Goal: Task Accomplishment & Management: Manage account settings

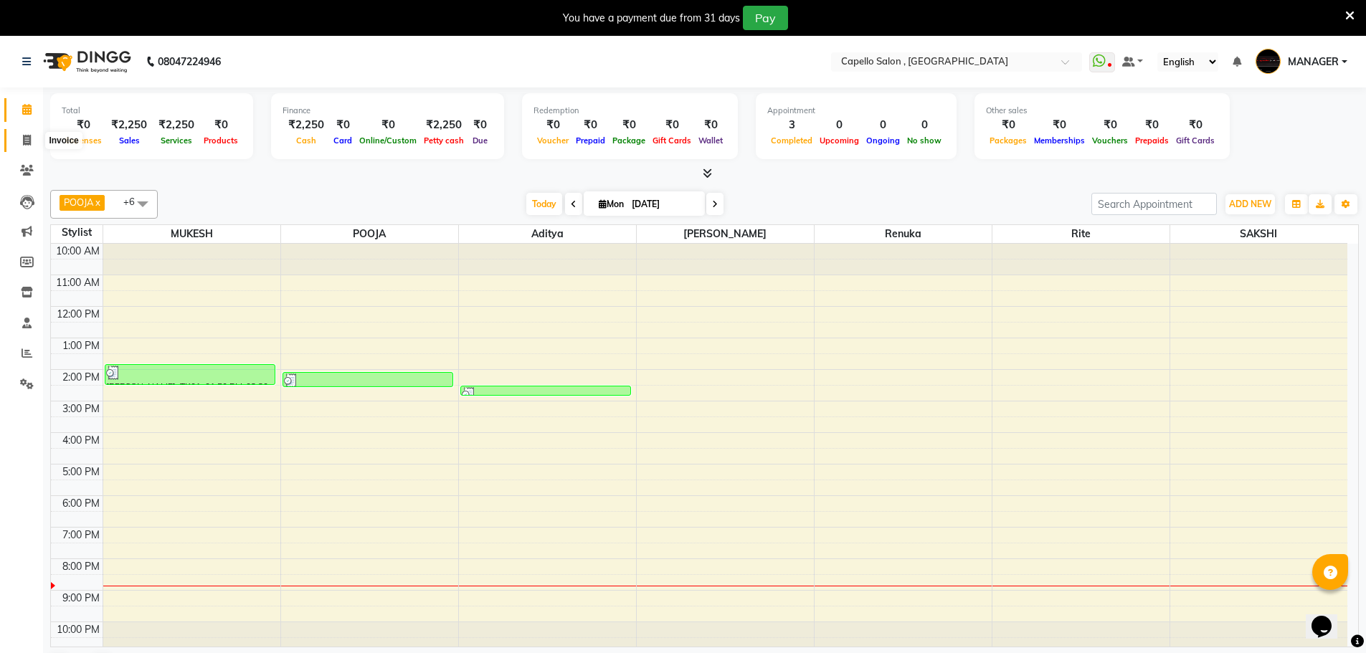
click at [32, 138] on span at bounding box center [26, 141] width 25 height 16
select select "service"
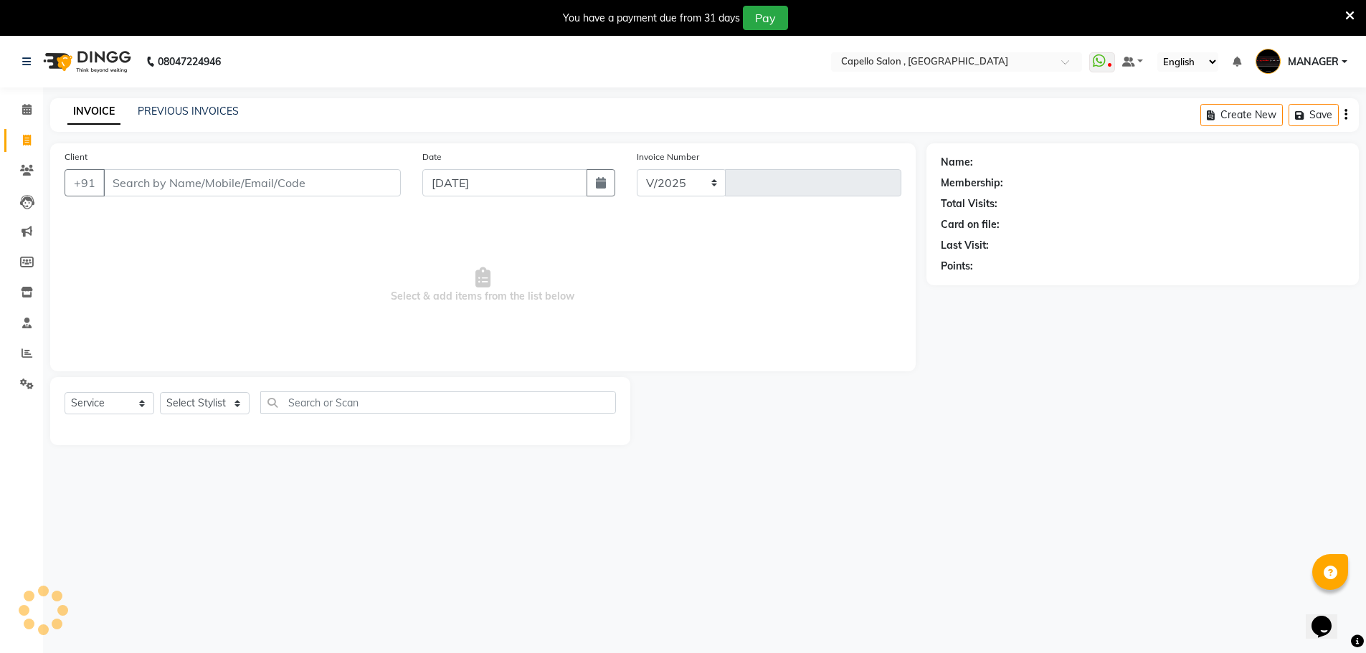
select select "831"
type input "1477"
click at [197, 105] on link "PREVIOUS INVOICES" at bounding box center [188, 111] width 101 height 13
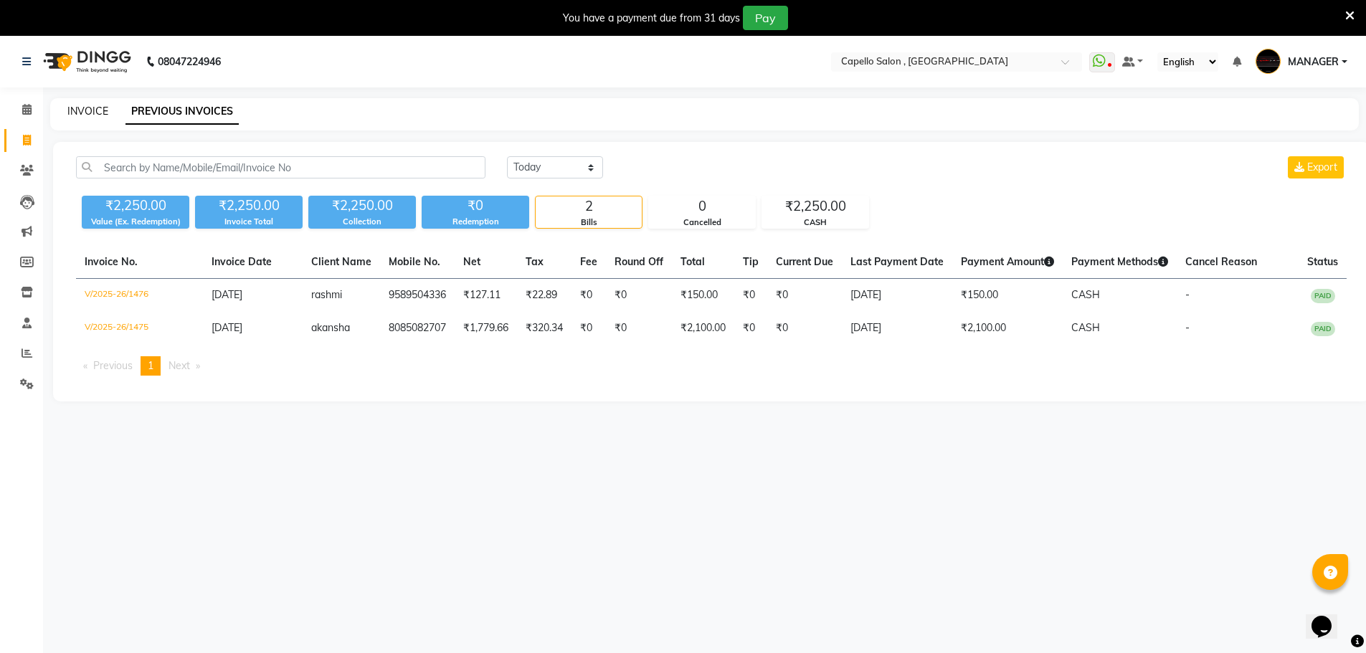
click at [87, 106] on link "INVOICE" at bounding box center [87, 111] width 41 height 13
select select "service"
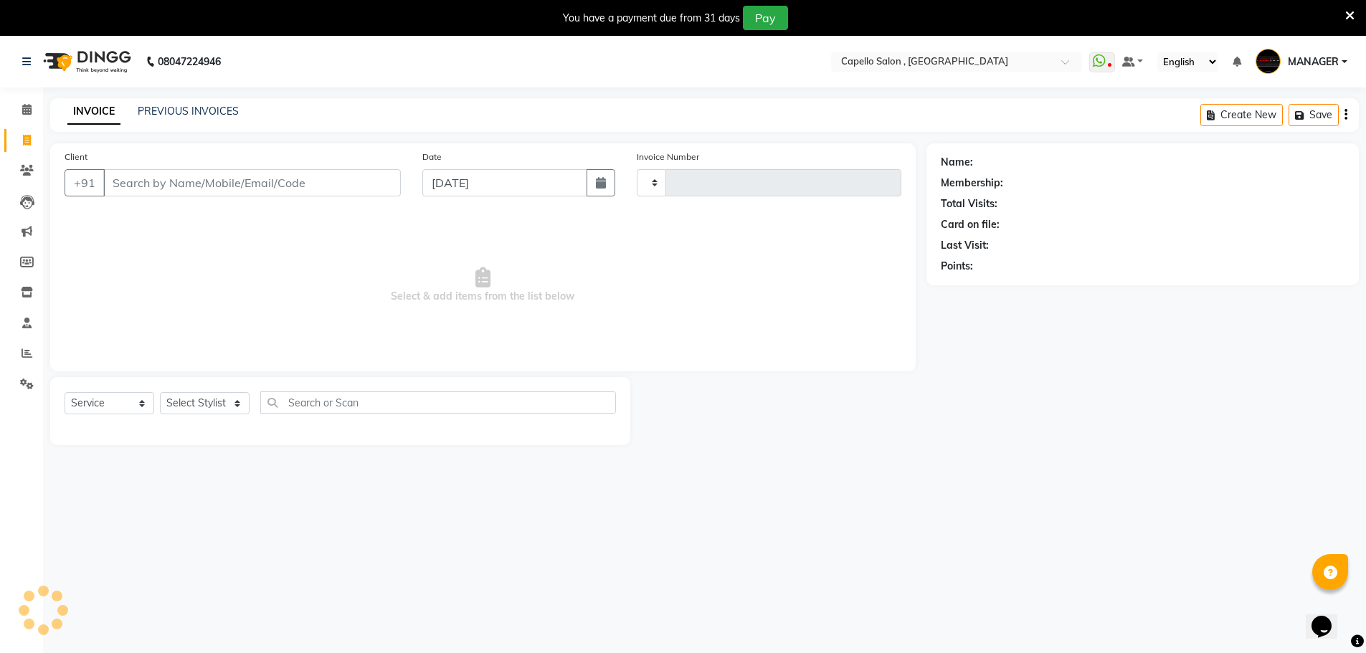
type input "1477"
select select "831"
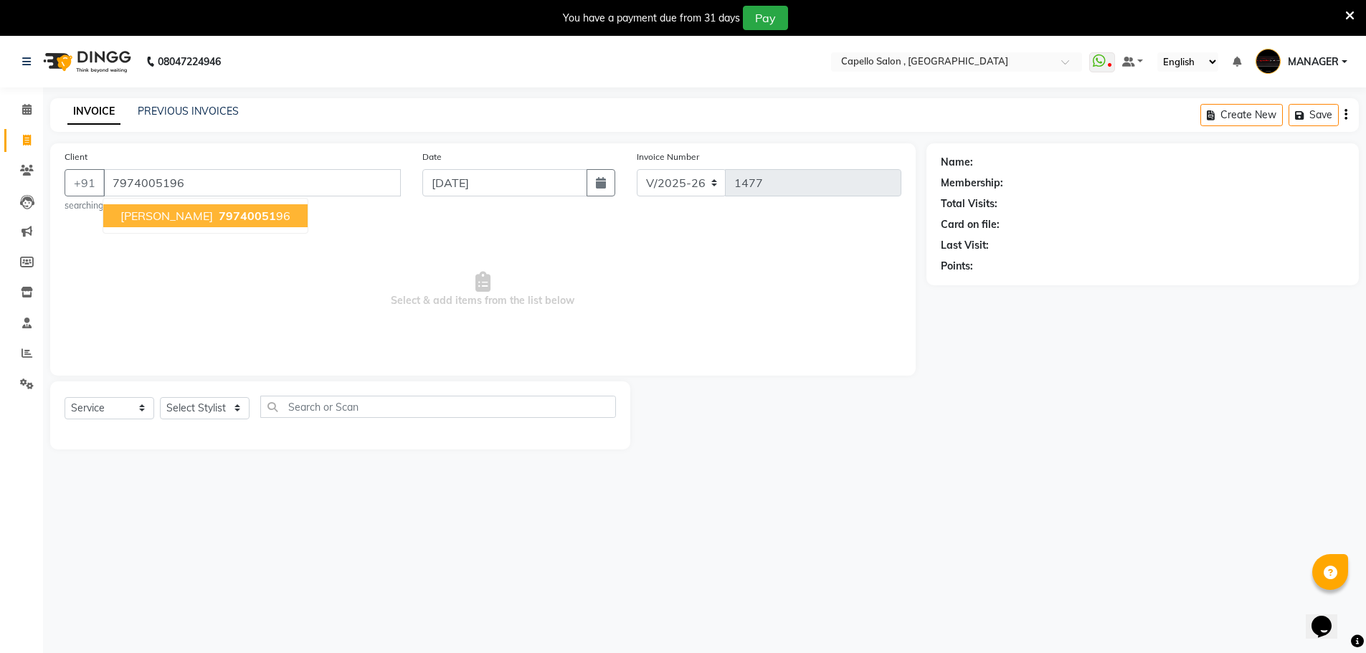
type input "7974005196"
click at [240, 217] on span "79740051" at bounding box center [247, 216] width 57 height 14
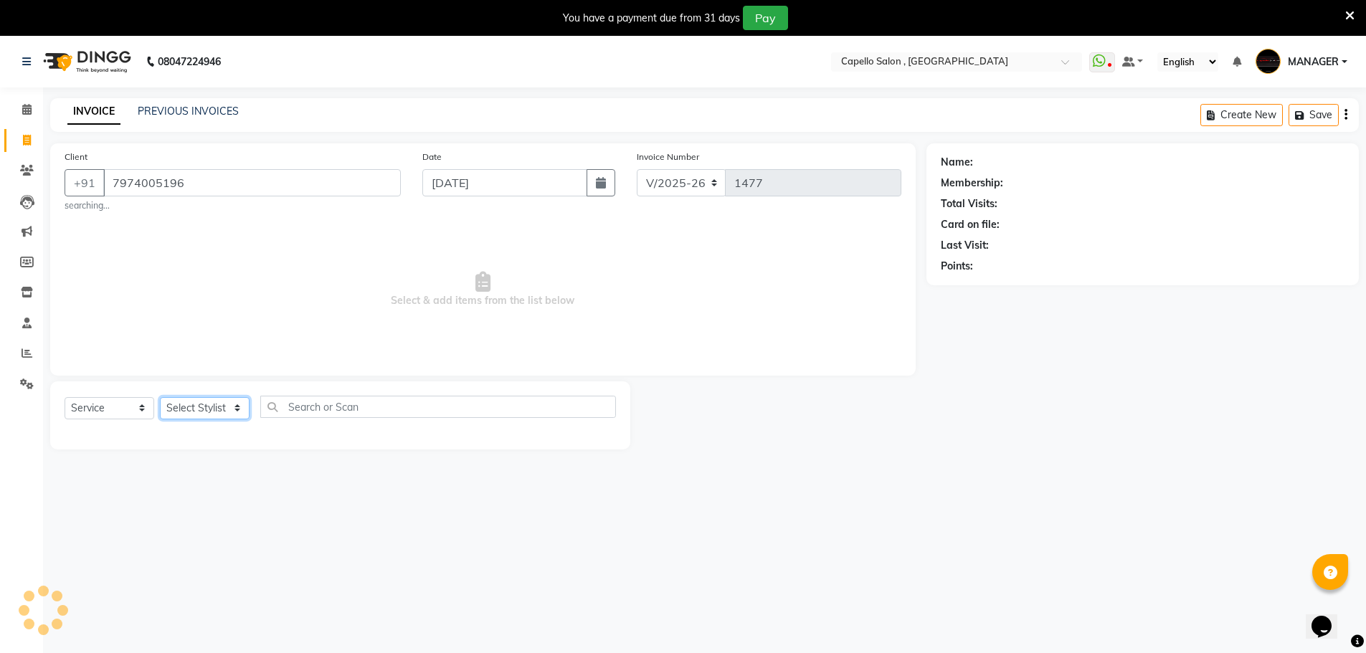
click at [214, 404] on select "Select Stylist [PERSON_NAME] [PERSON_NAME] GEETA [PERSON_NAME] KIRAN MANAGER [P…" at bounding box center [205, 408] width 90 height 22
select select "83796"
click at [160, 397] on select "Select Stylist [PERSON_NAME] [PERSON_NAME] GEETA [PERSON_NAME] KIRAN MANAGER [P…" at bounding box center [205, 408] width 90 height 22
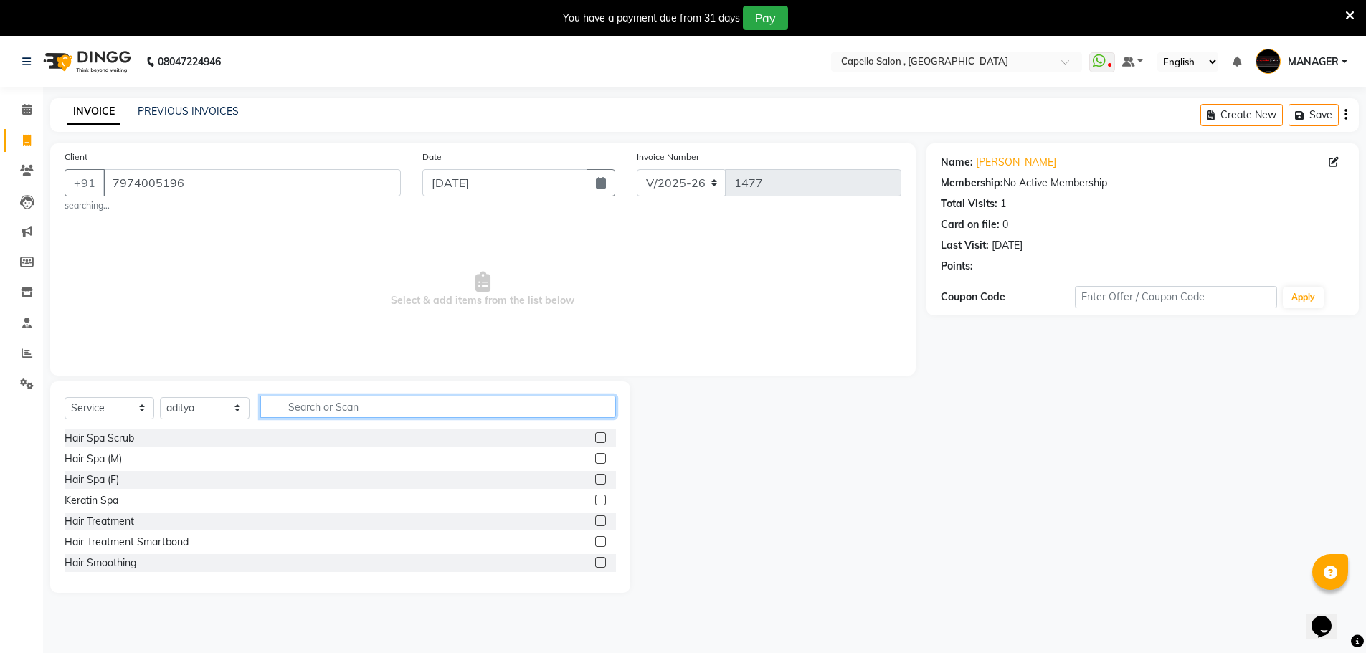
drag, startPoint x: 333, startPoint y: 405, endPoint x: 355, endPoint y: 403, distance: 22.3
click at [333, 405] on input "text" at bounding box center [438, 407] width 356 height 22
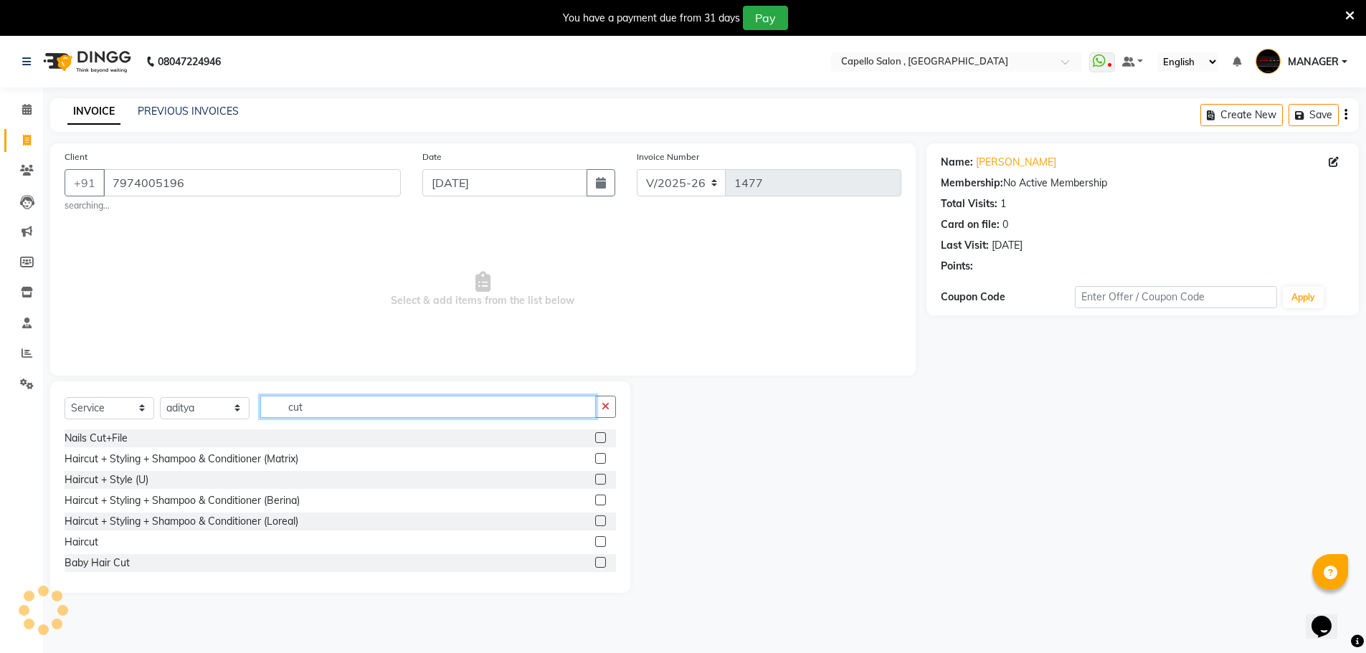
type input "cut"
click at [595, 542] on label at bounding box center [600, 542] width 11 height 11
click at [595, 542] on input "checkbox" at bounding box center [599, 542] width 9 height 9
click at [595, 542] on label at bounding box center [600, 542] width 11 height 11
click at [595, 542] on input "checkbox" at bounding box center [599, 542] width 9 height 9
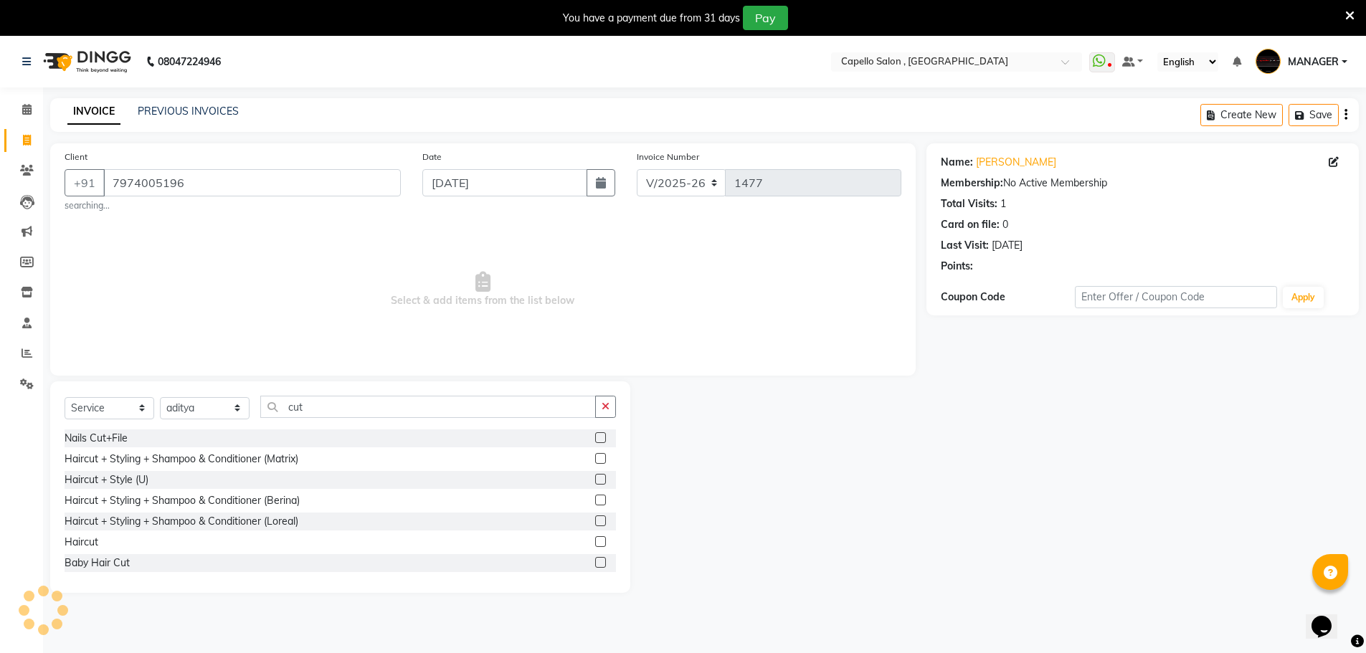
click at [595, 540] on label at bounding box center [600, 542] width 11 height 11
click at [595, 540] on input "checkbox" at bounding box center [599, 542] width 9 height 9
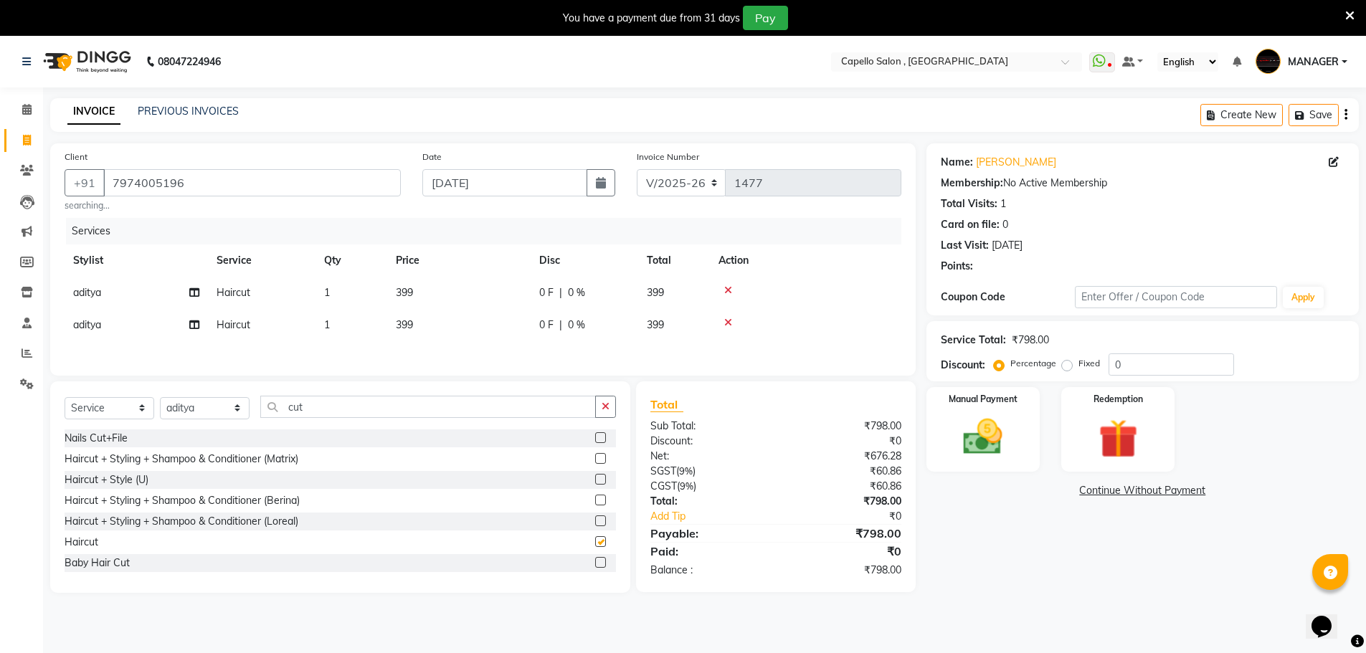
checkbox input "false"
click at [728, 323] on icon at bounding box center [728, 323] width 8 height 10
click at [463, 285] on td "399" at bounding box center [458, 293] width 143 height 32
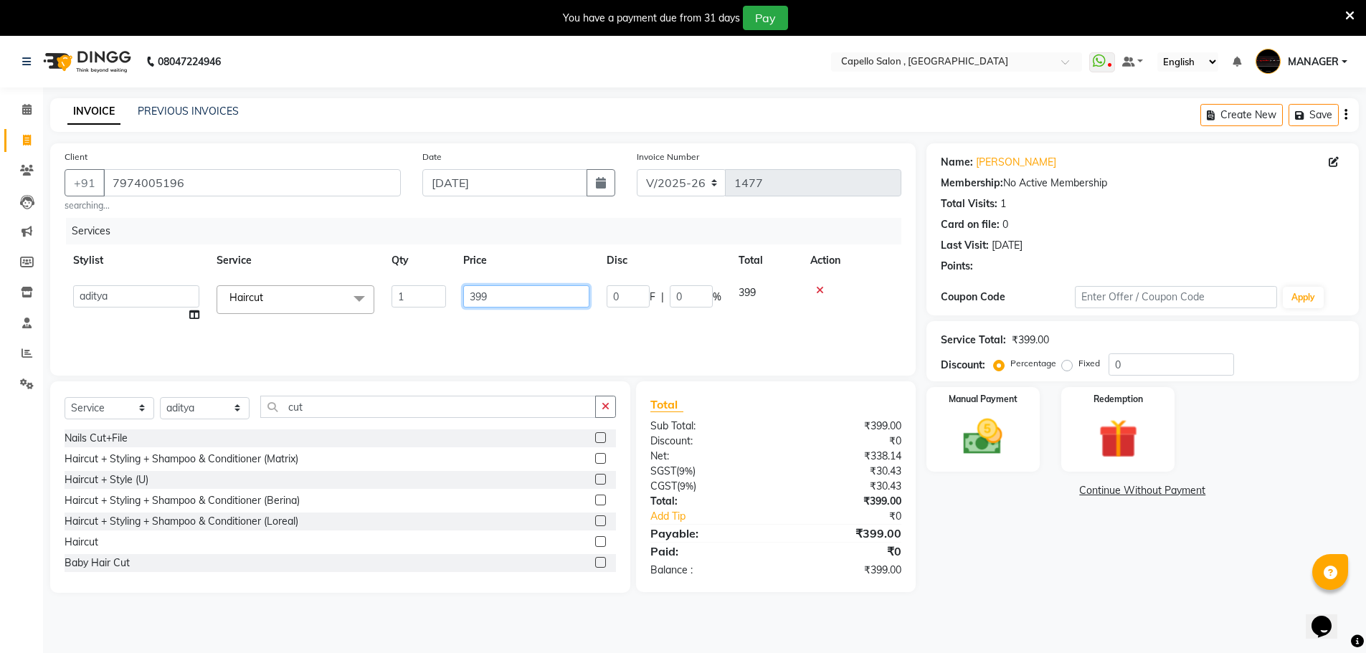
drag, startPoint x: 539, startPoint y: 290, endPoint x: 428, endPoint y: 329, distance: 117.1
click at [428, 329] on tr "aditya ADMIN akash [PERSON_NAME] GEETA [PERSON_NAME] KIRAN MANAGER MUKESH PANKA…" at bounding box center [483, 304] width 837 height 55
type input "500"
click at [473, 332] on div "Services Stylist Service Qty Price Disc Total Action aditya ADMIN akash [PERSON…" at bounding box center [483, 289] width 837 height 143
click at [1006, 433] on img at bounding box center [983, 437] width 66 height 47
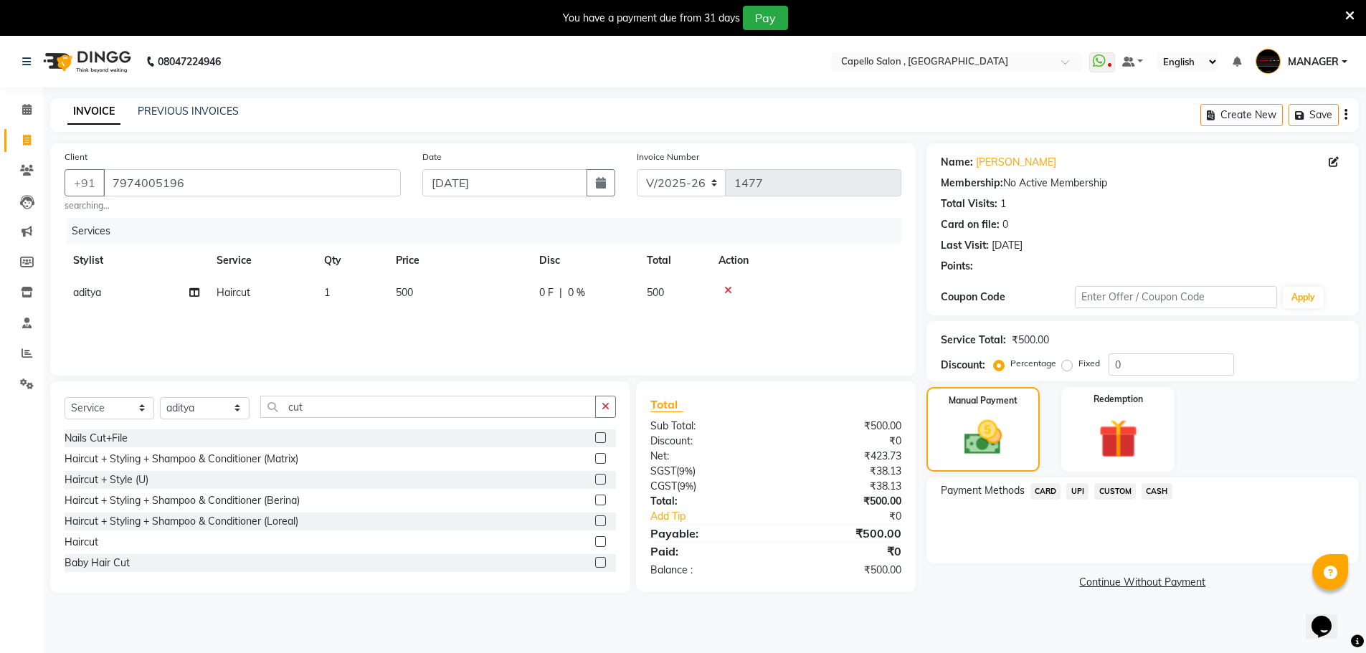
click at [1158, 493] on span "CASH" at bounding box center [1157, 491] width 31 height 16
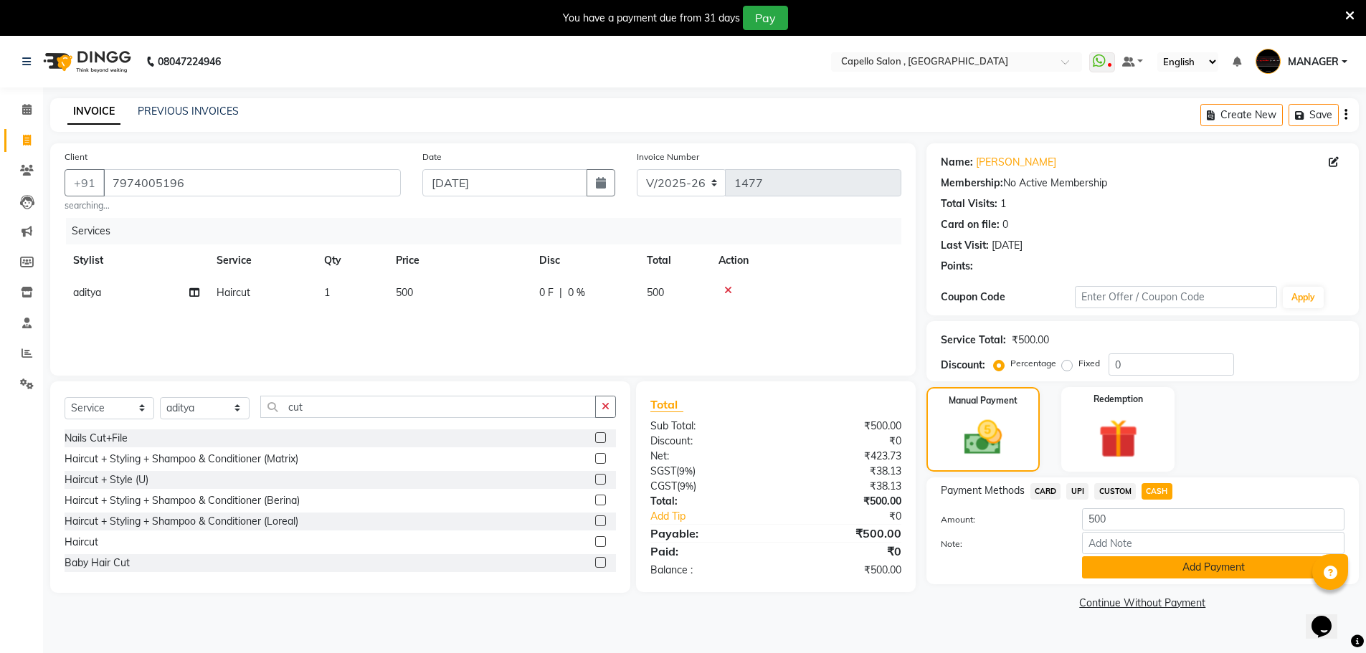
click at [1206, 567] on button "Add Payment" at bounding box center [1213, 568] width 263 height 22
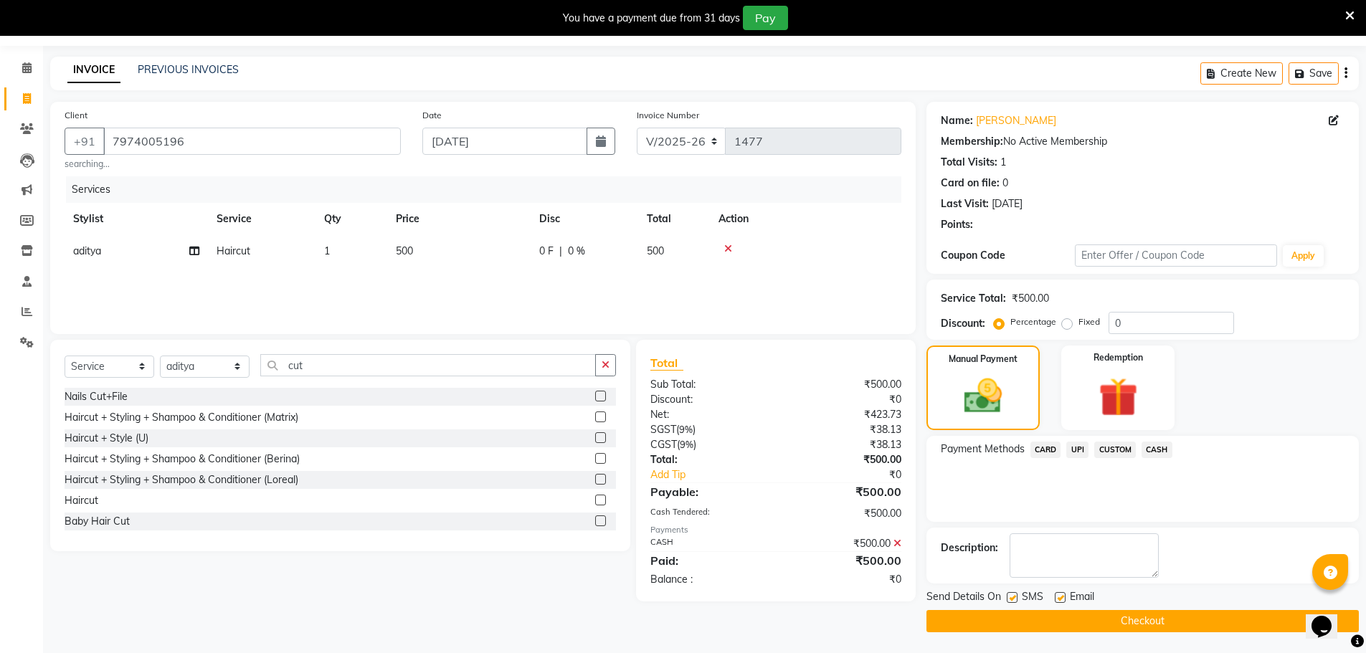
scroll to position [42, 0]
click at [1146, 619] on button "Checkout" at bounding box center [1143, 621] width 433 height 22
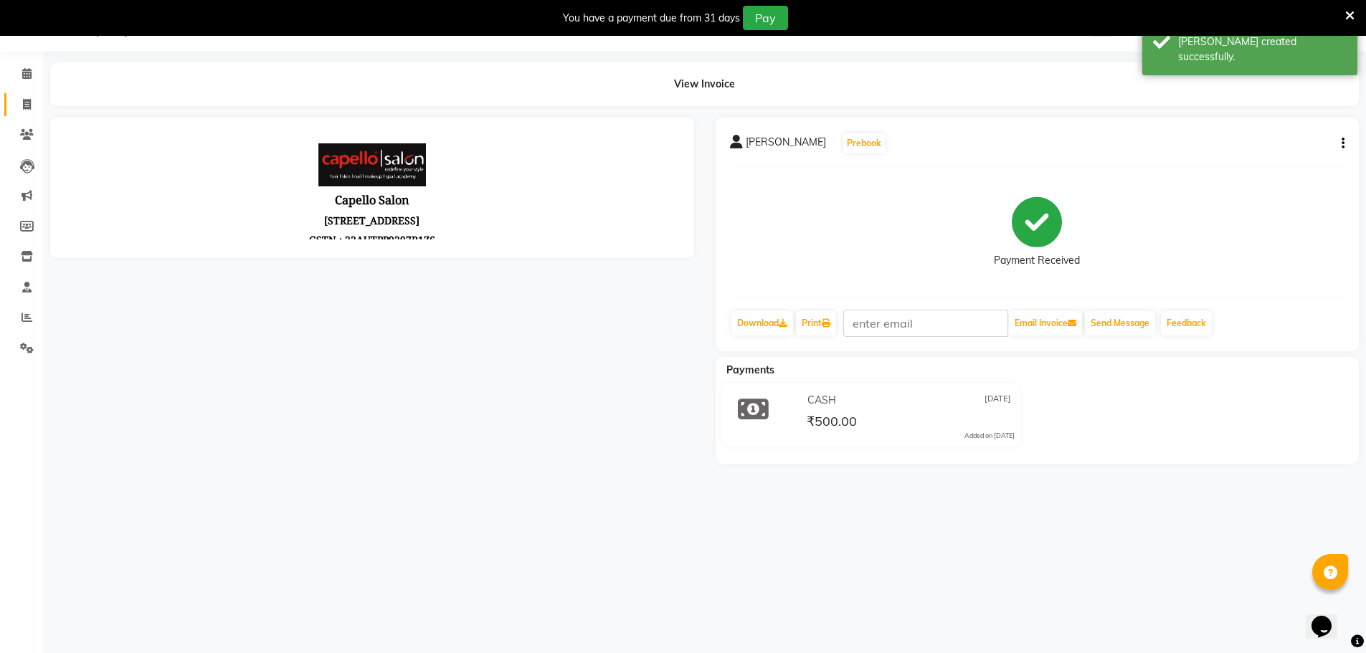
scroll to position [42, 0]
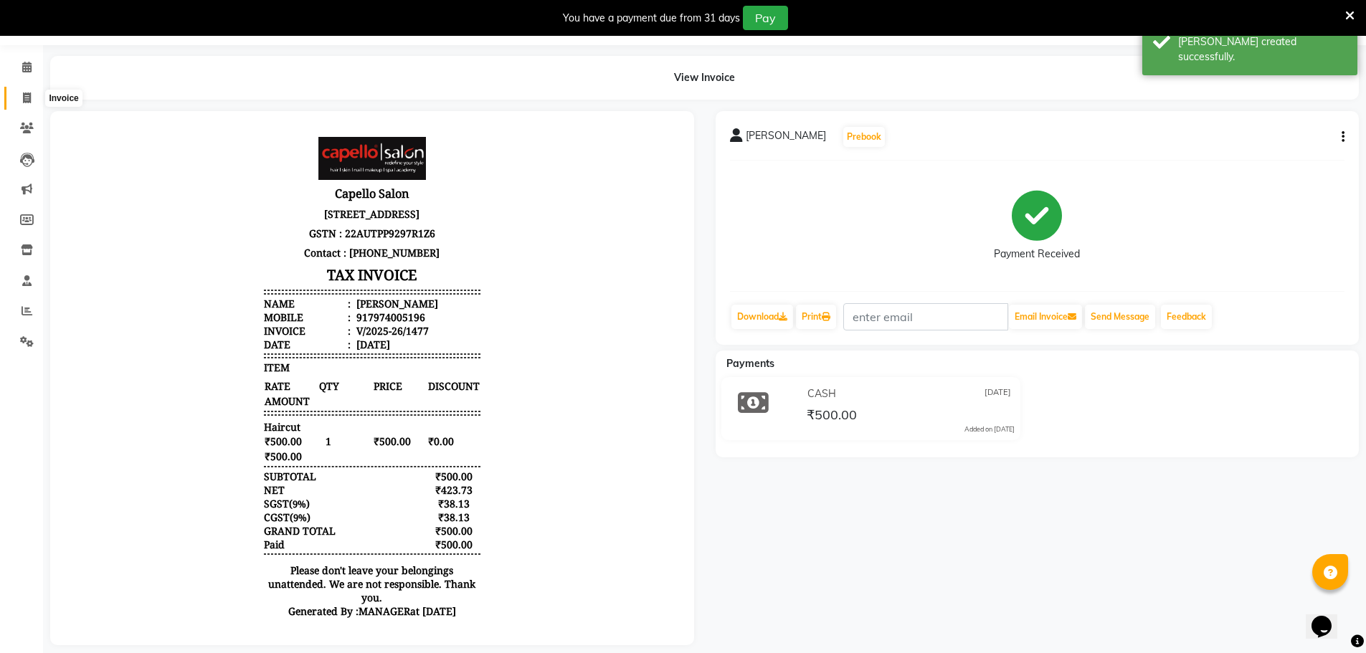
click at [27, 101] on icon at bounding box center [27, 98] width 8 height 11
select select "service"
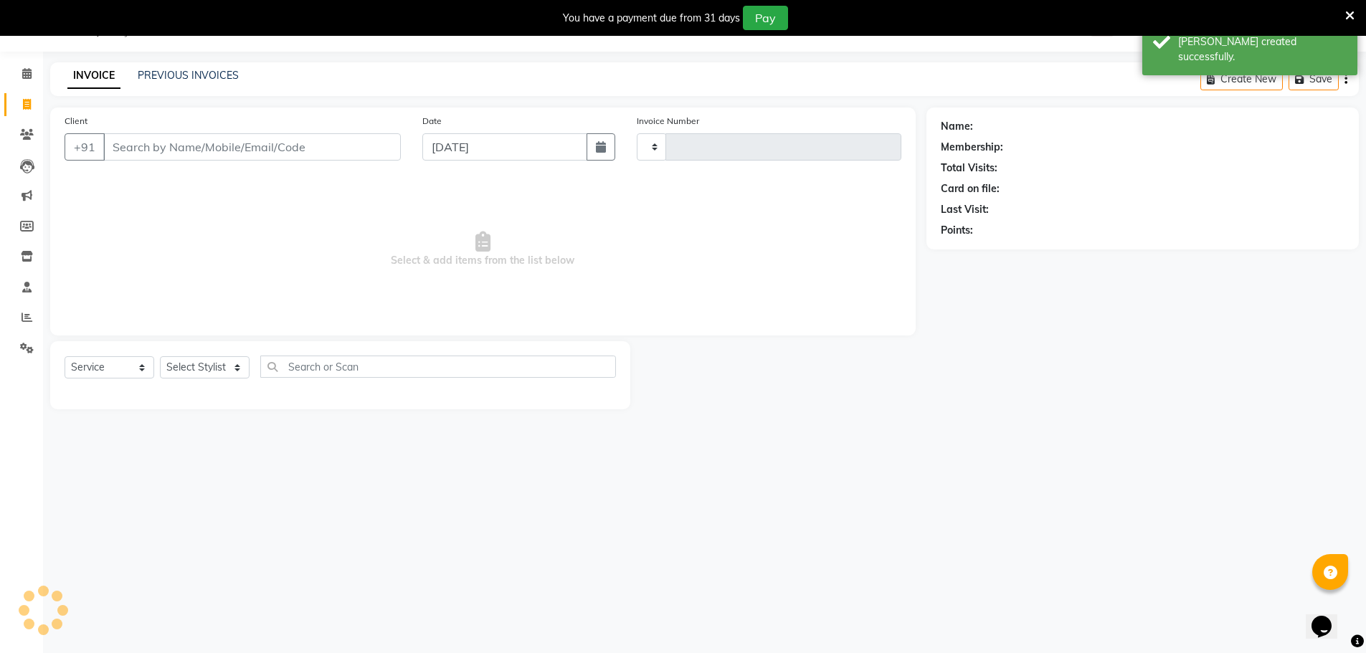
type input "1478"
select select "831"
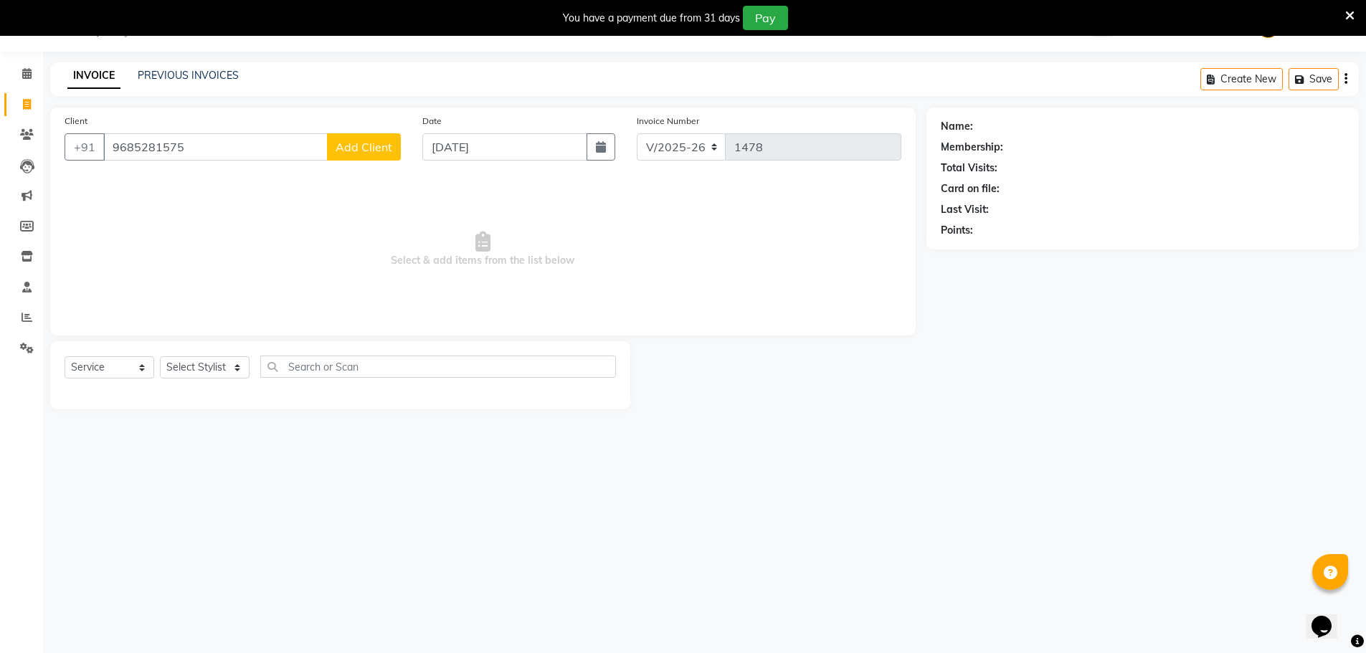
type input "9685281575"
click at [375, 143] on span "Add Client" at bounding box center [364, 147] width 57 height 14
select select "7"
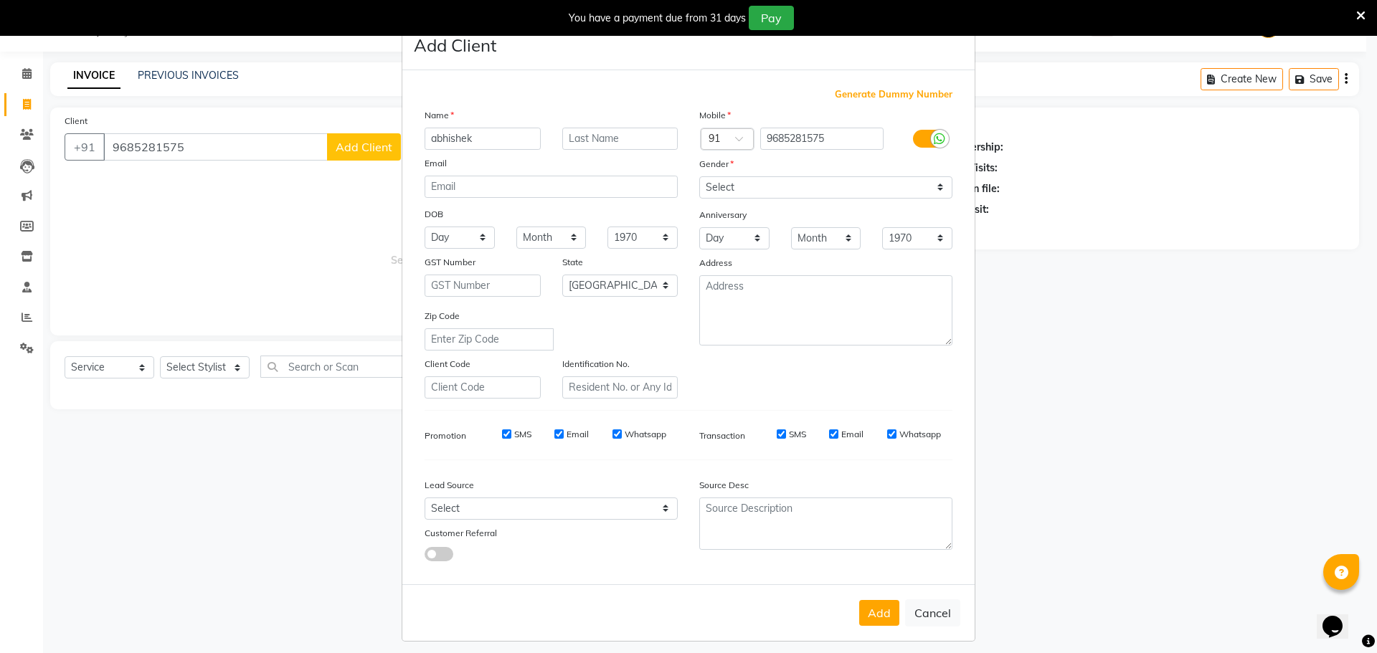
type input "abhishek"
click at [829, 179] on select "Select [DEMOGRAPHIC_DATA] [DEMOGRAPHIC_DATA] Other Prefer Not To Say" at bounding box center [825, 187] width 253 height 22
select select "[DEMOGRAPHIC_DATA]"
click at [699, 176] on select "Select [DEMOGRAPHIC_DATA] [DEMOGRAPHIC_DATA] Other Prefer Not To Say" at bounding box center [825, 187] width 253 height 22
click at [879, 599] on div "Add Cancel" at bounding box center [688, 613] width 572 height 57
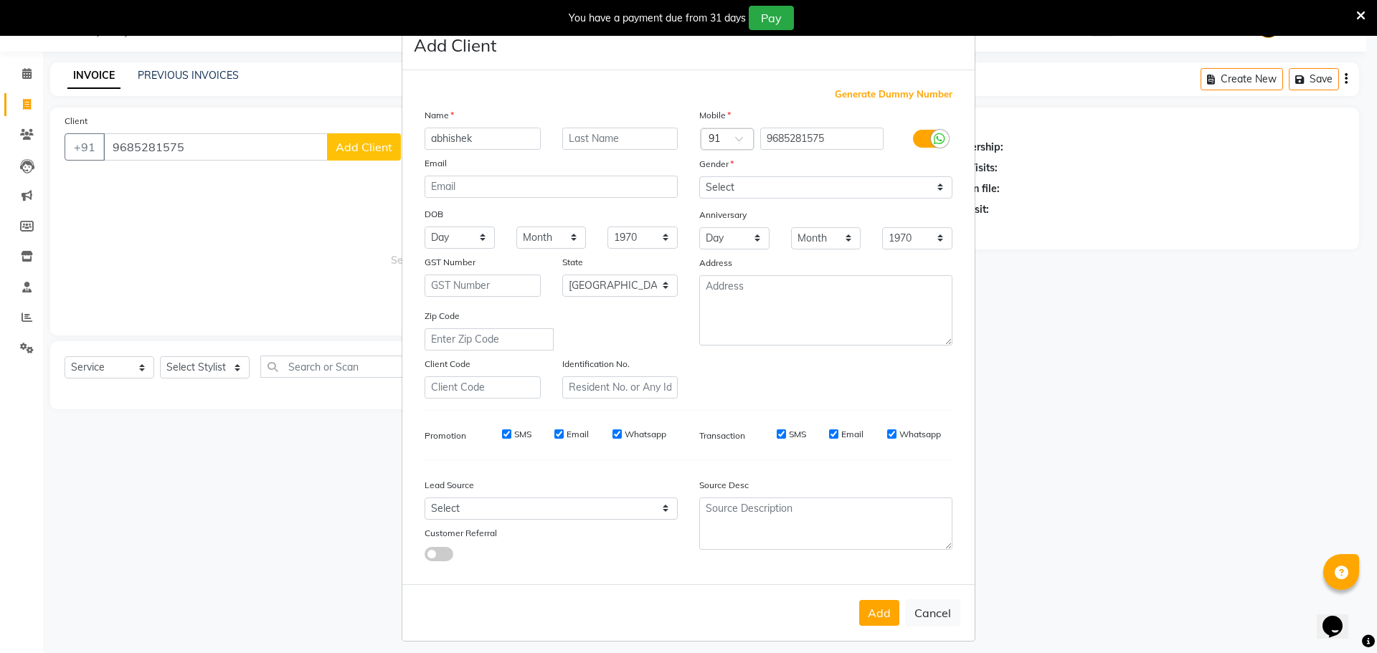
click at [882, 603] on button "Add" at bounding box center [879, 613] width 40 height 26
select select
select select "null"
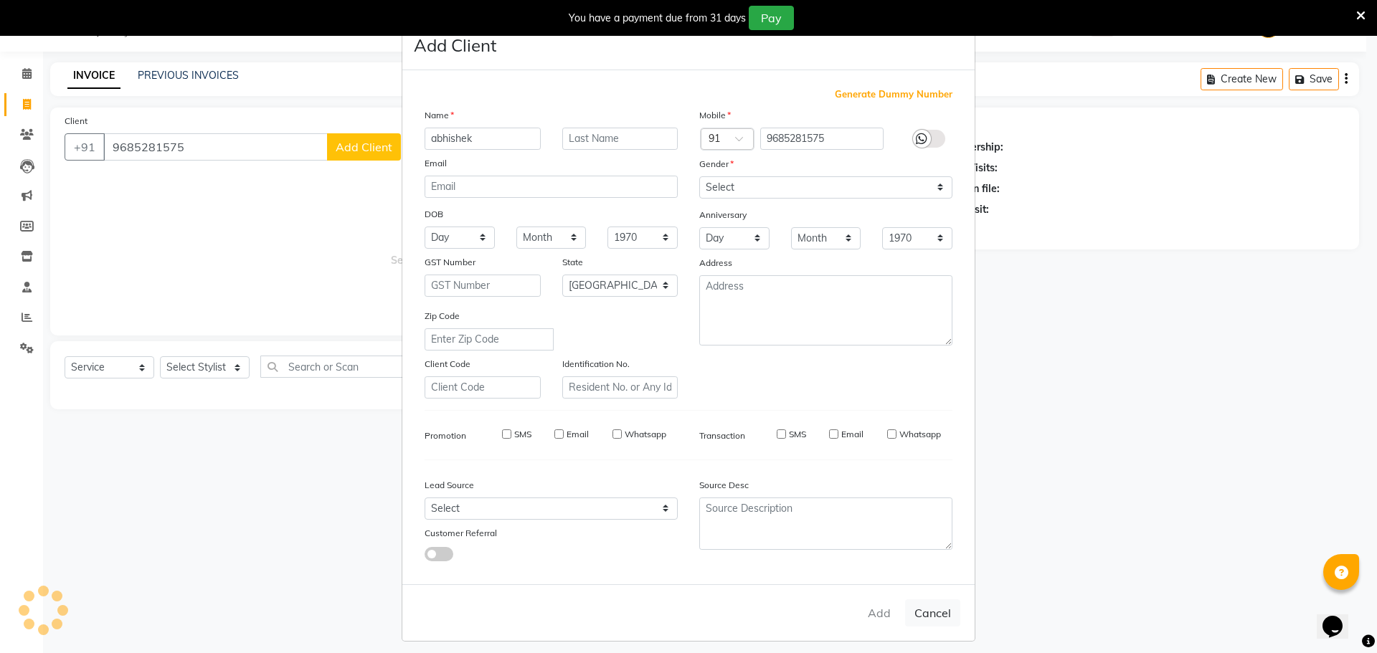
select select
checkbox input "false"
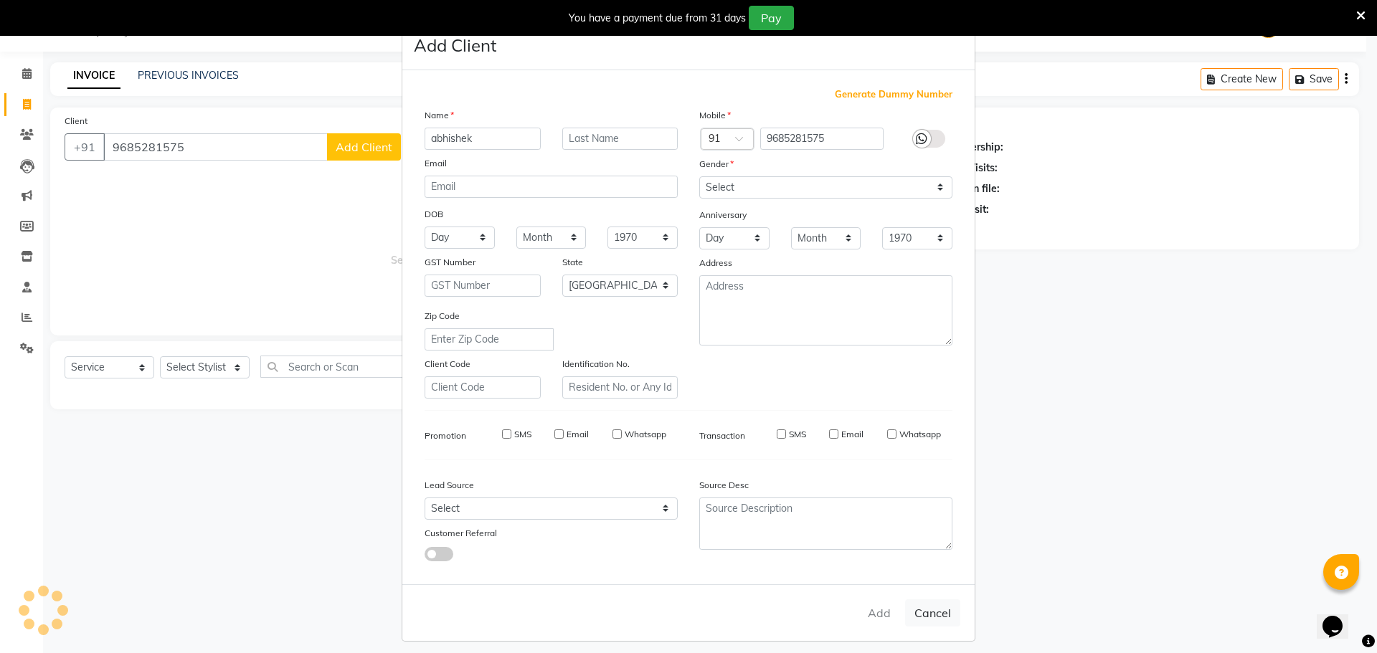
checkbox input "false"
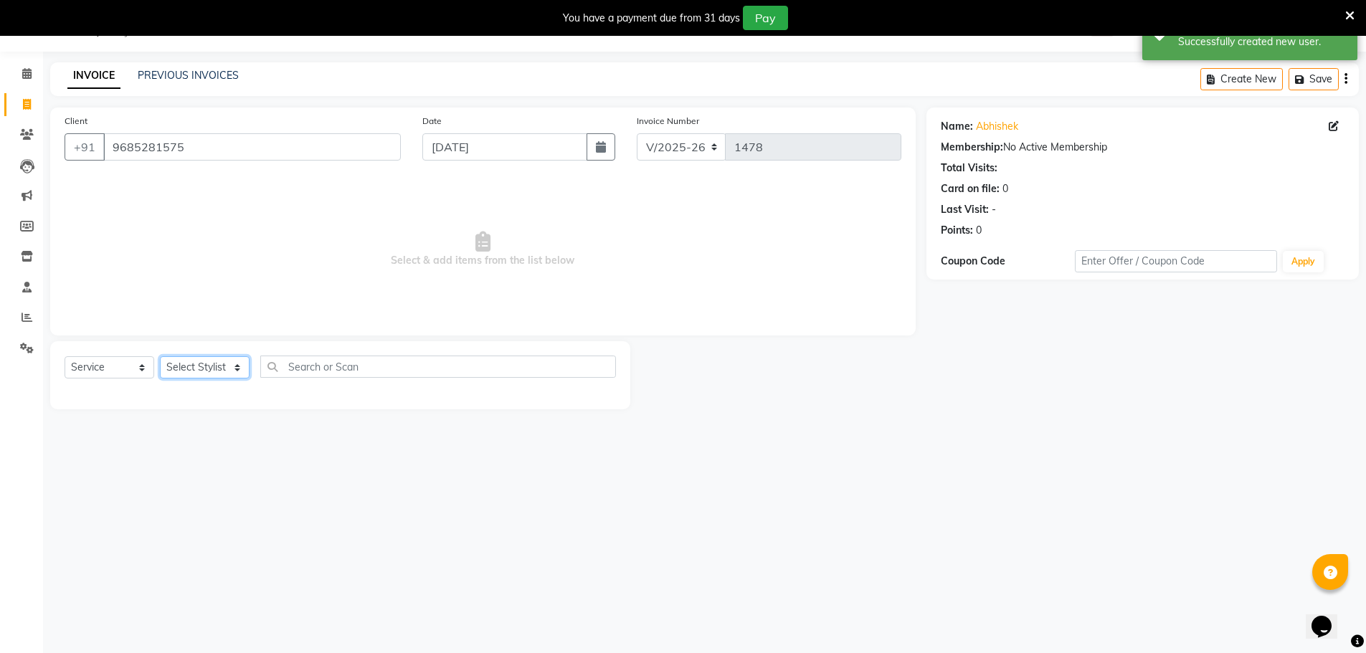
click at [210, 369] on select "Select Stylist [PERSON_NAME] [PERSON_NAME] GEETA [PERSON_NAME] KIRAN MANAGER [P…" at bounding box center [205, 367] width 90 height 22
select select "83796"
click at [160, 356] on select "Select Stylist [PERSON_NAME] [PERSON_NAME] GEETA [PERSON_NAME] KIRAN MANAGER [P…" at bounding box center [205, 367] width 90 height 22
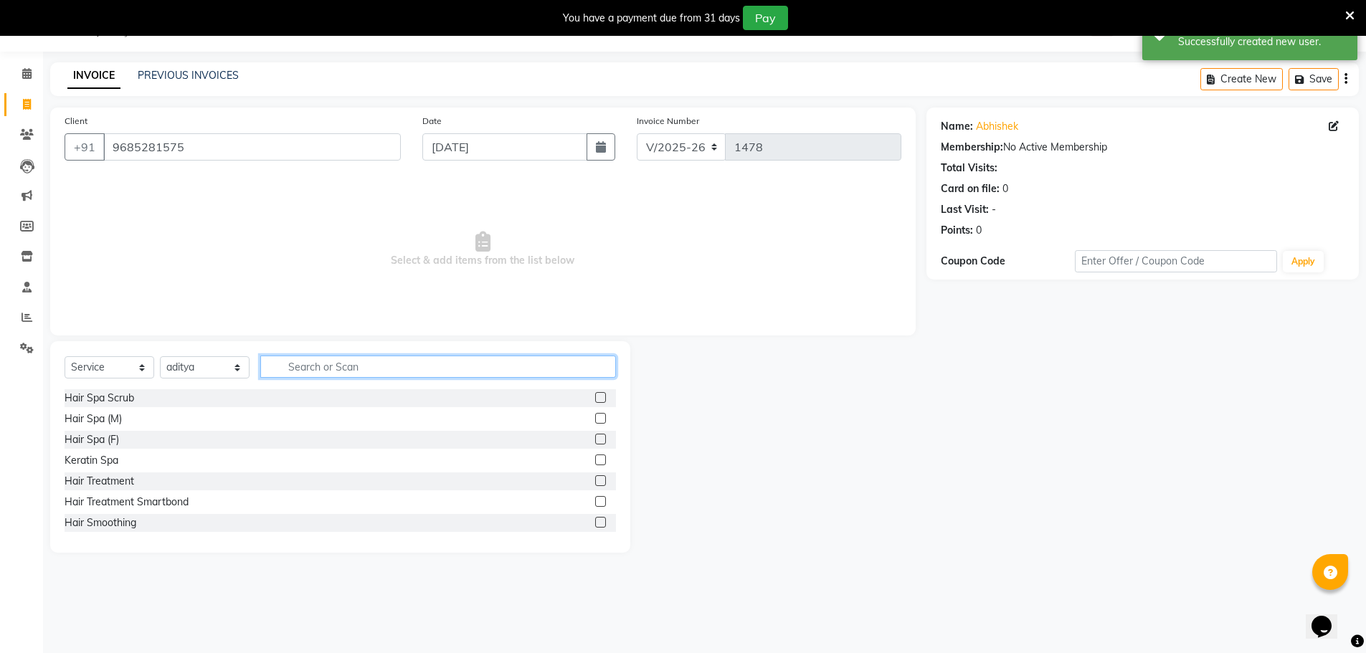
click at [340, 363] on input "text" at bounding box center [438, 367] width 356 height 22
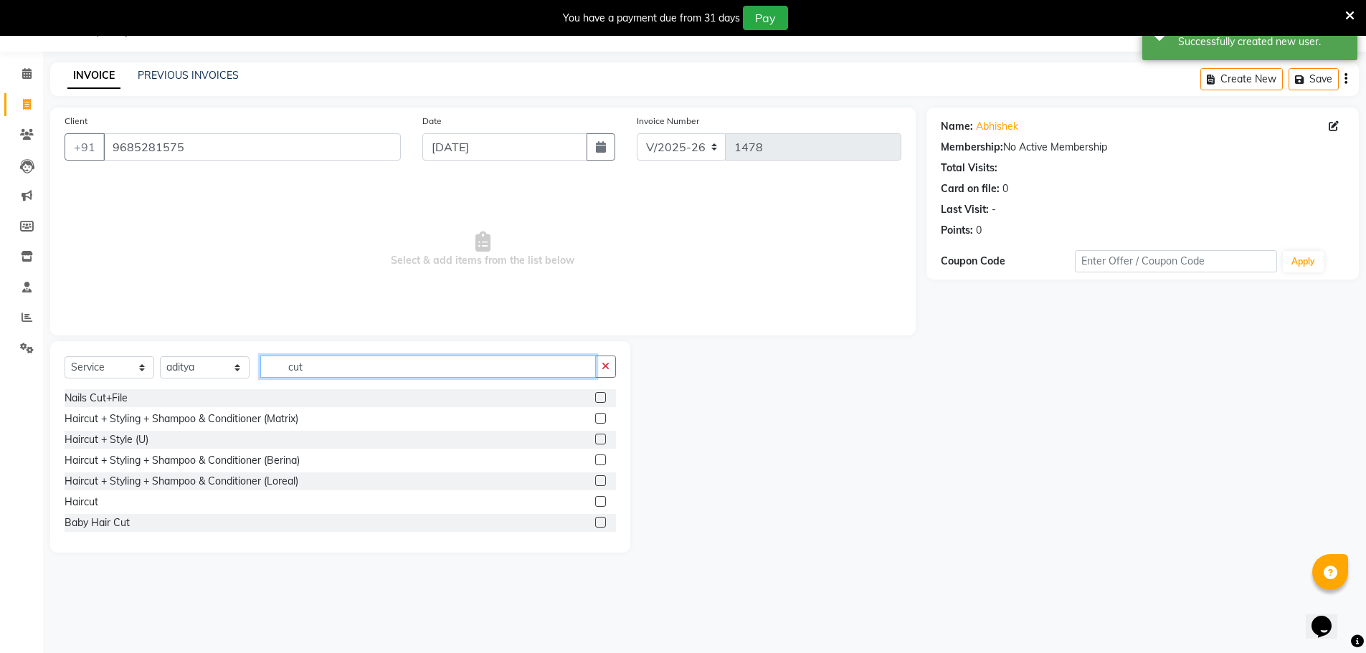
type input "cut"
click at [595, 499] on label at bounding box center [600, 501] width 11 height 11
click at [595, 499] on input "checkbox" at bounding box center [599, 502] width 9 height 9
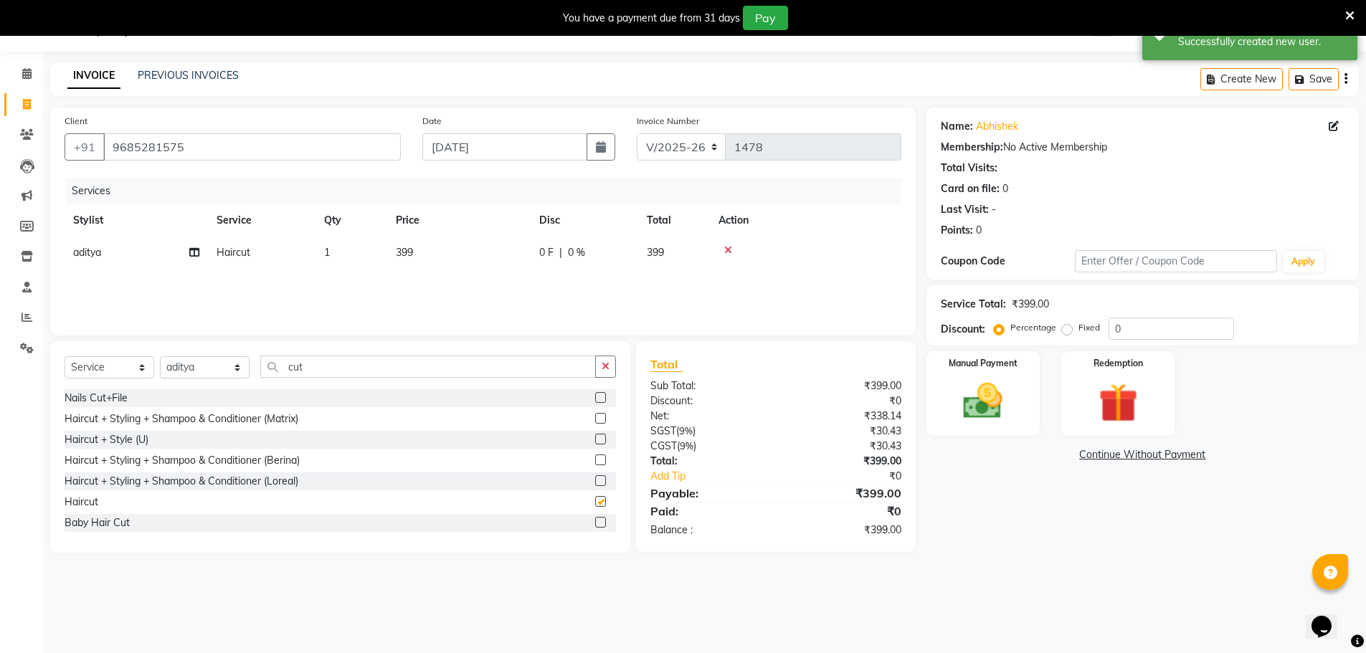
checkbox input "false"
click at [466, 259] on td "399" at bounding box center [458, 253] width 143 height 32
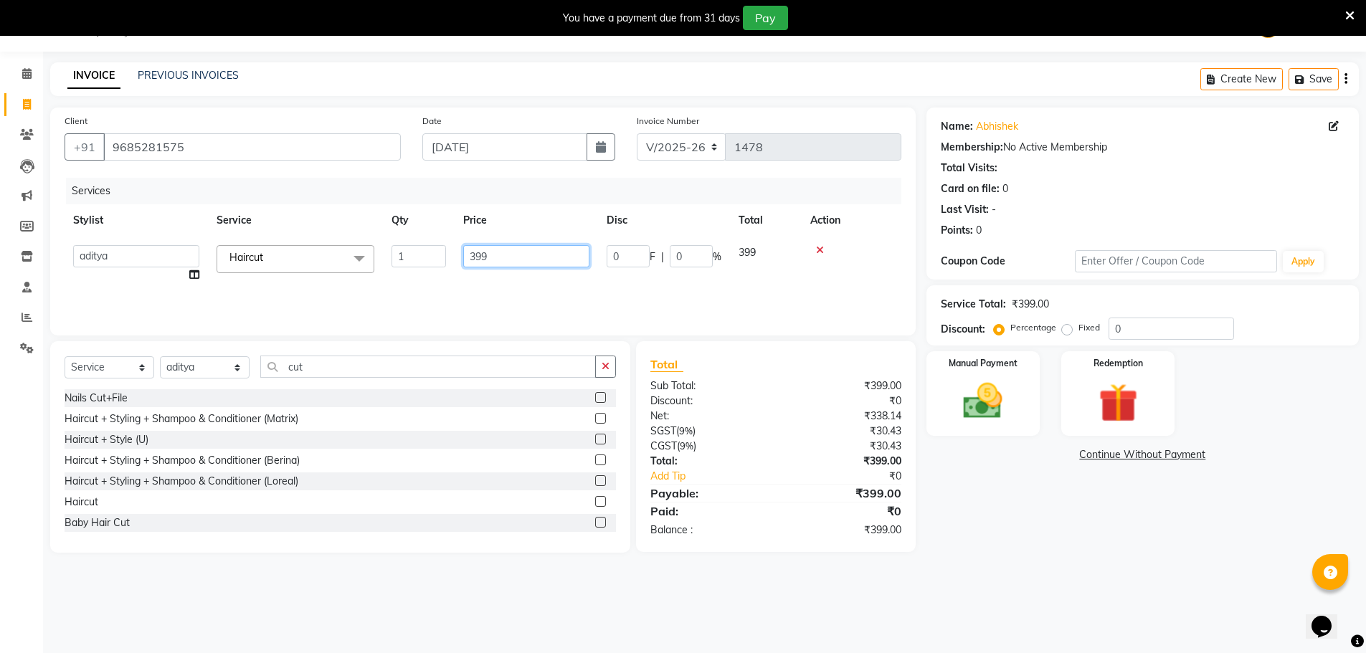
drag, startPoint x: 529, startPoint y: 260, endPoint x: 445, endPoint y: 275, distance: 85.3
click at [448, 275] on tr "aditya ADMIN akash [PERSON_NAME] GEETA [PERSON_NAME] KIRAN MANAGER MUKESH PANKA…" at bounding box center [483, 264] width 837 height 55
type input "300"
click at [516, 278] on div "Services Stylist Service Qty Price Disc Total Action aditya ADMIN akash [PERSON…" at bounding box center [483, 249] width 837 height 143
click at [961, 395] on img at bounding box center [983, 401] width 66 height 47
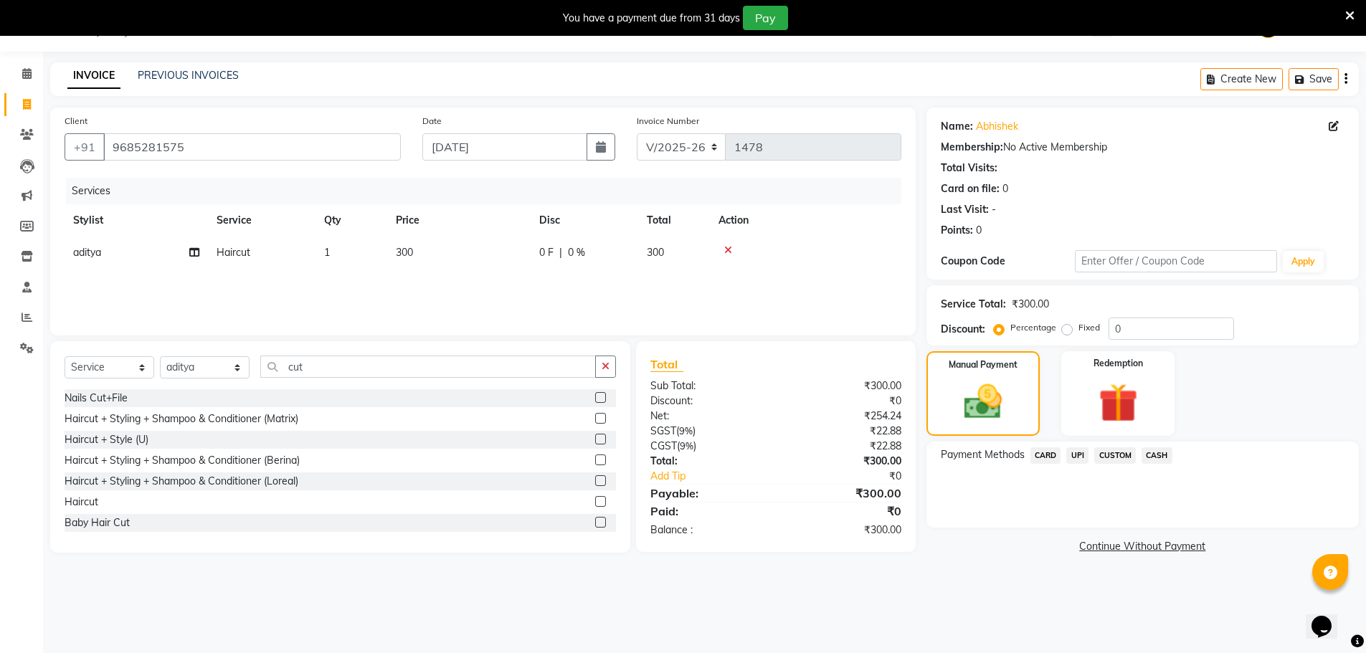
click at [1079, 457] on span "UPI" at bounding box center [1078, 456] width 22 height 16
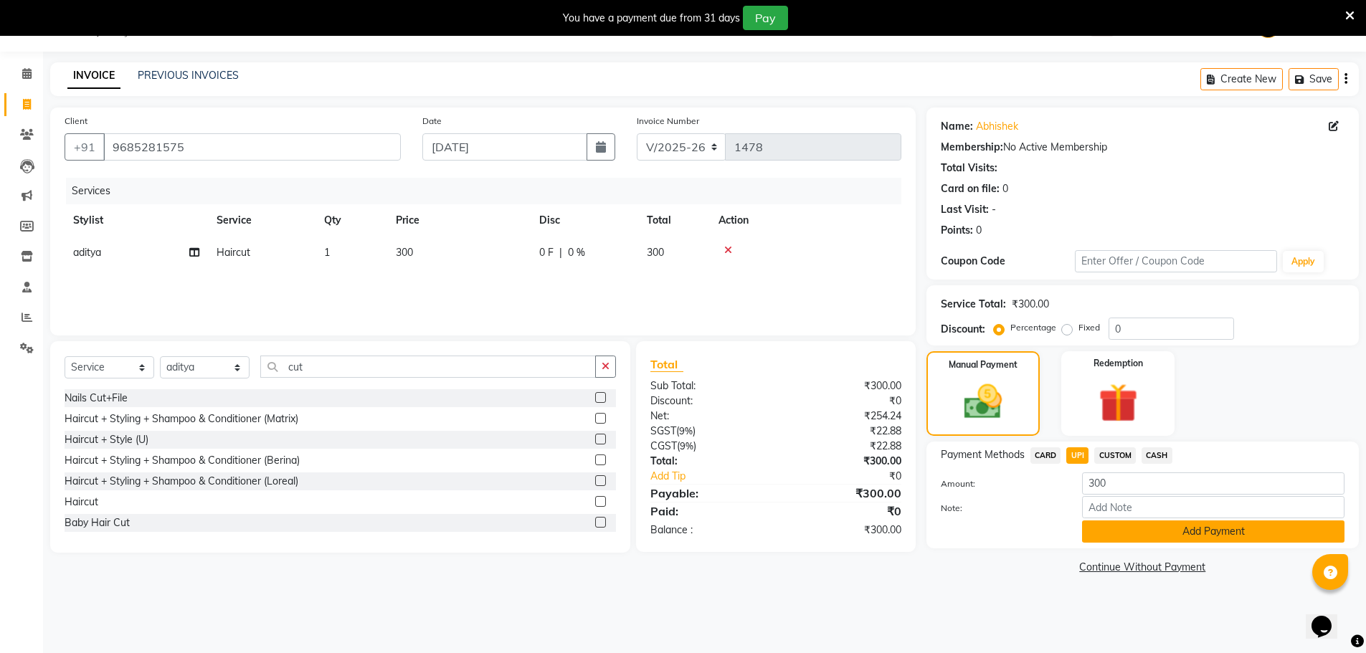
click at [1164, 531] on button "Add Payment" at bounding box center [1213, 532] width 263 height 22
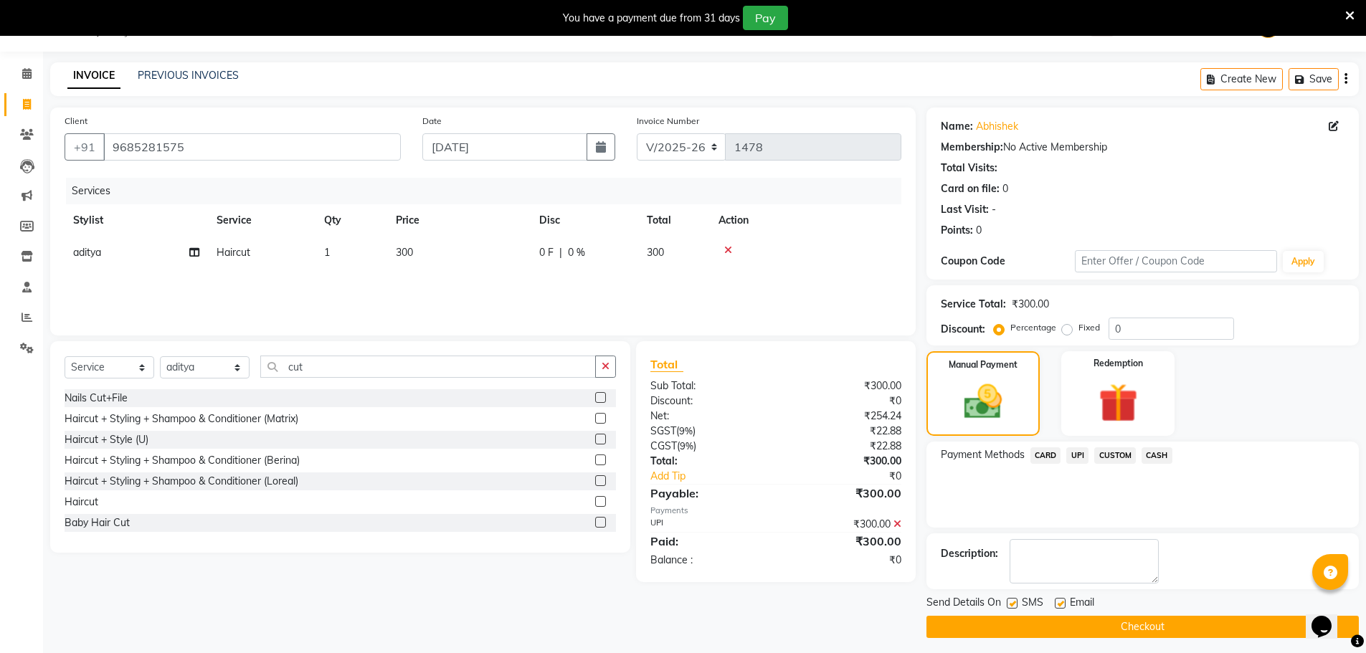
click at [1063, 628] on button "Checkout" at bounding box center [1143, 627] width 433 height 22
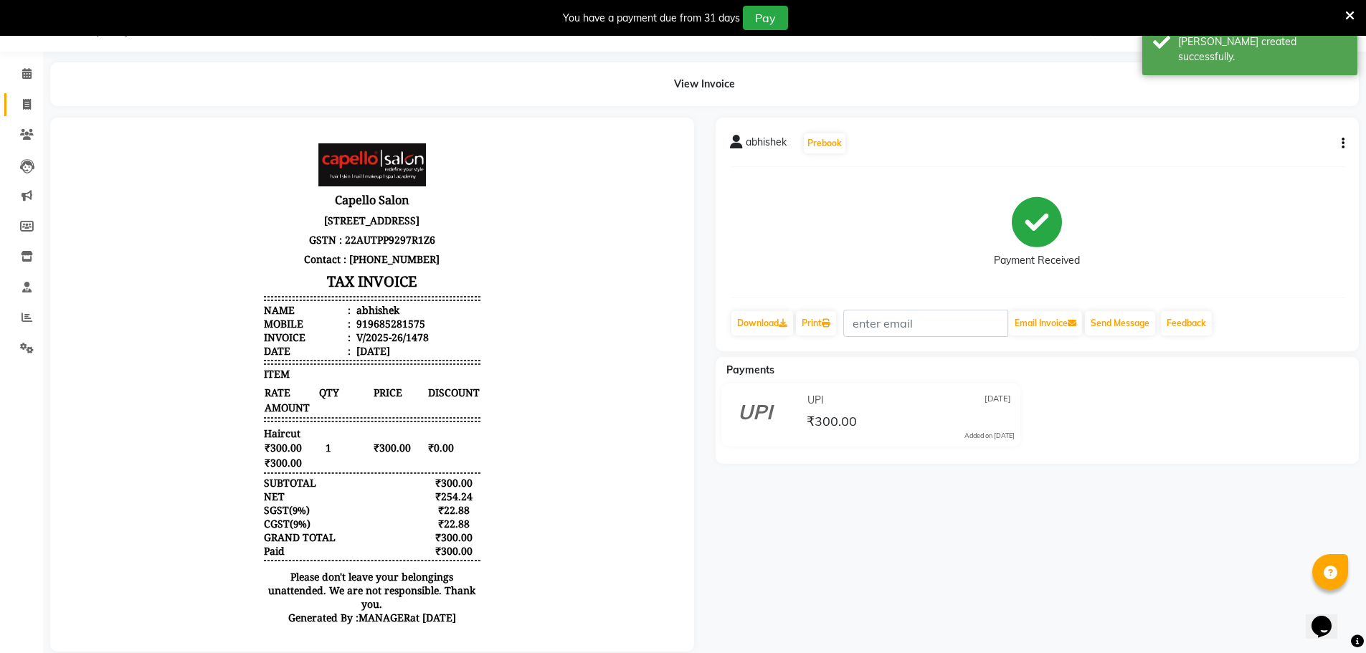
click at [35, 108] on span at bounding box center [26, 105] width 25 height 16
select select "service"
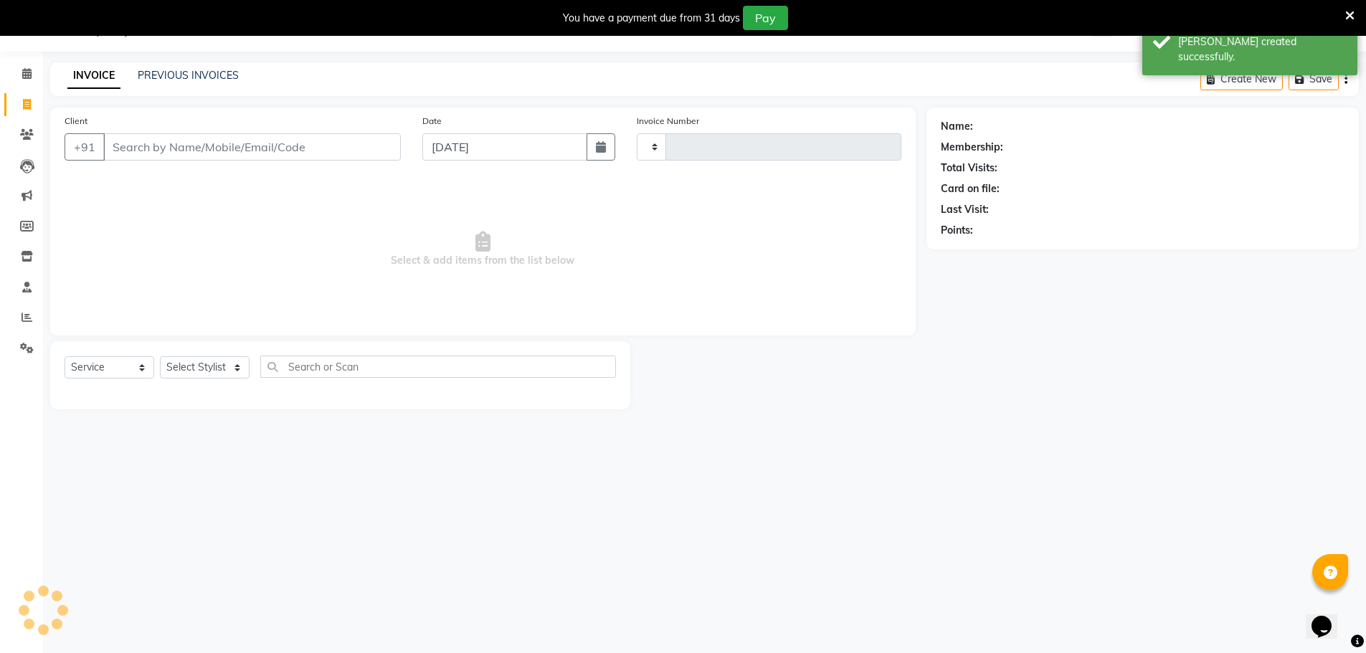
type input "1479"
select select "831"
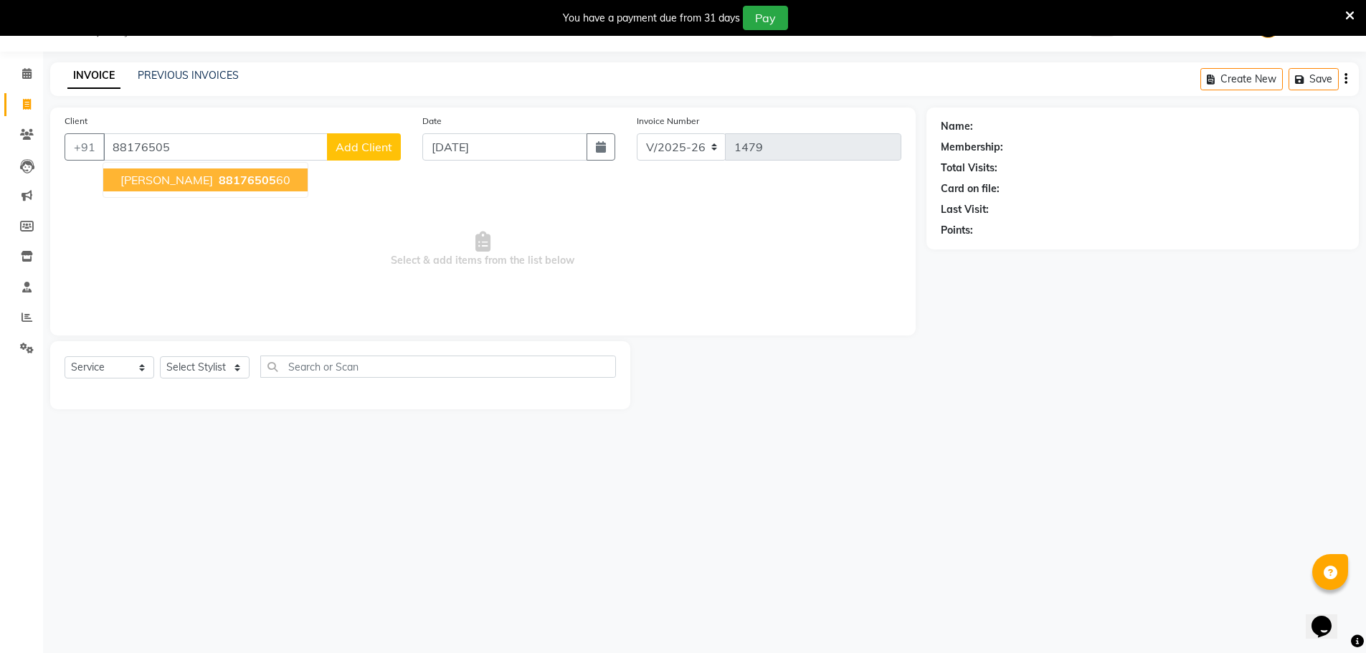
click at [221, 184] on span "88176505" at bounding box center [247, 180] width 57 height 14
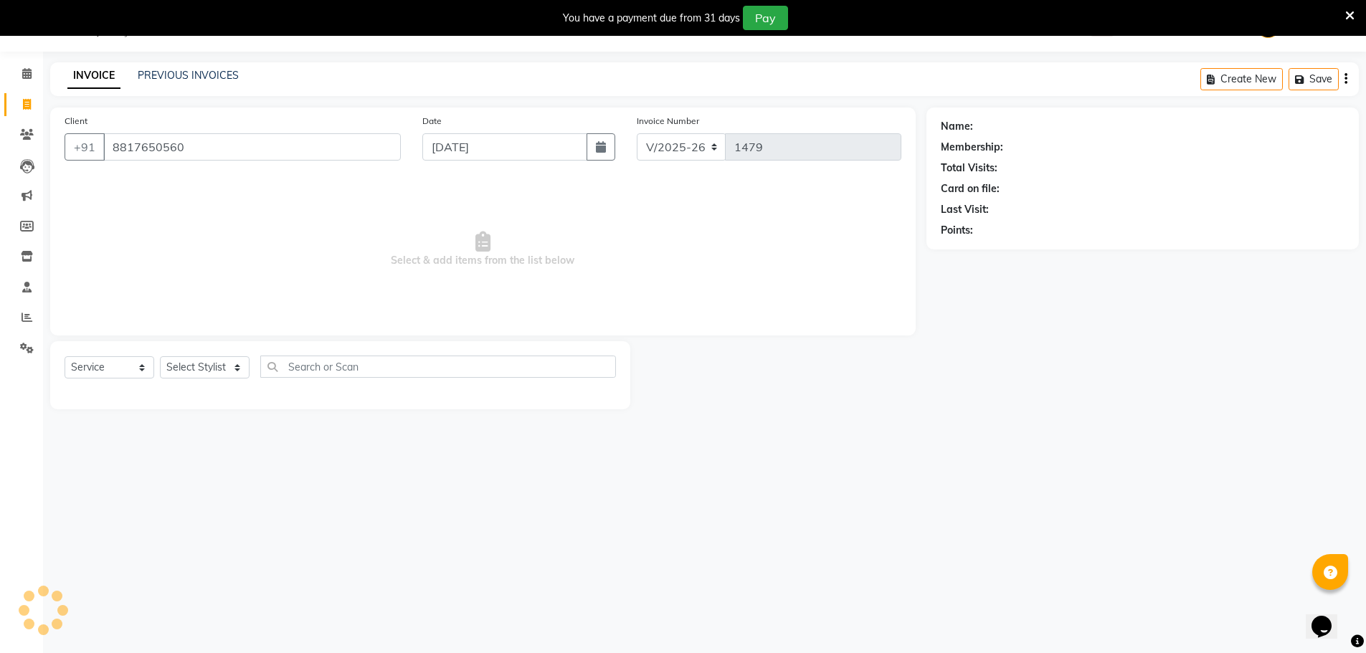
type input "8817650560"
drag, startPoint x: 222, startPoint y: 369, endPoint x: 226, endPoint y: 358, distance: 12.0
click at [222, 369] on select "Select Stylist [PERSON_NAME] [PERSON_NAME] GEETA [PERSON_NAME] KIRAN MANAGER [P…" at bounding box center [205, 367] width 90 height 22
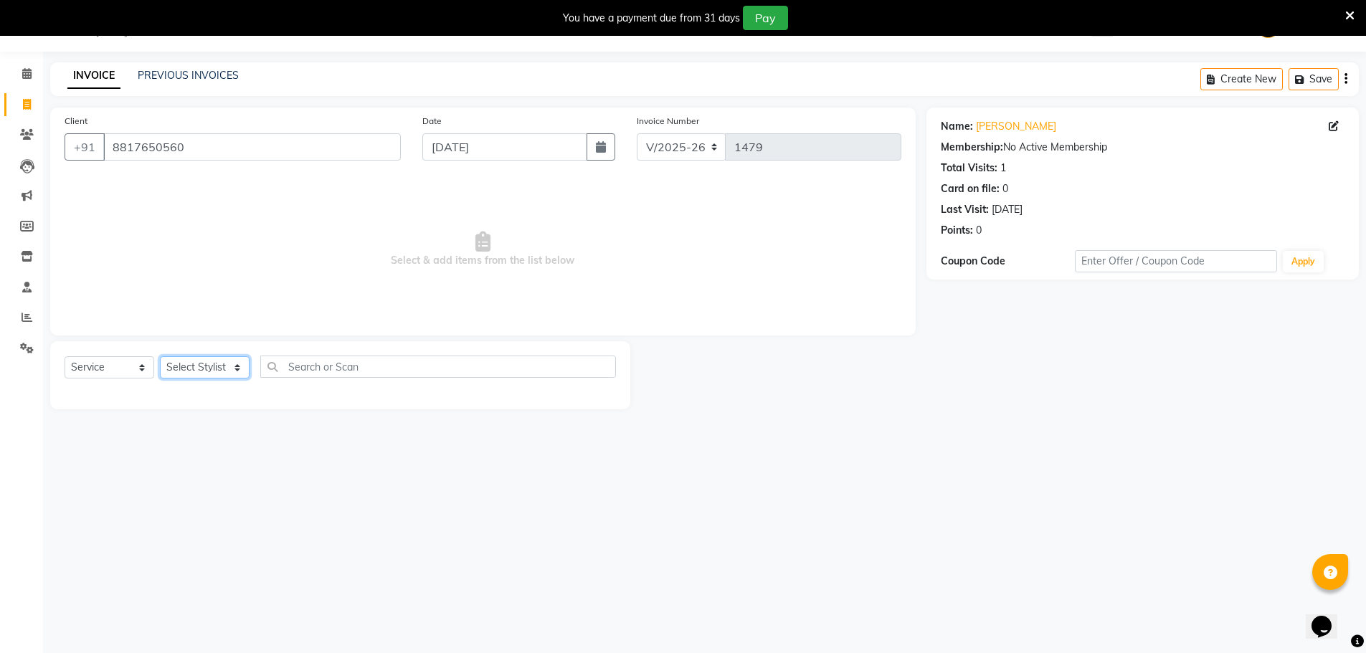
select select "28064"
click at [160, 356] on select "Select Stylist [PERSON_NAME] [PERSON_NAME] GEETA [PERSON_NAME] KIRAN MANAGER [P…" at bounding box center [205, 367] width 90 height 22
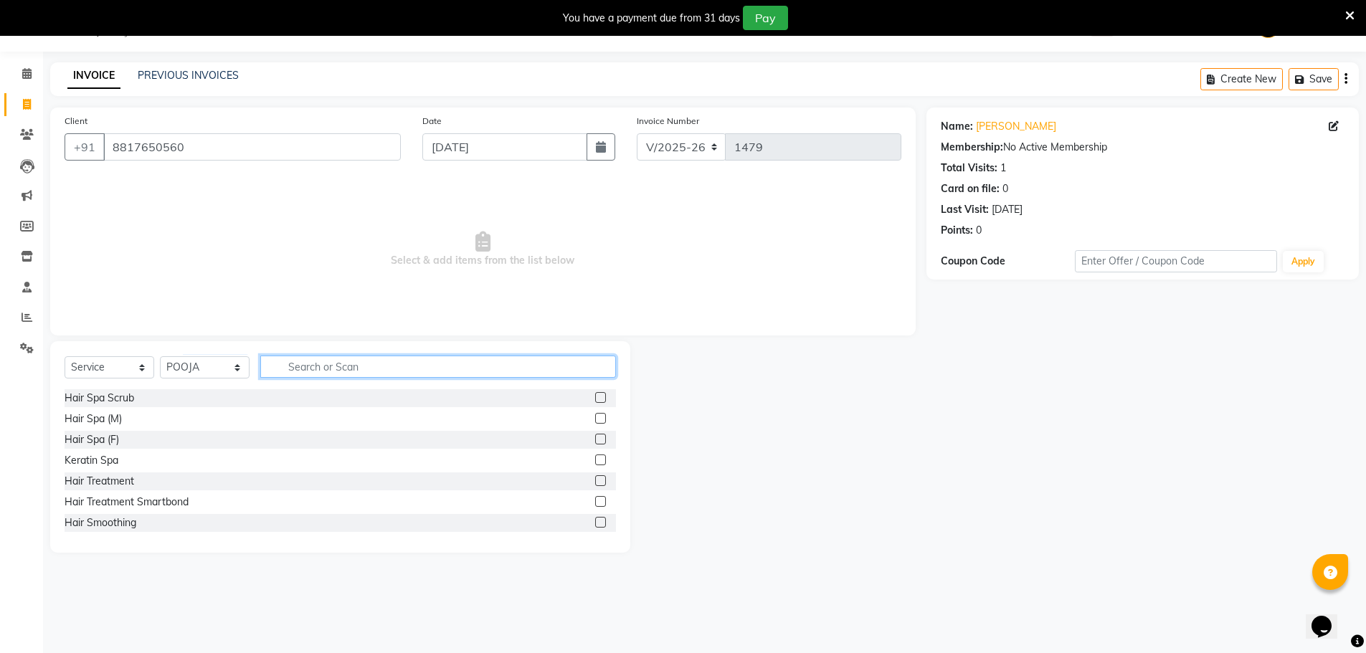
click at [327, 361] on input "text" at bounding box center [438, 367] width 356 height 22
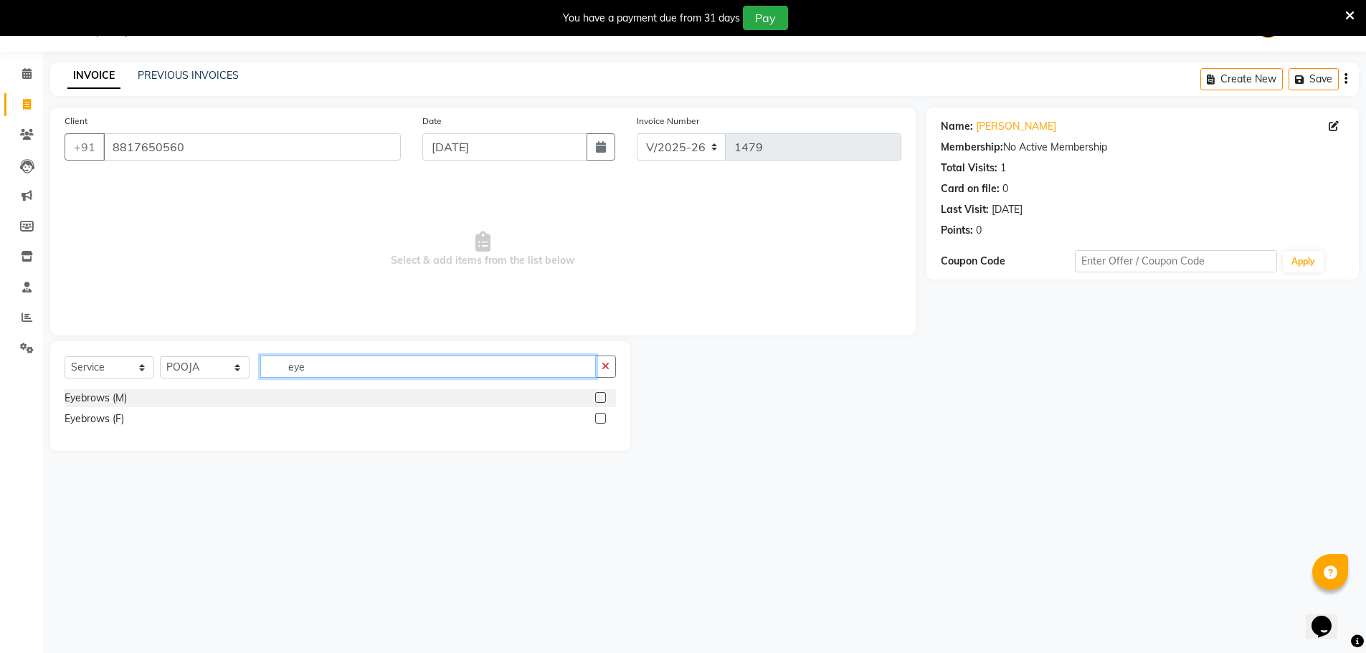
type input "eye"
click at [601, 420] on label at bounding box center [600, 418] width 11 height 11
click at [601, 420] on input "checkbox" at bounding box center [599, 419] width 9 height 9
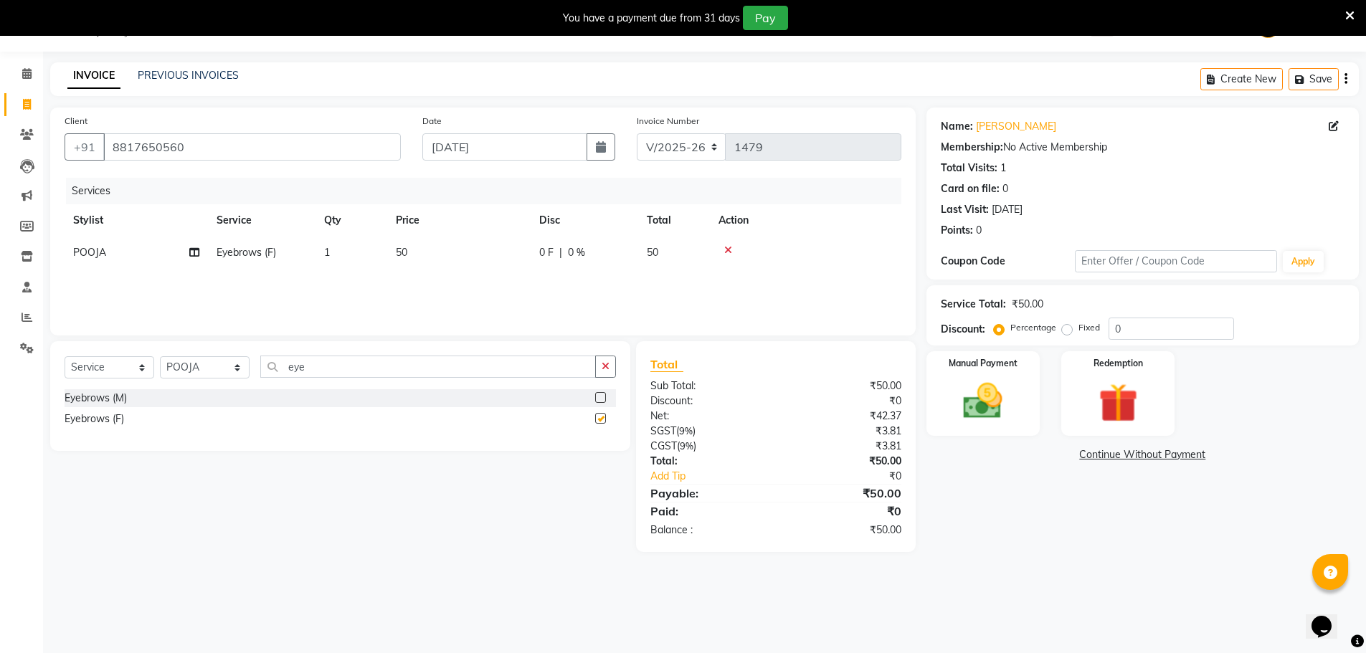
checkbox input "false"
click at [967, 400] on img at bounding box center [983, 401] width 66 height 47
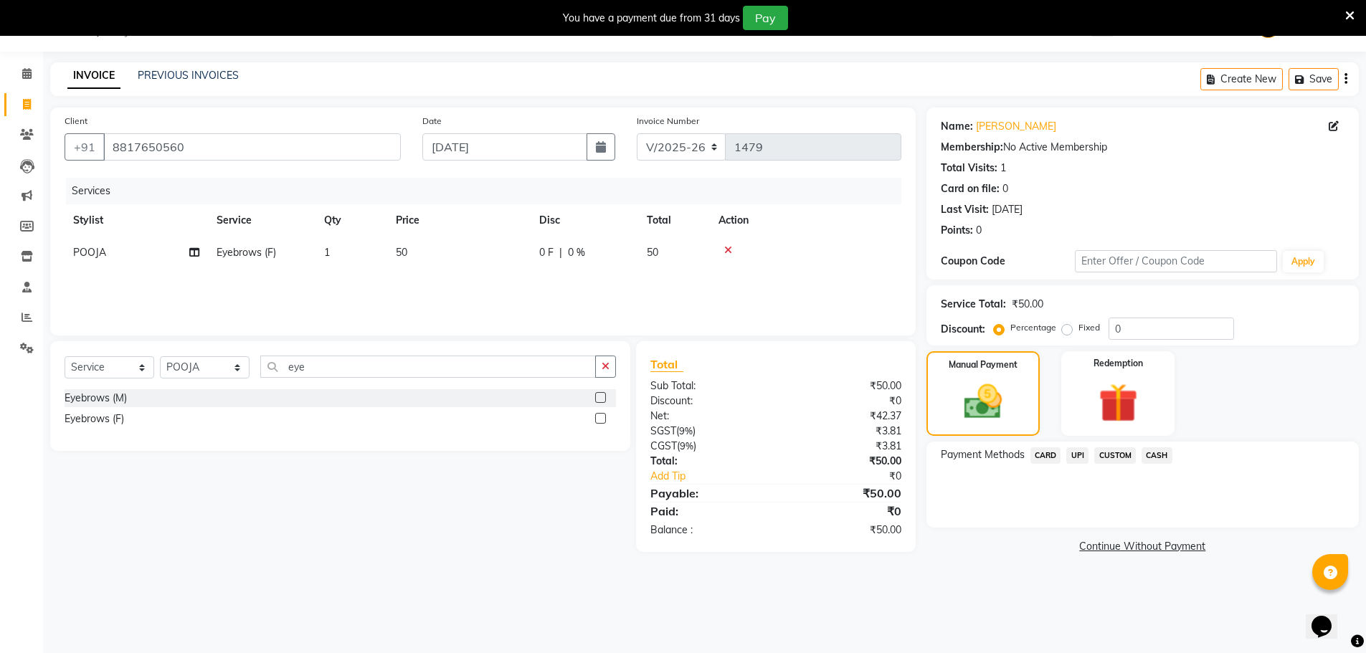
click at [1082, 455] on span "UPI" at bounding box center [1078, 456] width 22 height 16
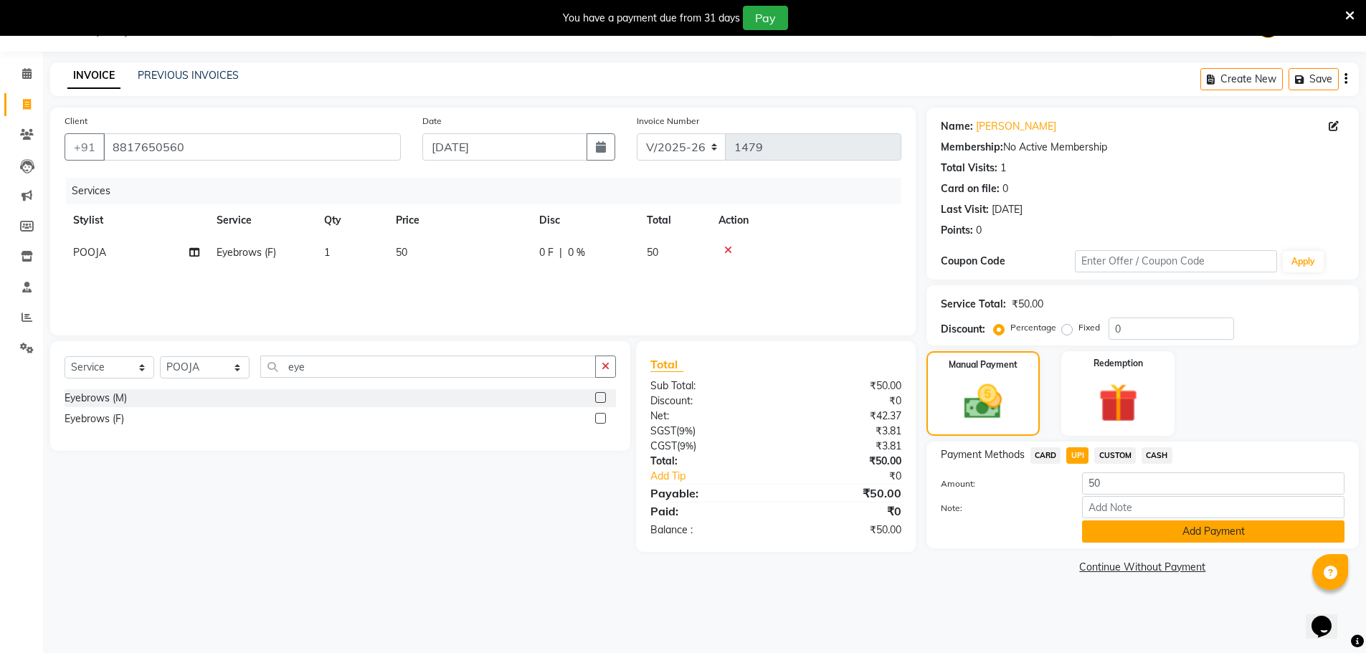
click at [1127, 526] on button "Add Payment" at bounding box center [1213, 532] width 263 height 22
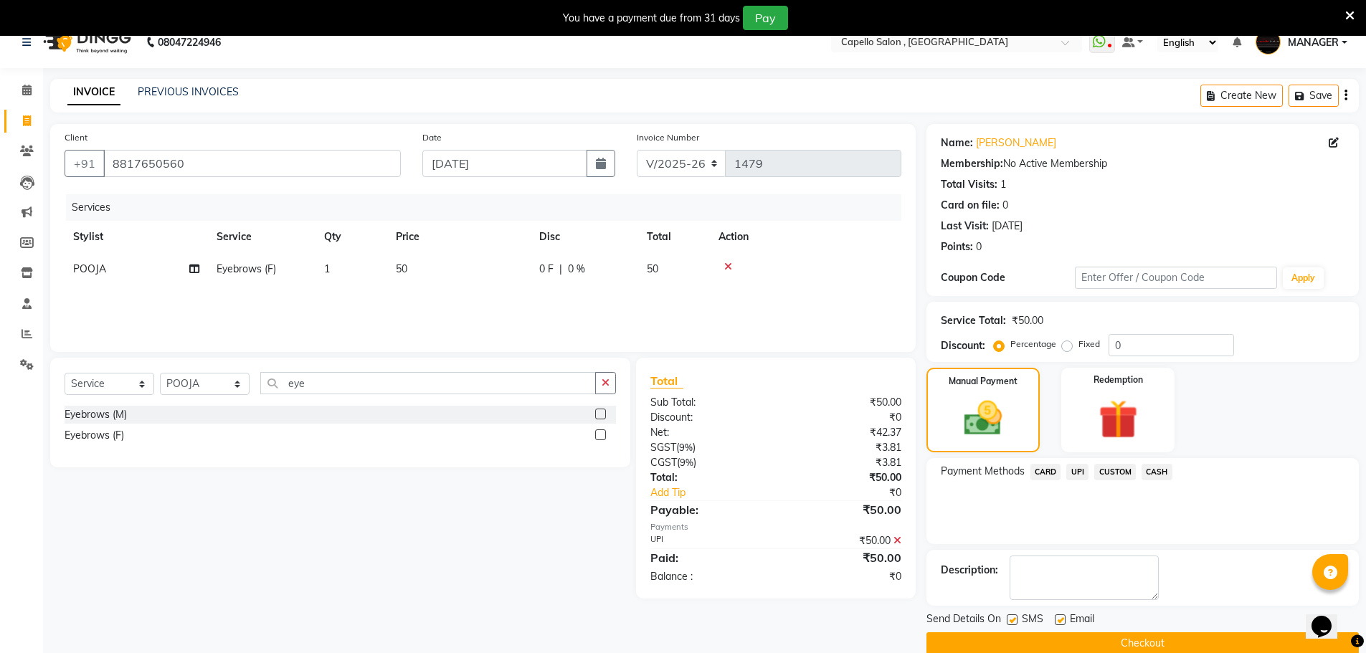
scroll to position [42, 0]
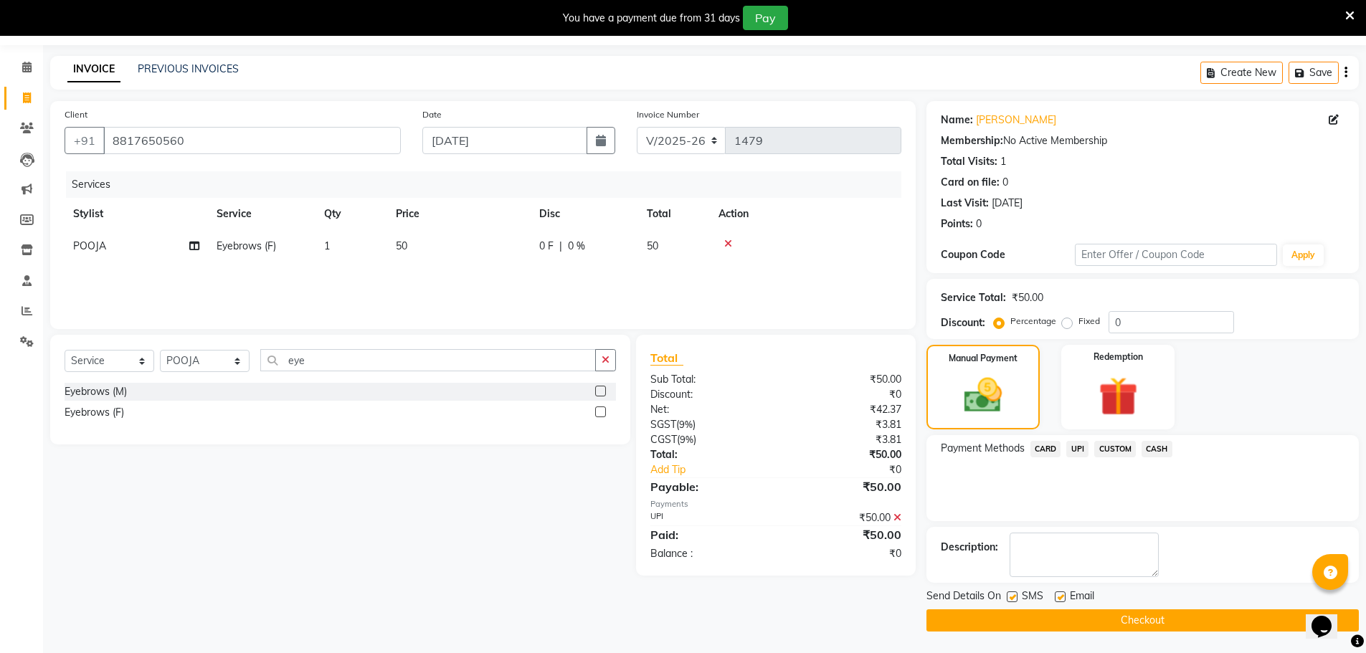
click at [1099, 623] on button "Checkout" at bounding box center [1143, 621] width 433 height 22
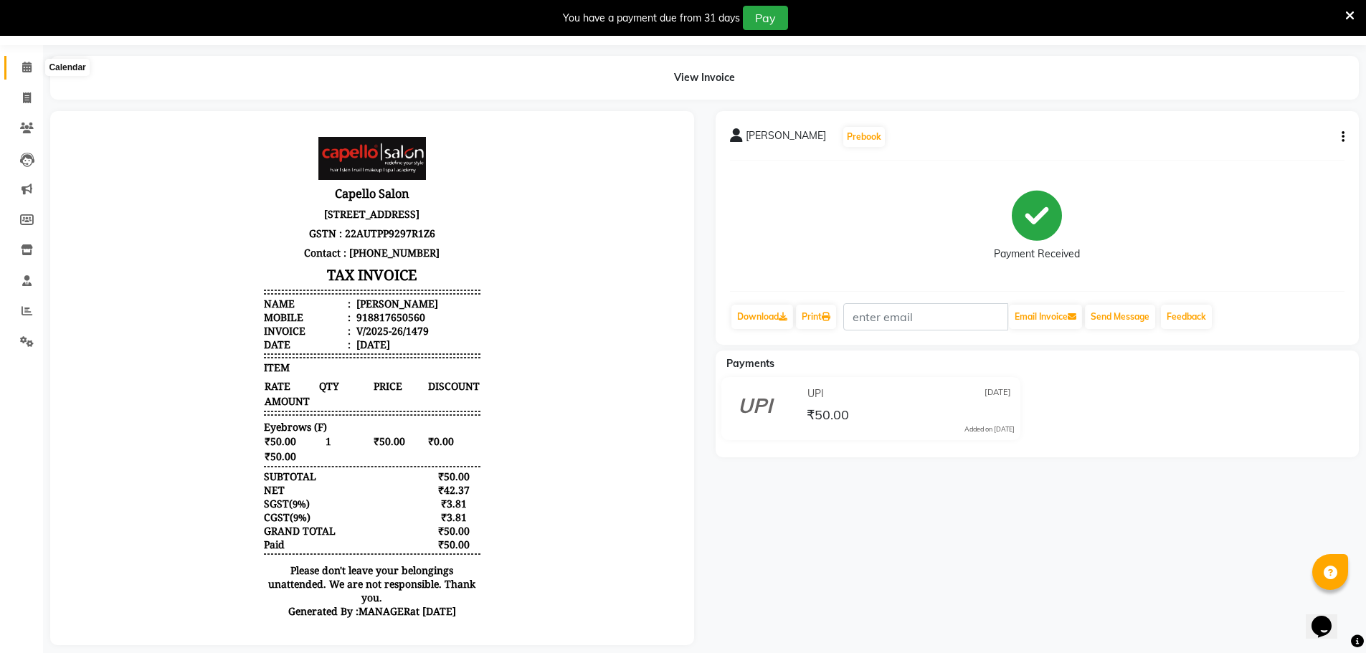
click at [30, 65] on icon at bounding box center [26, 67] width 9 height 11
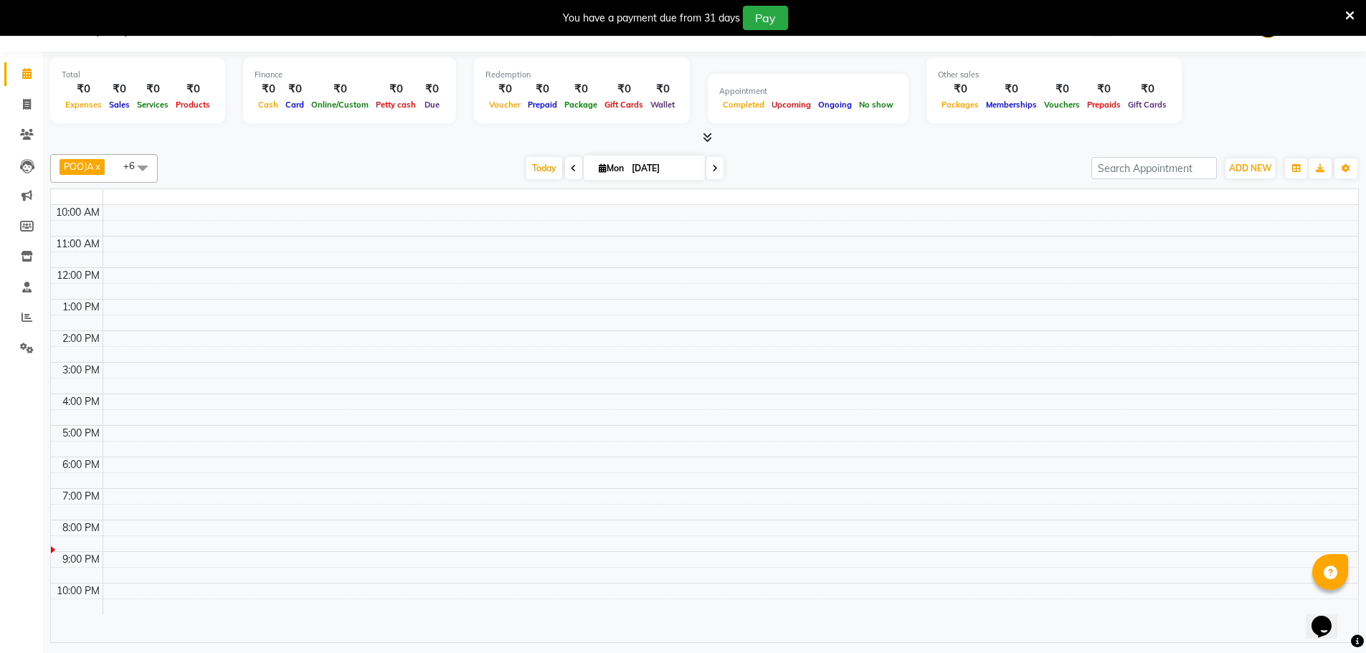
scroll to position [37, 0]
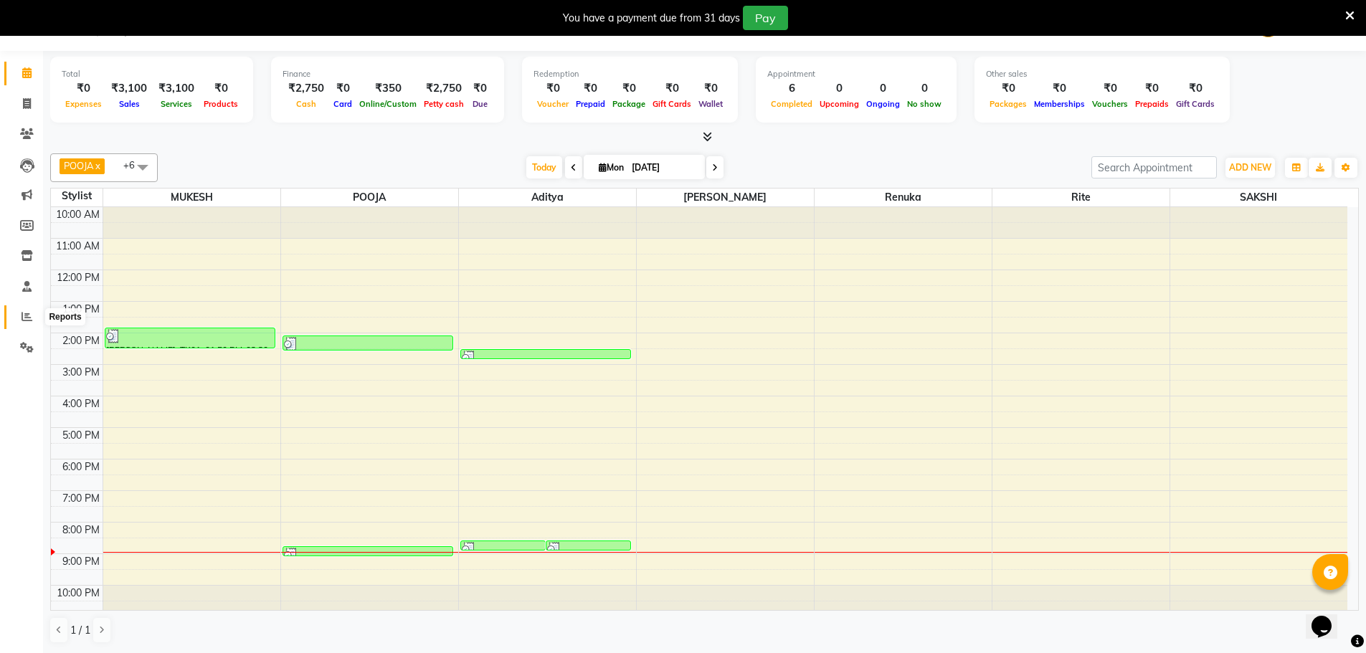
click at [20, 319] on span at bounding box center [26, 317] width 25 height 16
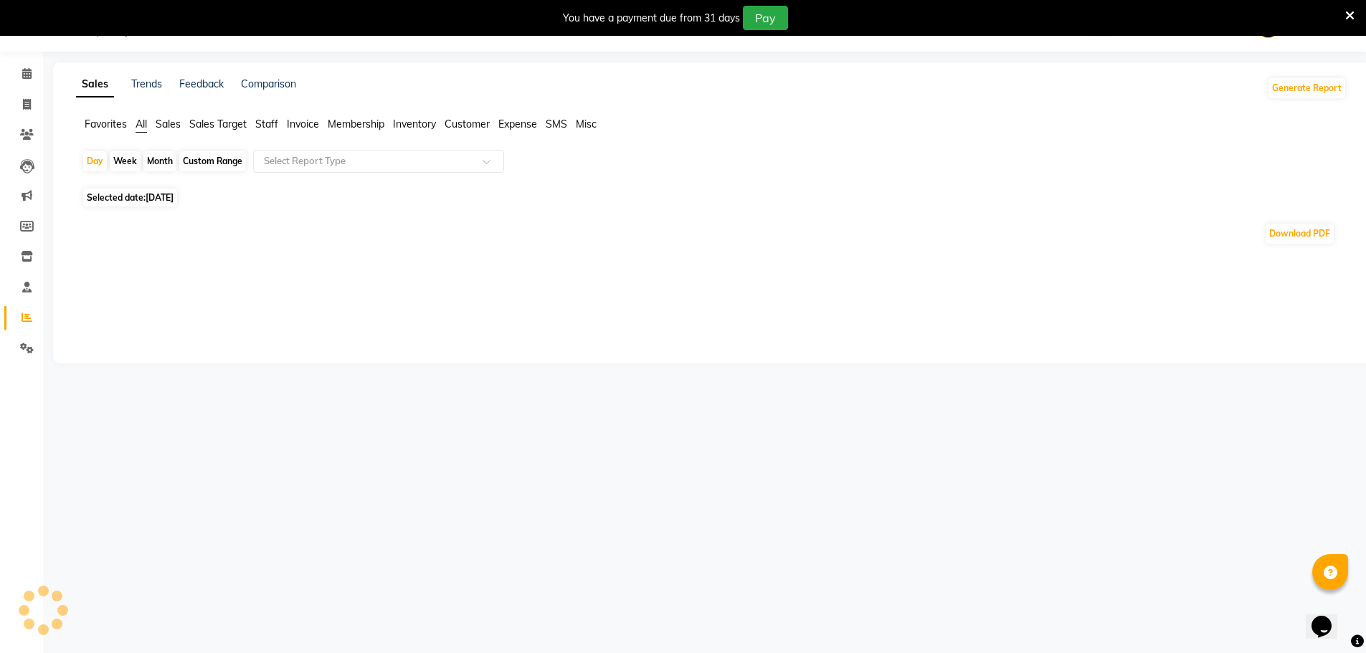
click at [268, 126] on span "Staff" at bounding box center [266, 124] width 23 height 13
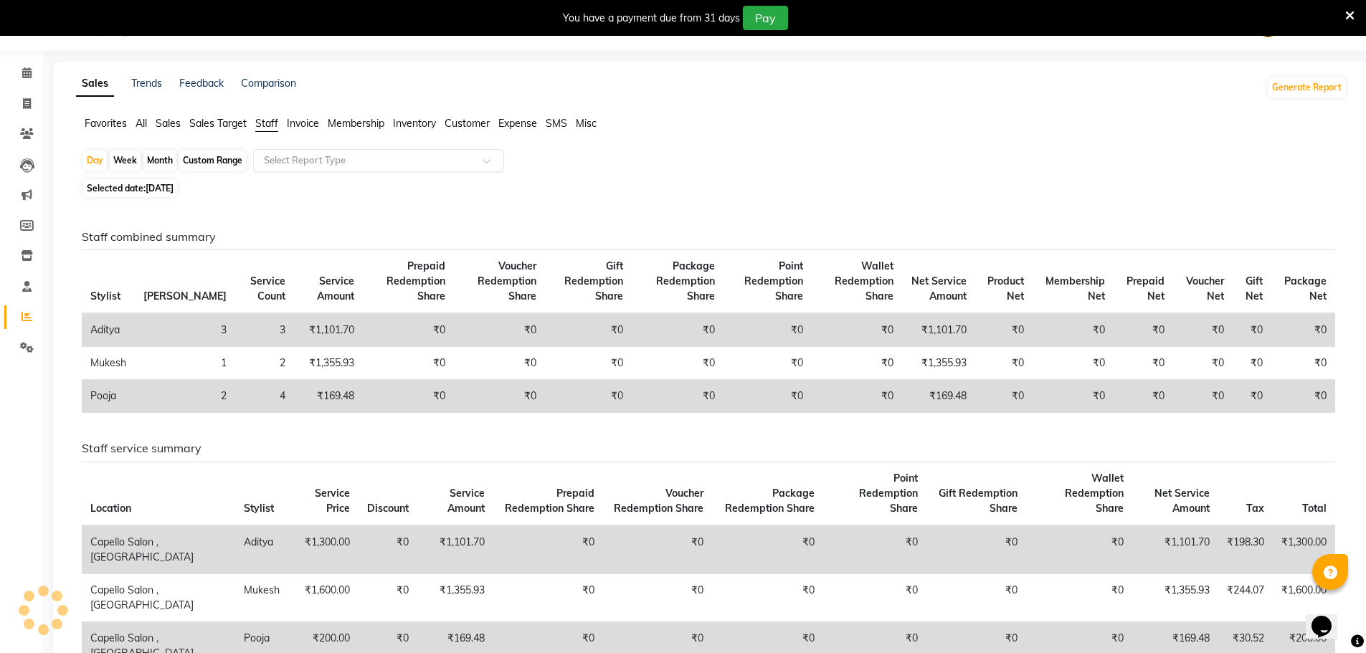
click at [318, 166] on input "text" at bounding box center [364, 160] width 207 height 14
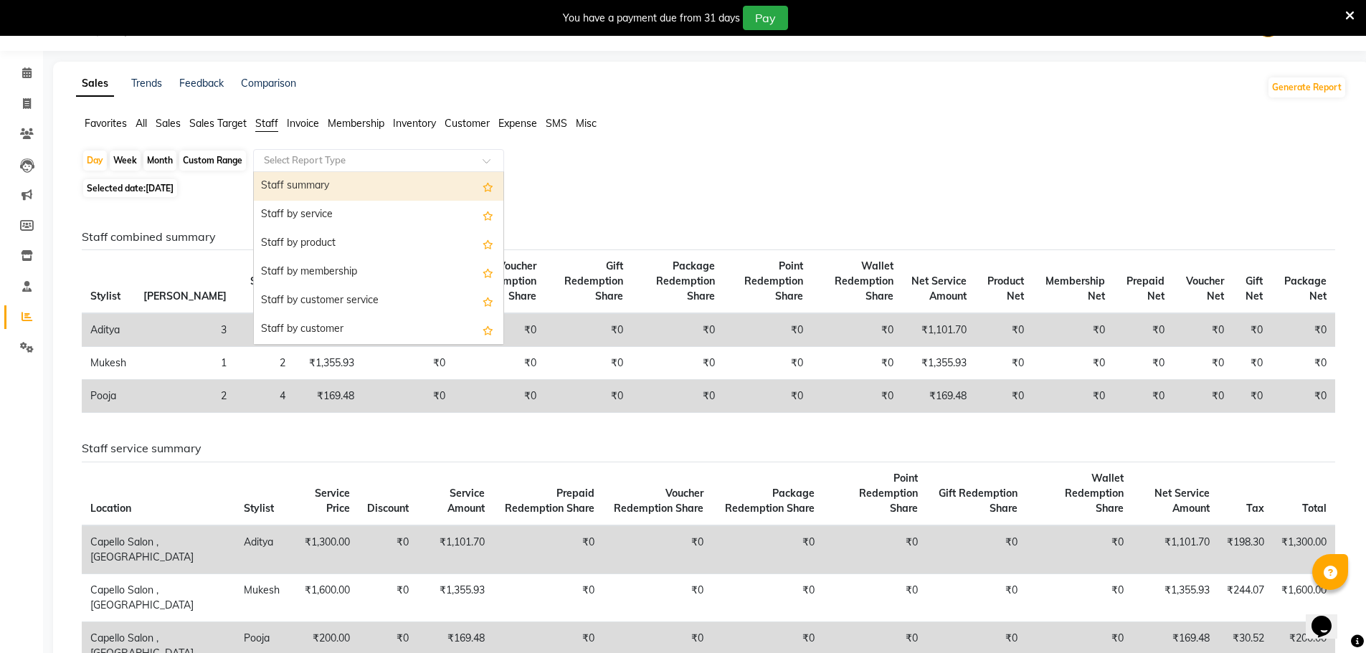
click at [316, 191] on div "Staff summary" at bounding box center [379, 186] width 250 height 29
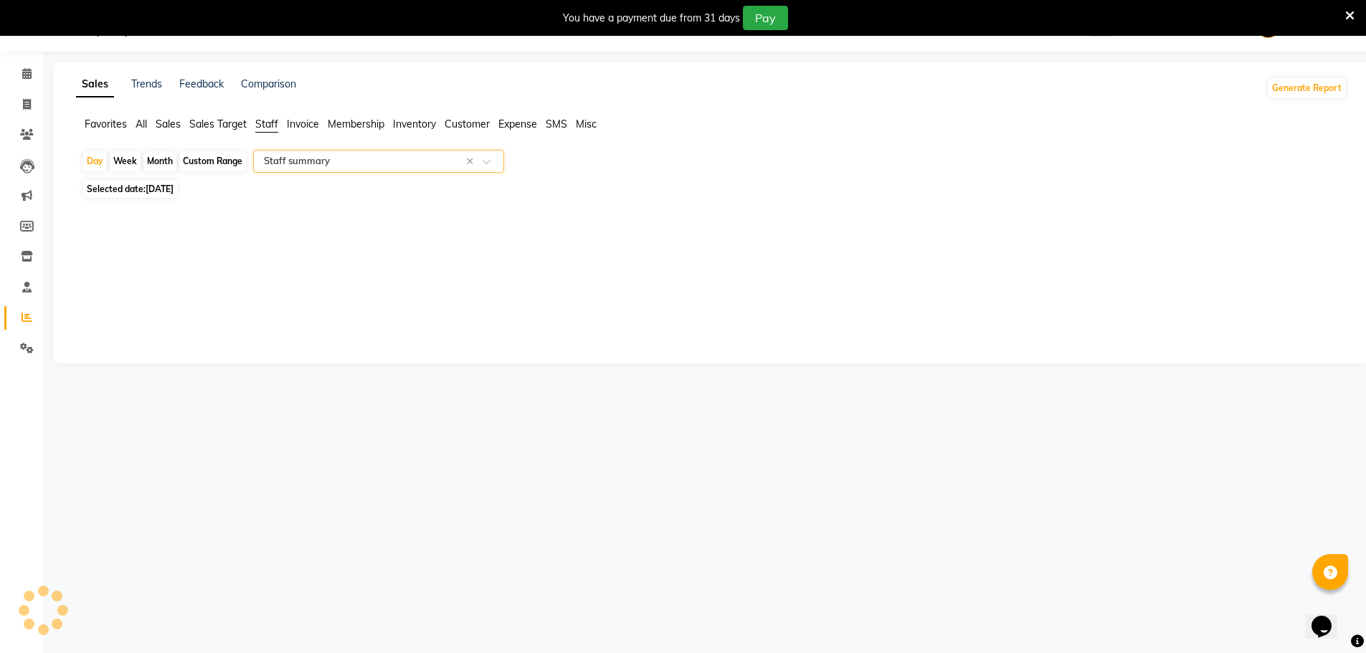
select select "full_report"
select select "csv"
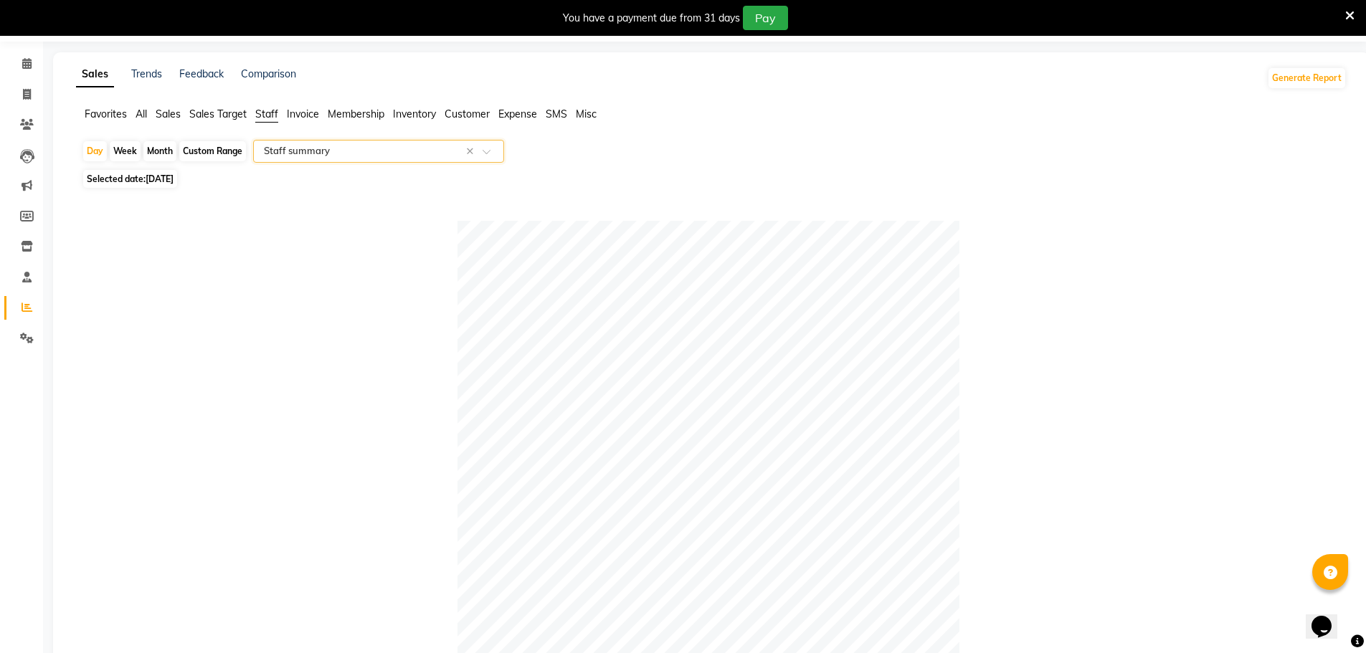
scroll to position [0, 0]
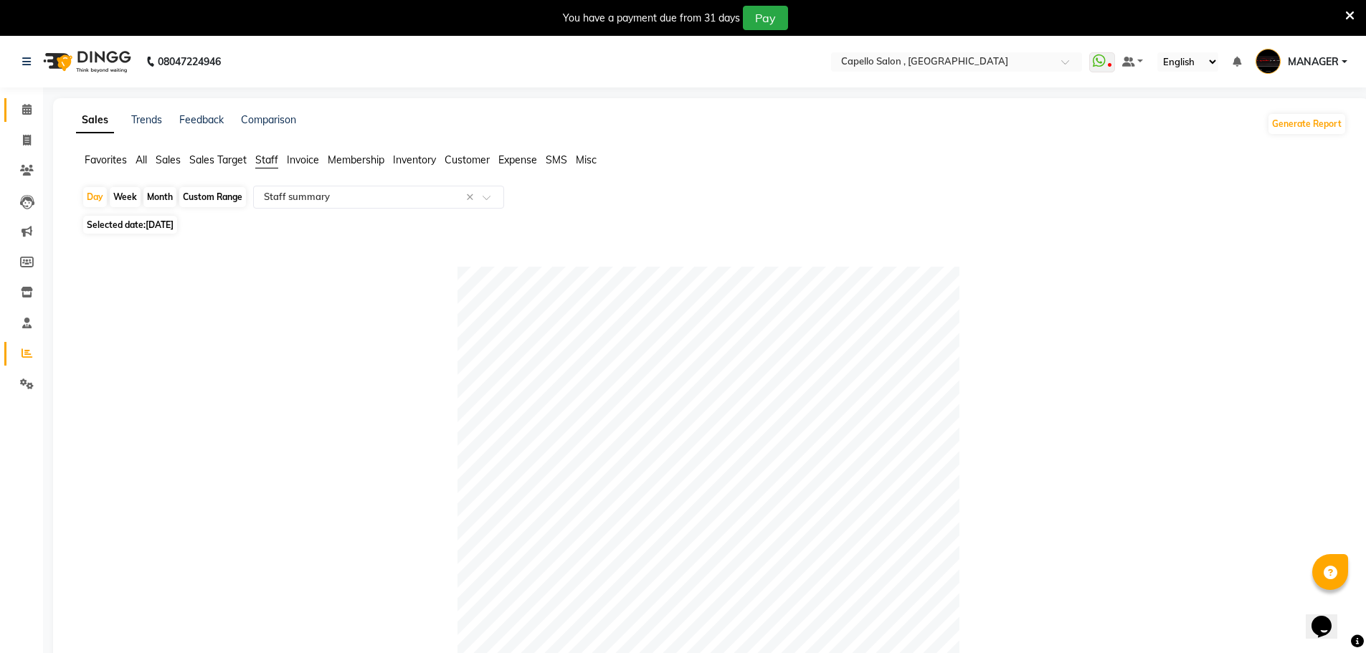
click at [30, 118] on link "Calendar" at bounding box center [21, 110] width 34 height 24
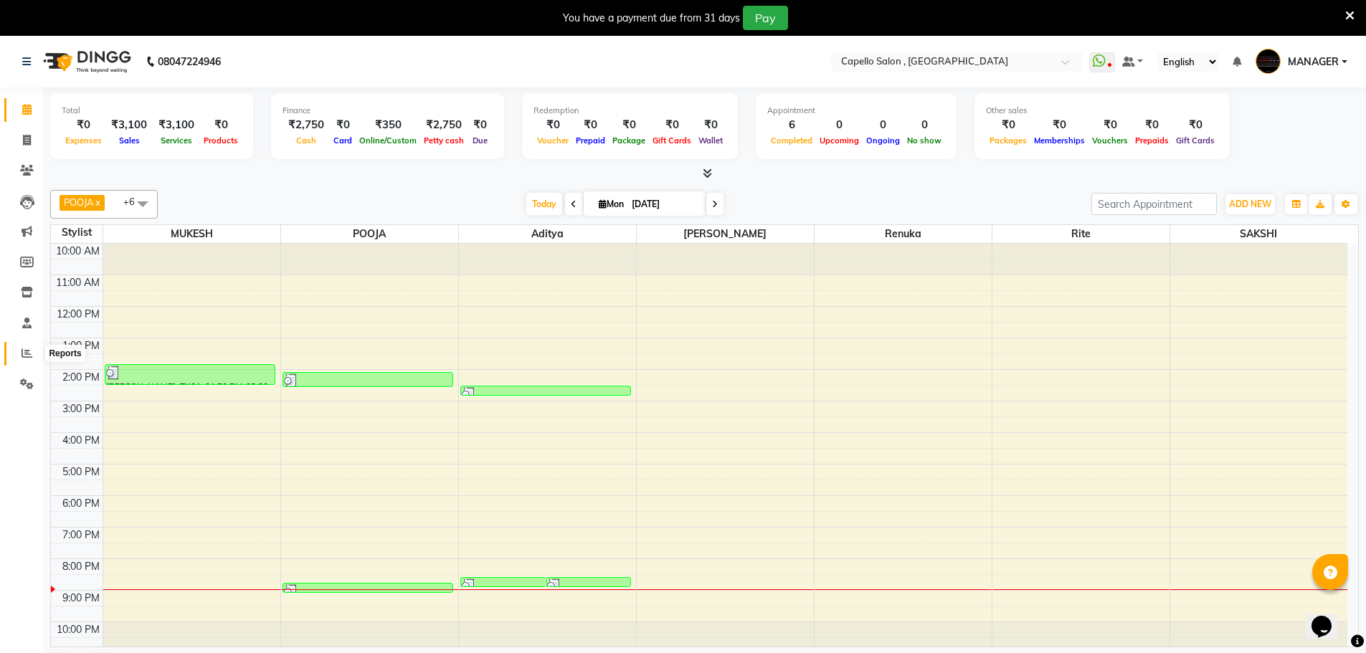
click at [22, 358] on icon at bounding box center [27, 353] width 11 height 11
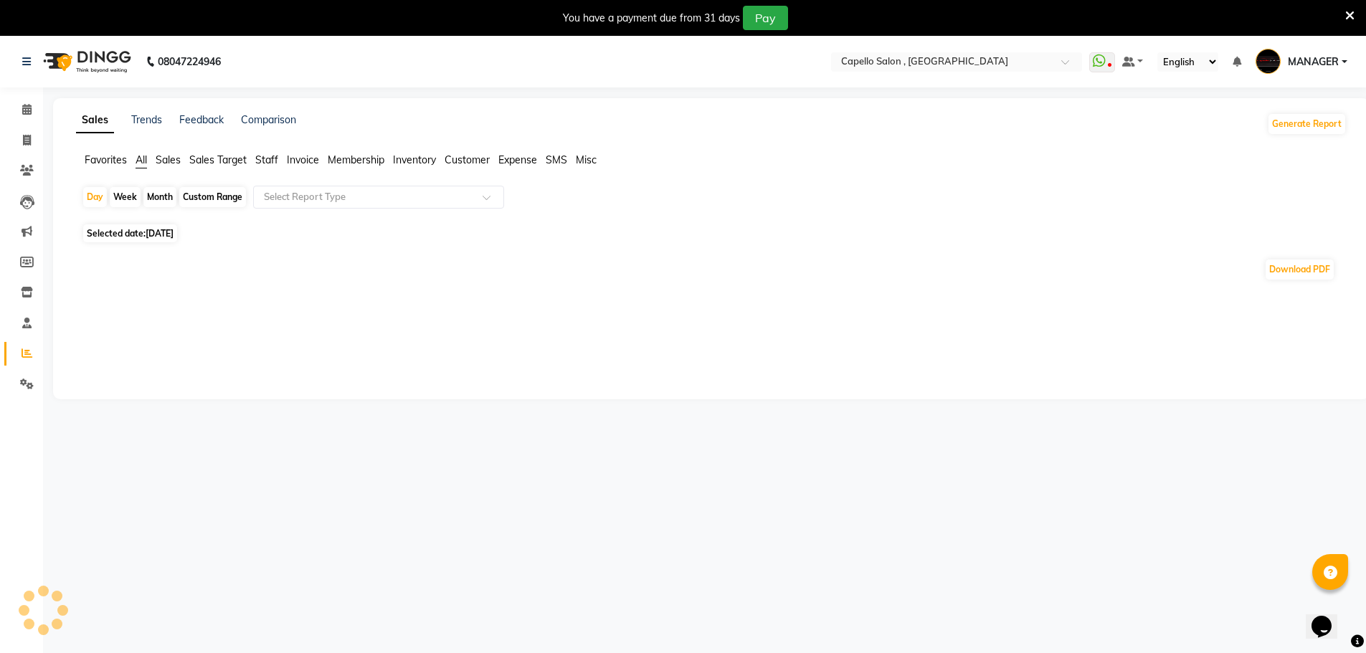
click at [265, 161] on span "Staff" at bounding box center [266, 159] width 23 height 13
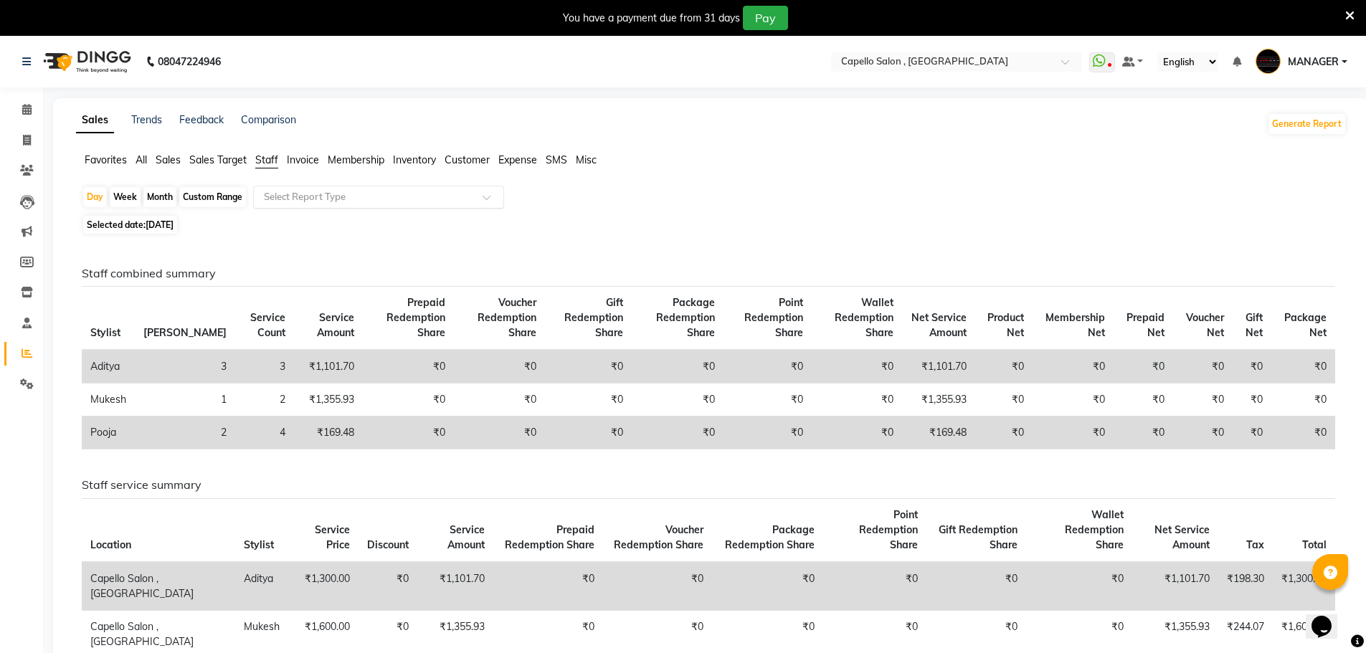
click at [303, 202] on input "text" at bounding box center [364, 197] width 207 height 14
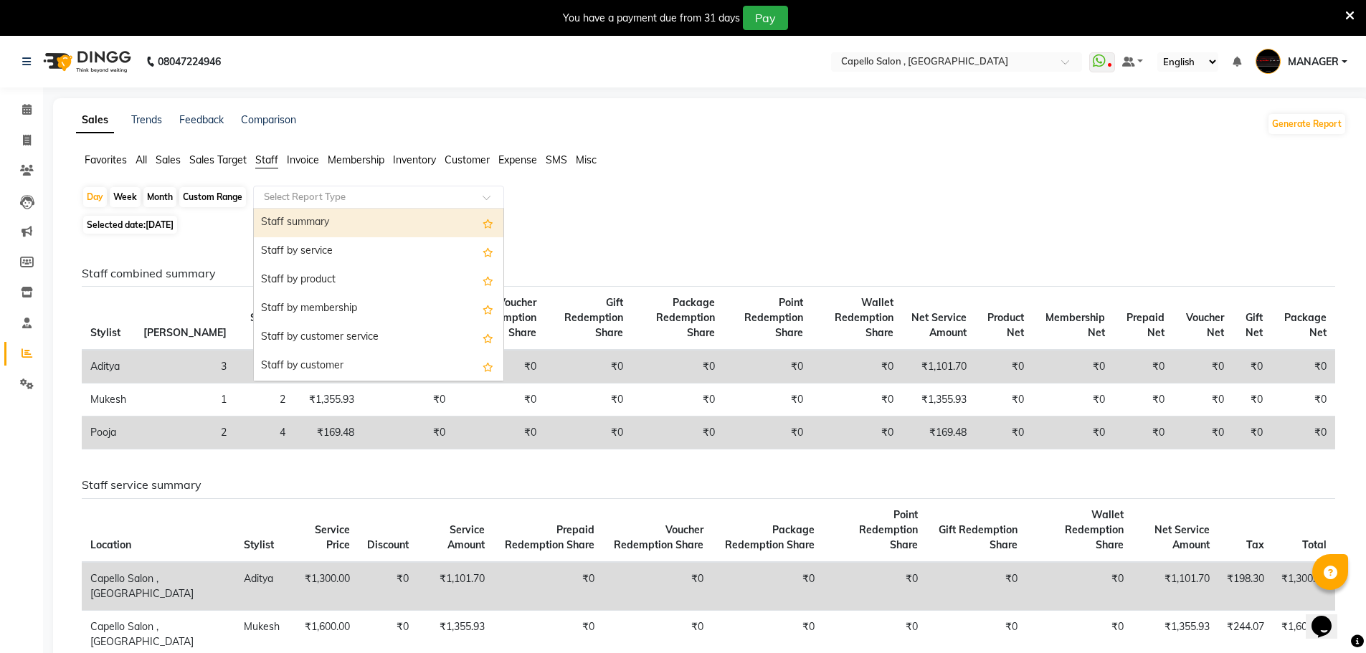
click at [312, 219] on div "Staff summary" at bounding box center [379, 223] width 250 height 29
select select "full_report"
select select "csv"
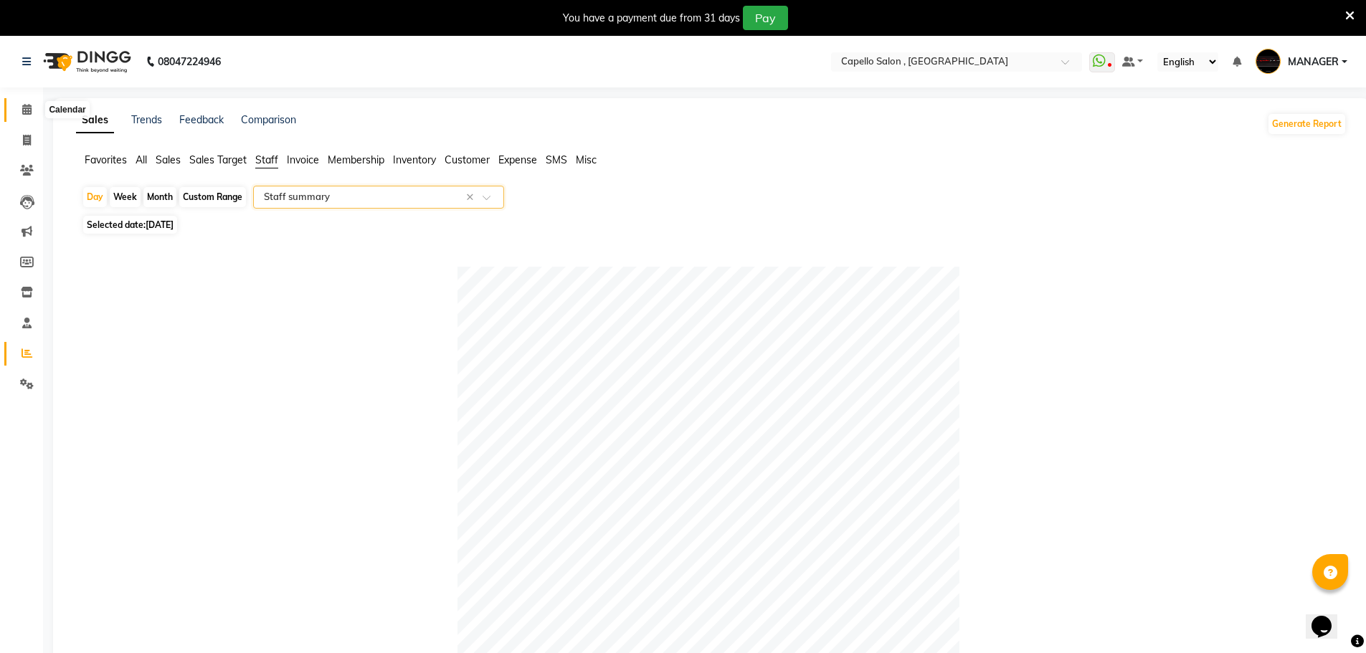
click at [25, 110] on icon at bounding box center [26, 109] width 9 height 11
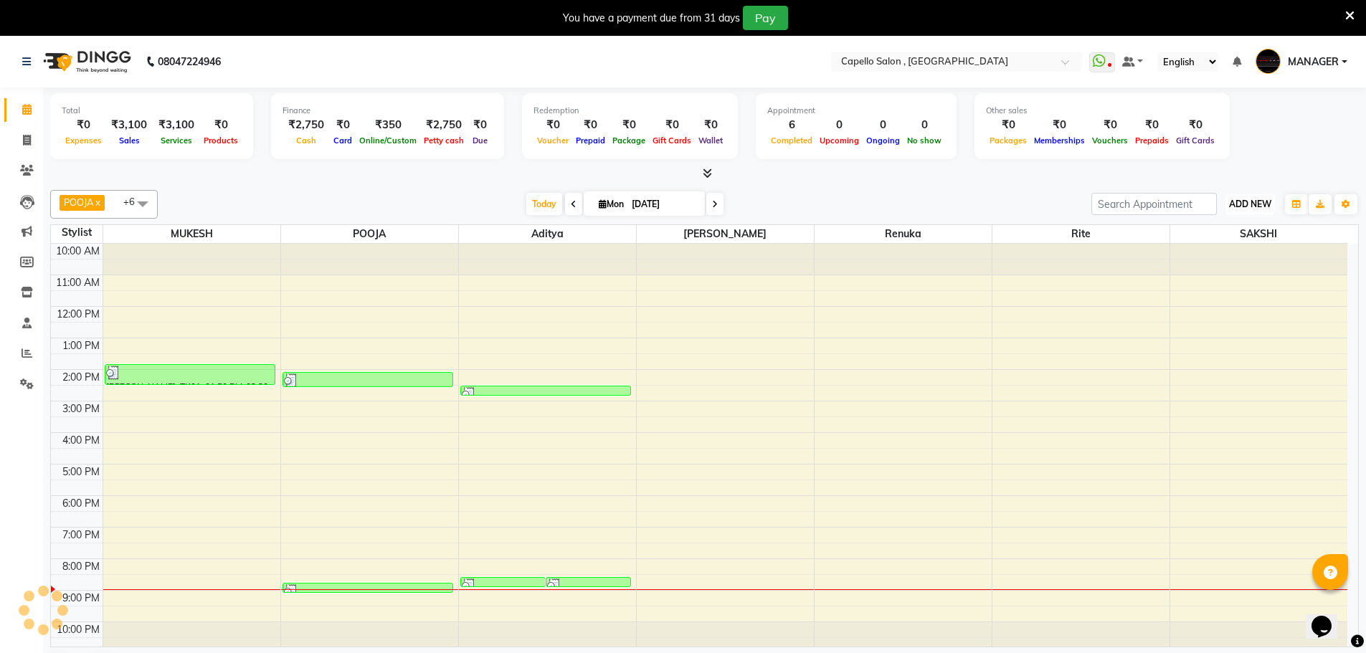
click at [1254, 206] on span "ADD NEW" at bounding box center [1250, 204] width 42 height 11
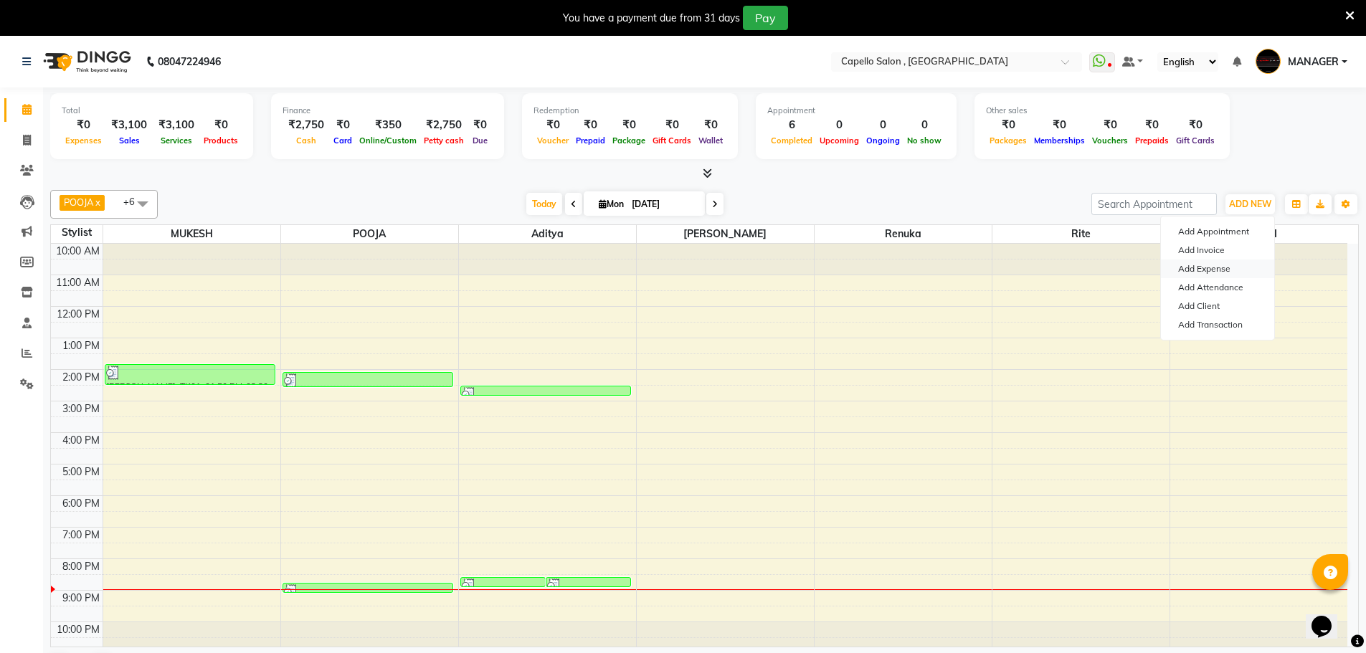
click at [1218, 271] on link "Add Expense" at bounding box center [1217, 269] width 113 height 19
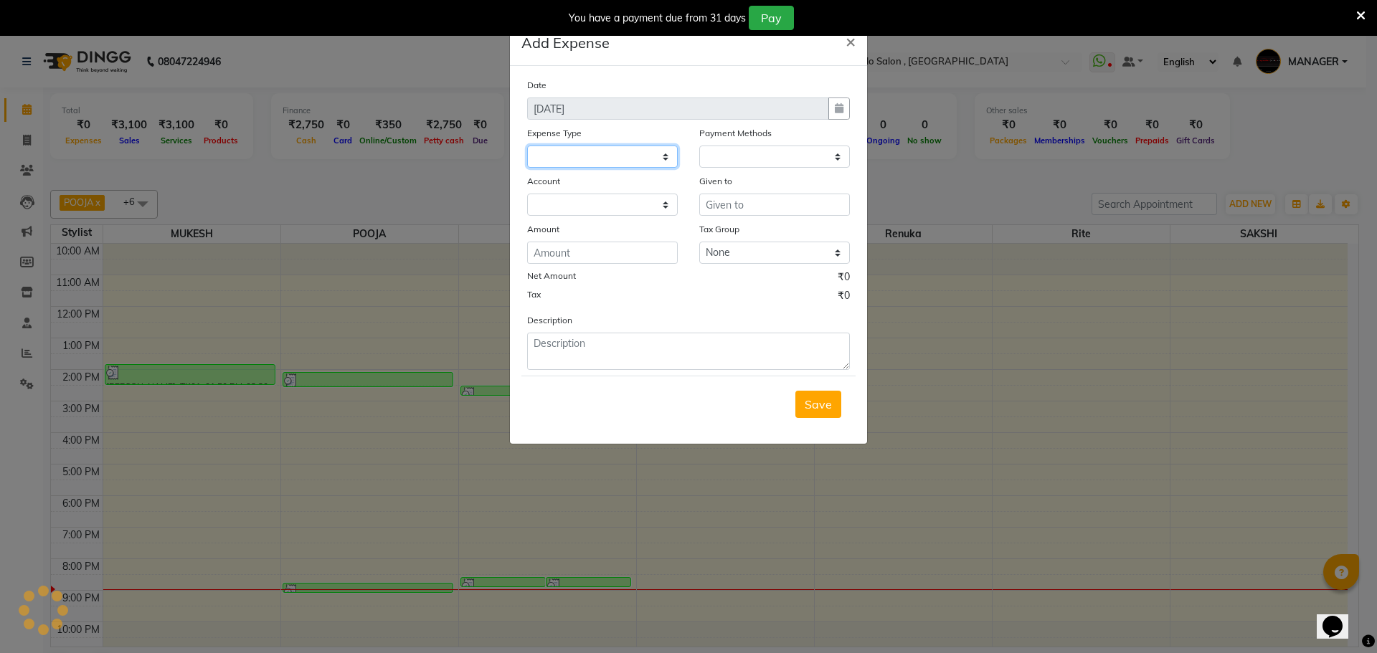
drag, startPoint x: 633, startPoint y: 156, endPoint x: 662, endPoint y: 159, distance: 29.5
click at [633, 156] on select at bounding box center [602, 157] width 151 height 22
select select
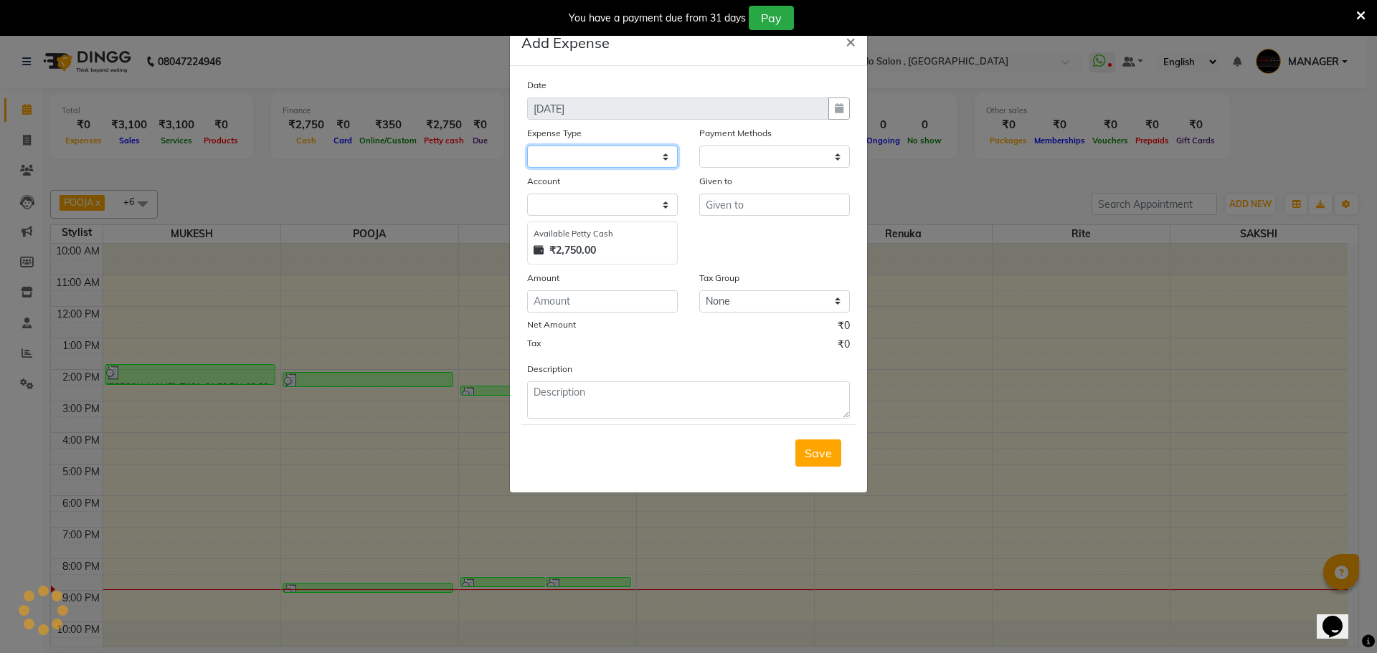
select select "1"
select select "2274"
select select "1466"
click at [643, 151] on select "Select Advance Salary Annual Lift Maintenance Charges BUILDING MAINTANANCE EXP …" at bounding box center [602, 157] width 151 height 22
click at [745, 211] on input "text" at bounding box center [774, 205] width 151 height 22
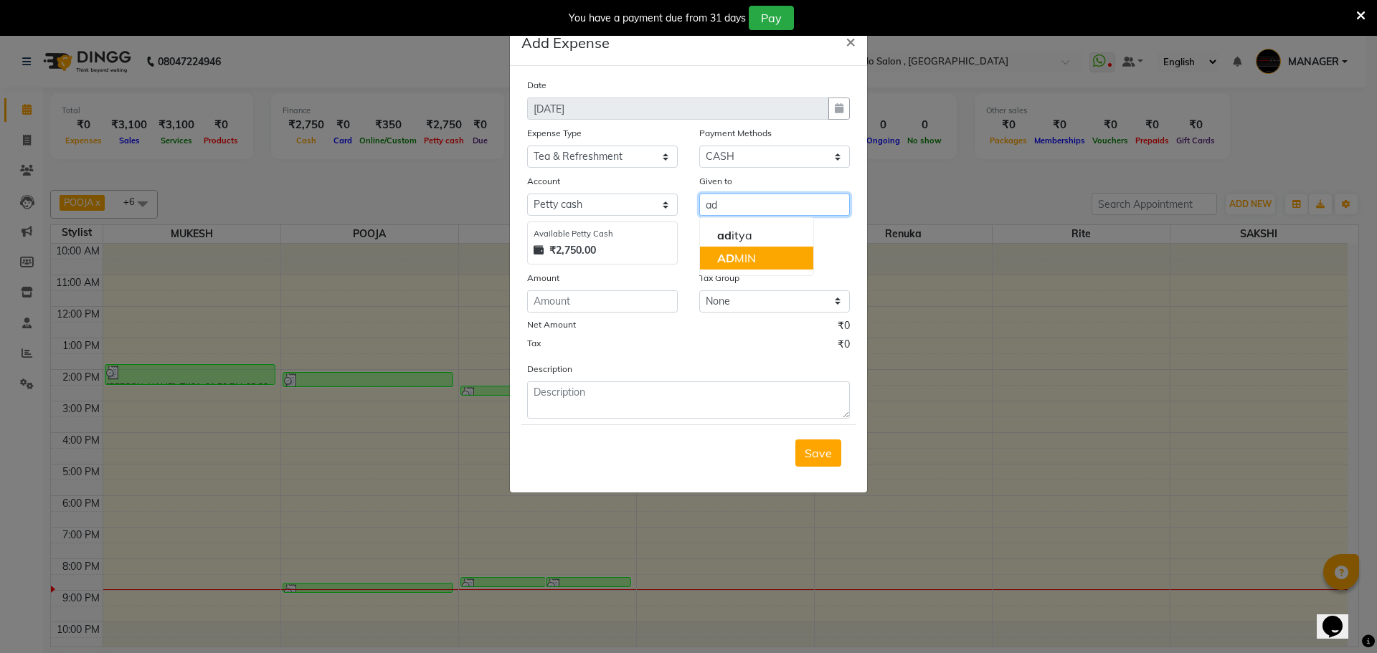
click at [745, 251] on ngb-highlight "AD MIN" at bounding box center [736, 258] width 39 height 14
type input "ADMIN"
click at [626, 308] on input "number" at bounding box center [602, 301] width 151 height 22
type input "50"
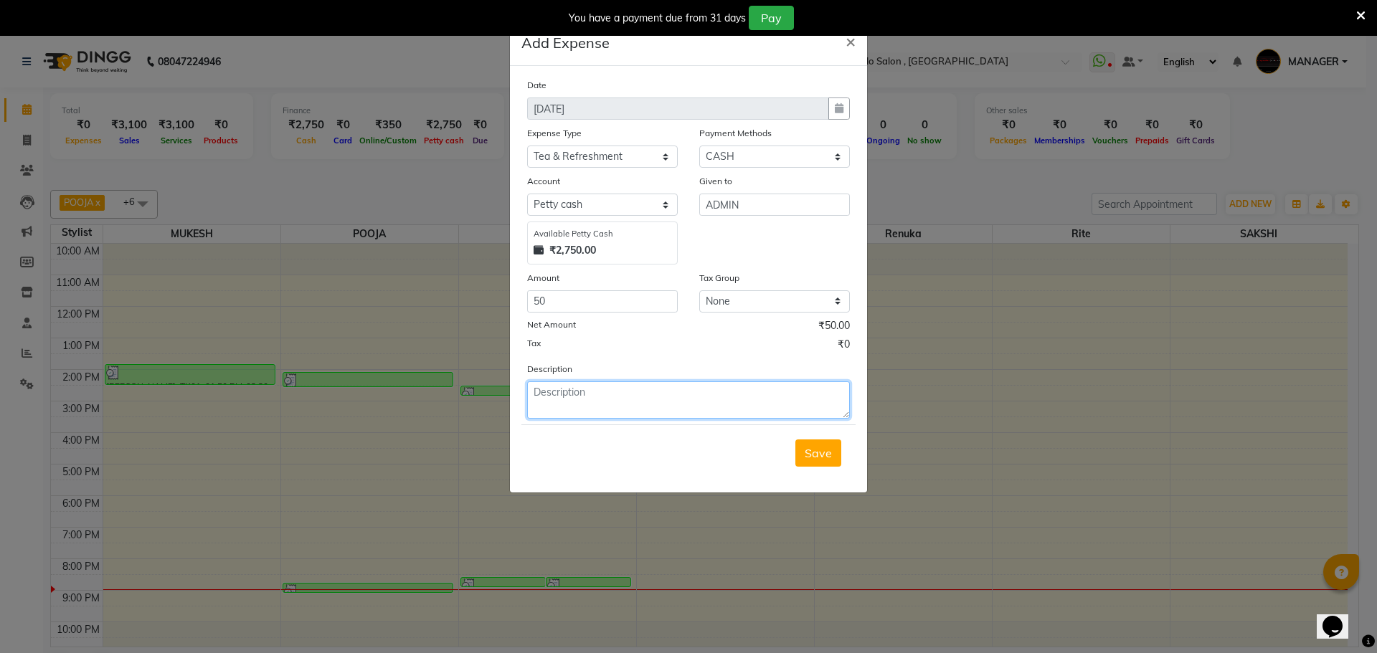
click at [697, 392] on textarea at bounding box center [688, 400] width 323 height 37
type textarea "tea-50"
click at [823, 453] on span "Save" at bounding box center [818, 453] width 27 height 14
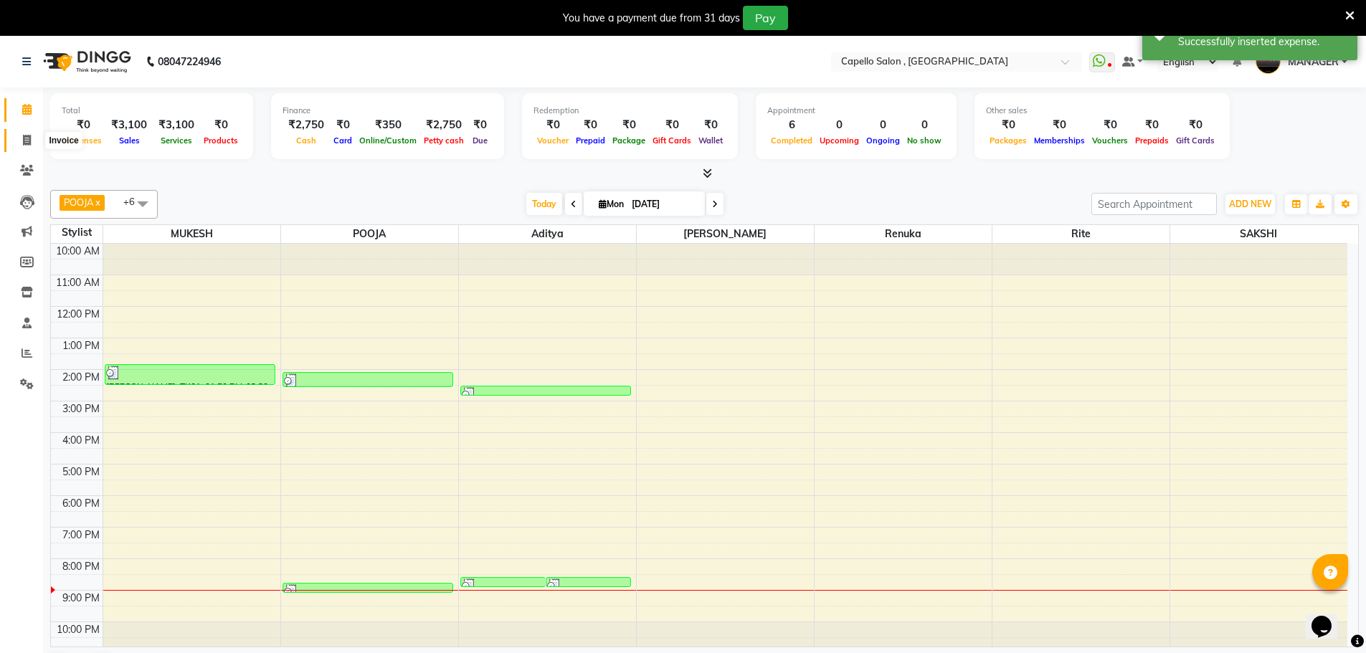
click at [19, 140] on span at bounding box center [26, 141] width 25 height 16
select select "service"
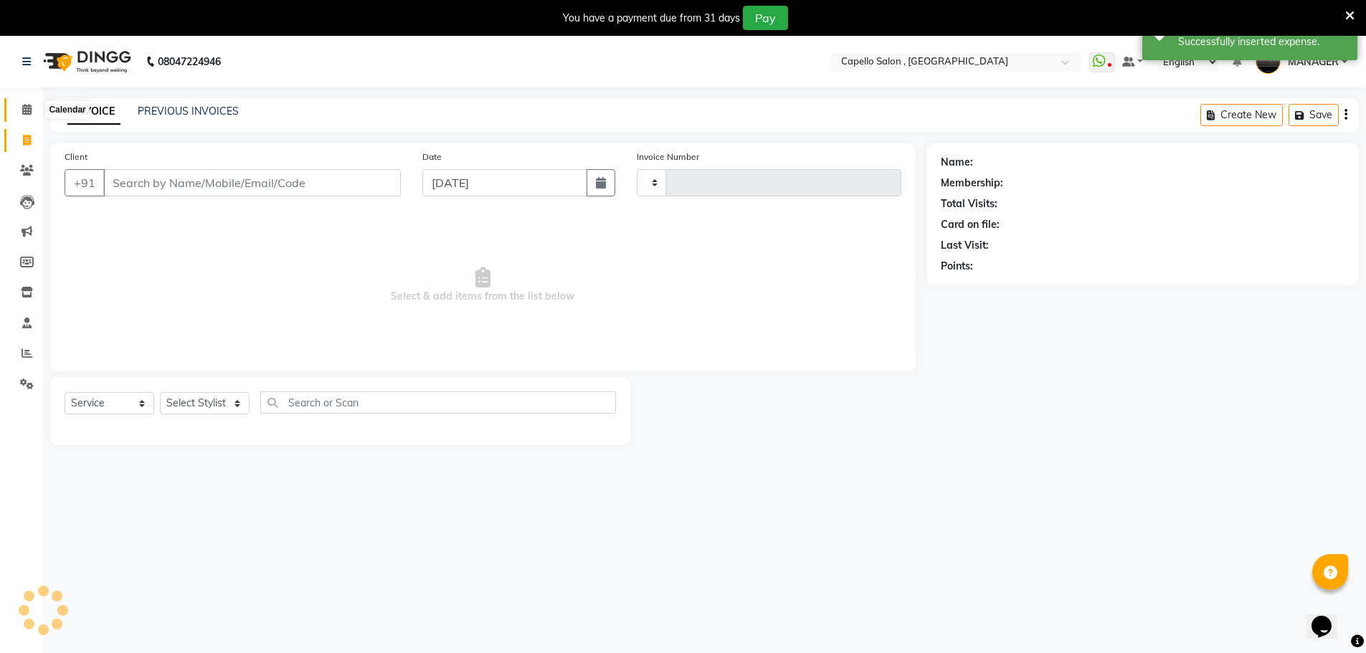
click at [23, 115] on span at bounding box center [26, 110] width 25 height 16
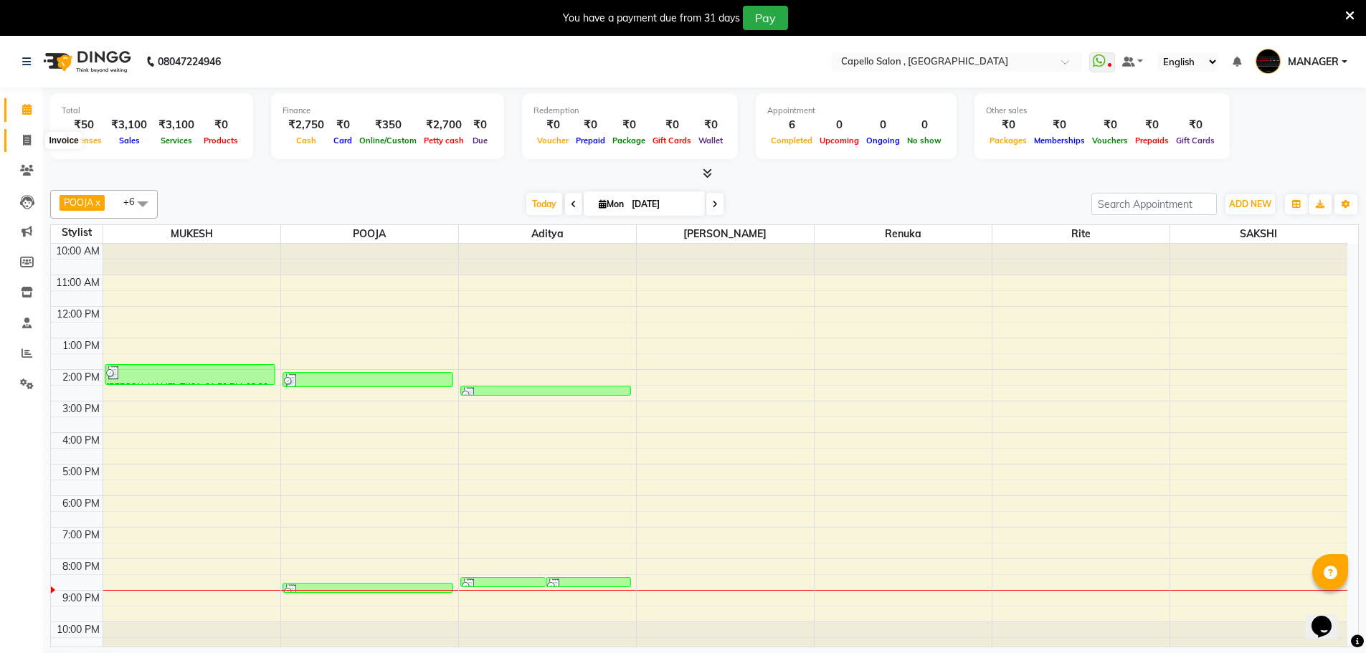
click at [24, 144] on icon at bounding box center [27, 140] width 8 height 11
select select "service"
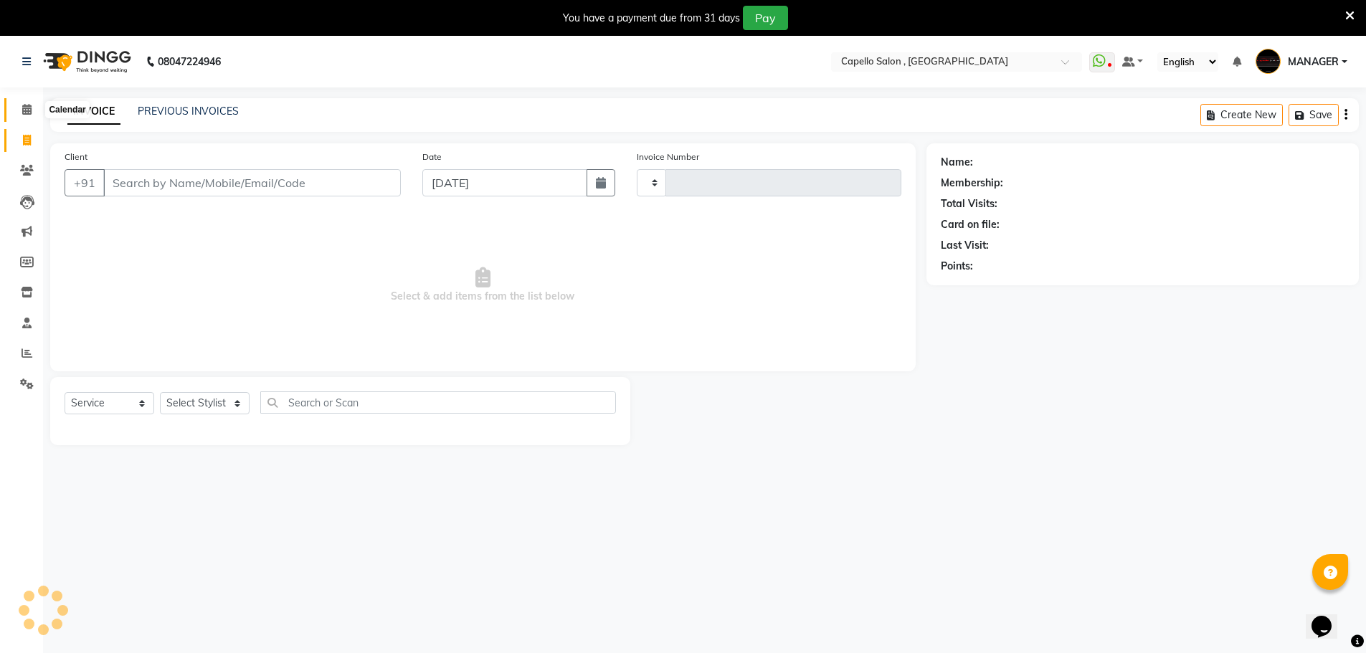
type input "1480"
select select "831"
click at [157, 108] on link "PREVIOUS INVOICES" at bounding box center [188, 111] width 101 height 13
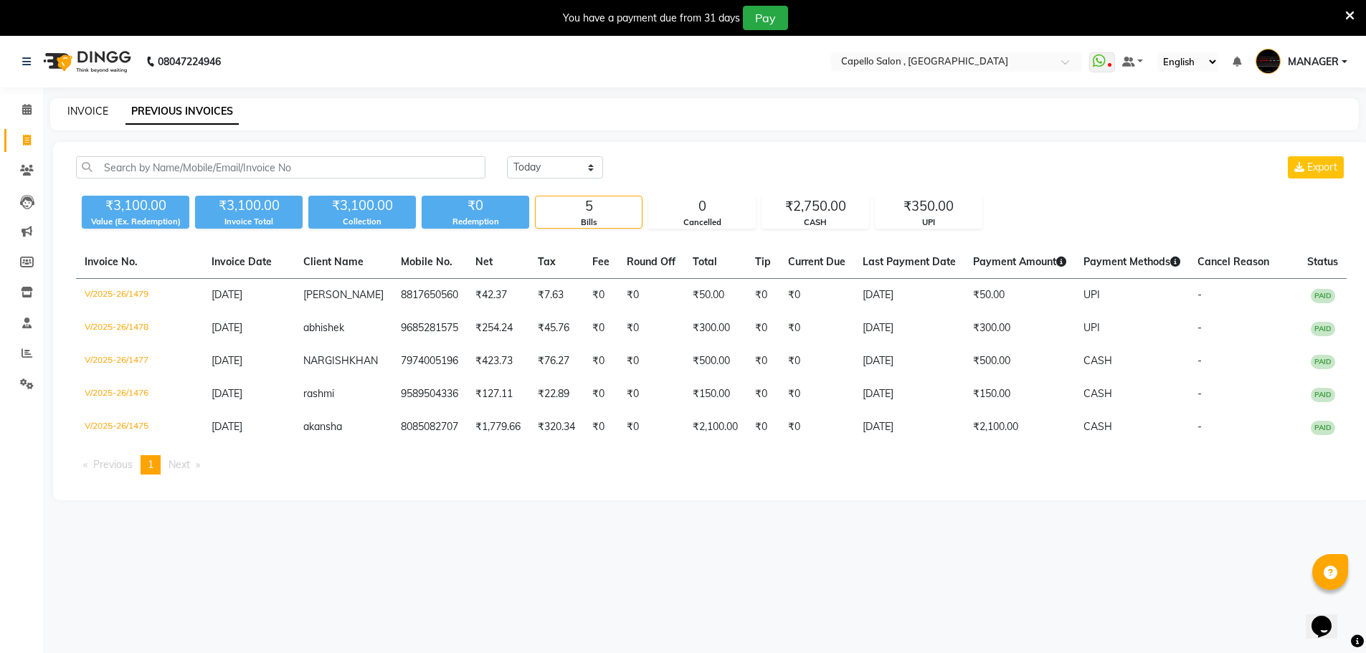
click at [90, 112] on link "INVOICE" at bounding box center [87, 111] width 41 height 13
select select "service"
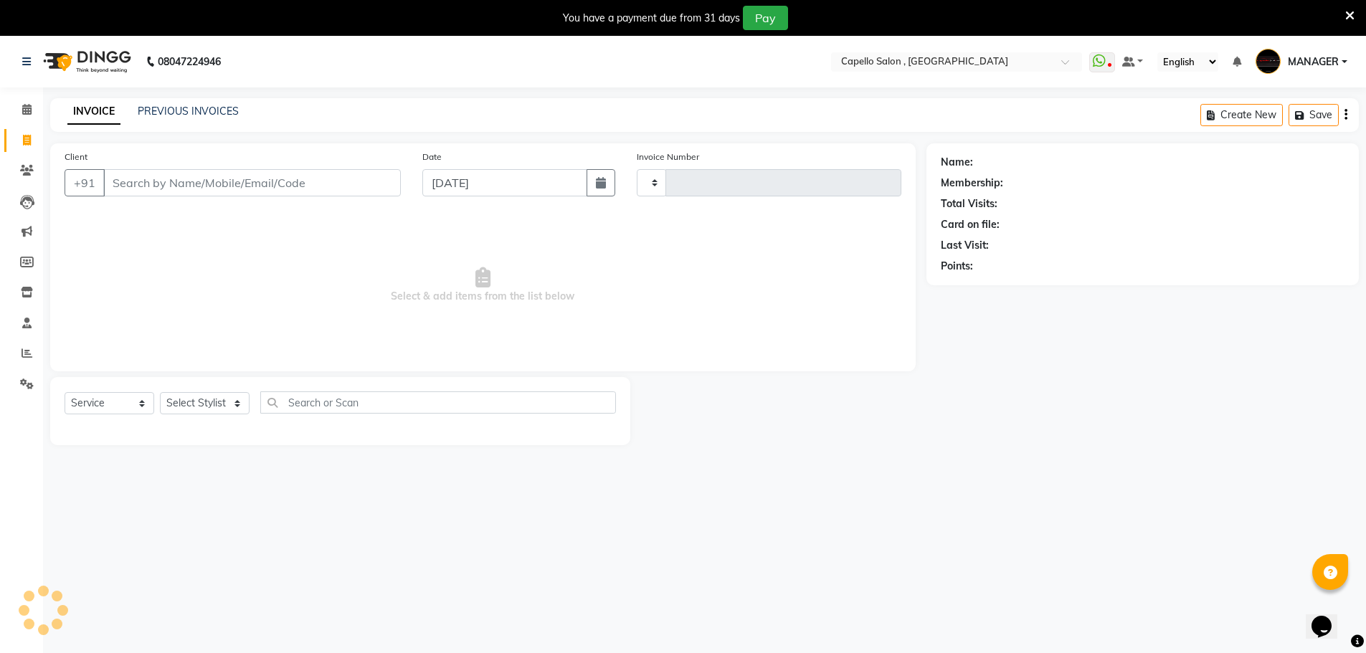
type input "1480"
select select "831"
click at [166, 110] on link "PREVIOUS INVOICES" at bounding box center [188, 111] width 101 height 13
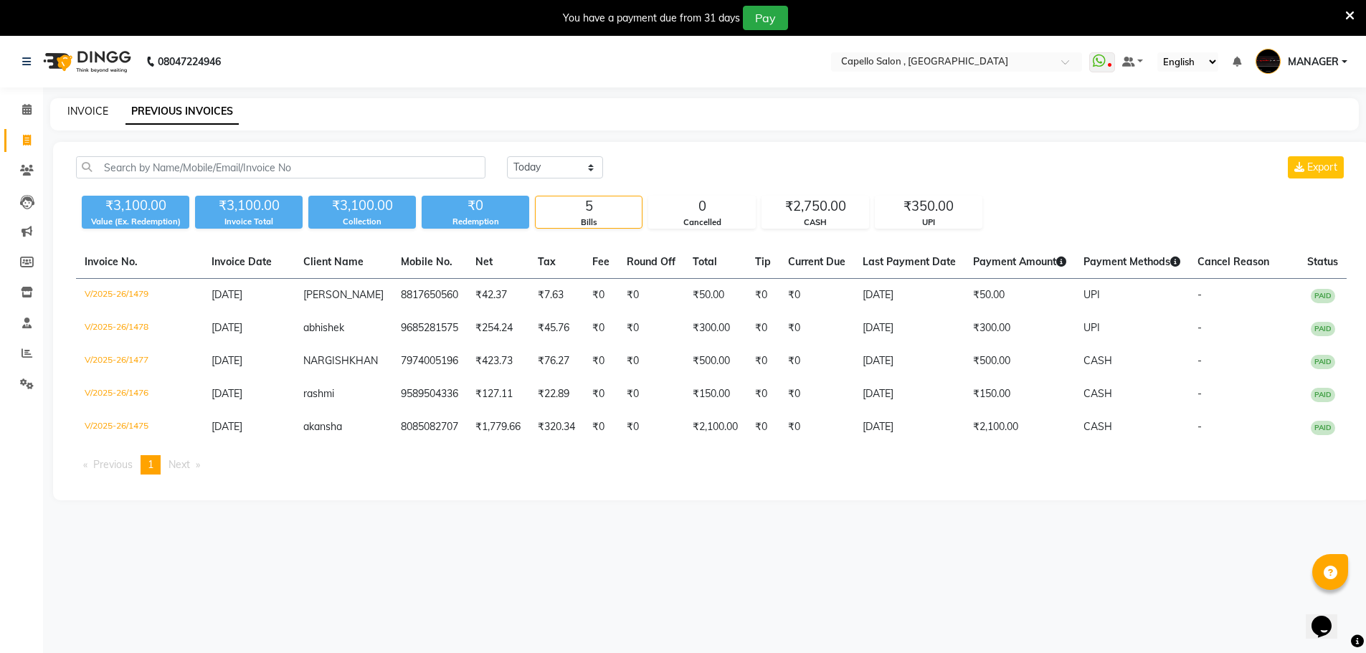
click at [90, 105] on link "INVOICE" at bounding box center [87, 111] width 41 height 13
select select "service"
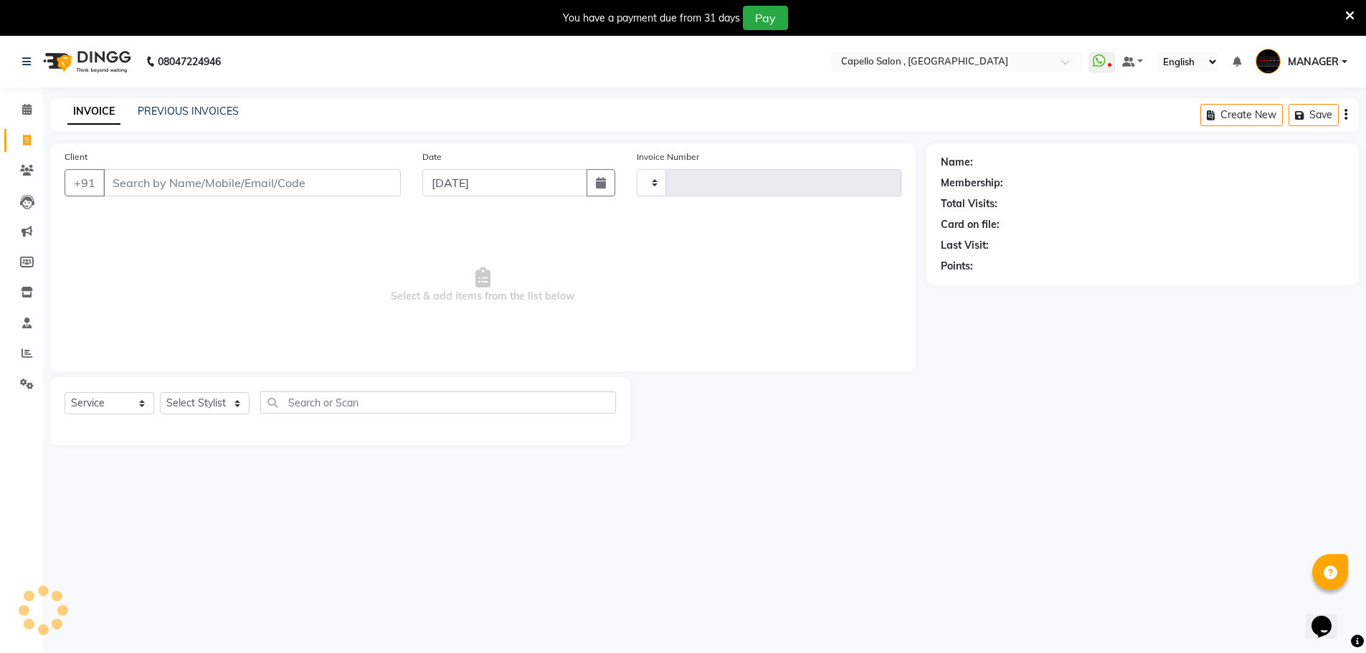
type input "1480"
select select "831"
click at [218, 404] on select "Select Stylist [PERSON_NAME] [PERSON_NAME] GEETA [PERSON_NAME] KIRAN MANAGER [P…" at bounding box center [205, 403] width 90 height 22
select select "26475"
click at [160, 392] on select "Select Stylist [PERSON_NAME] [PERSON_NAME] GEETA [PERSON_NAME] KIRAN MANAGER [P…" at bounding box center [205, 403] width 90 height 22
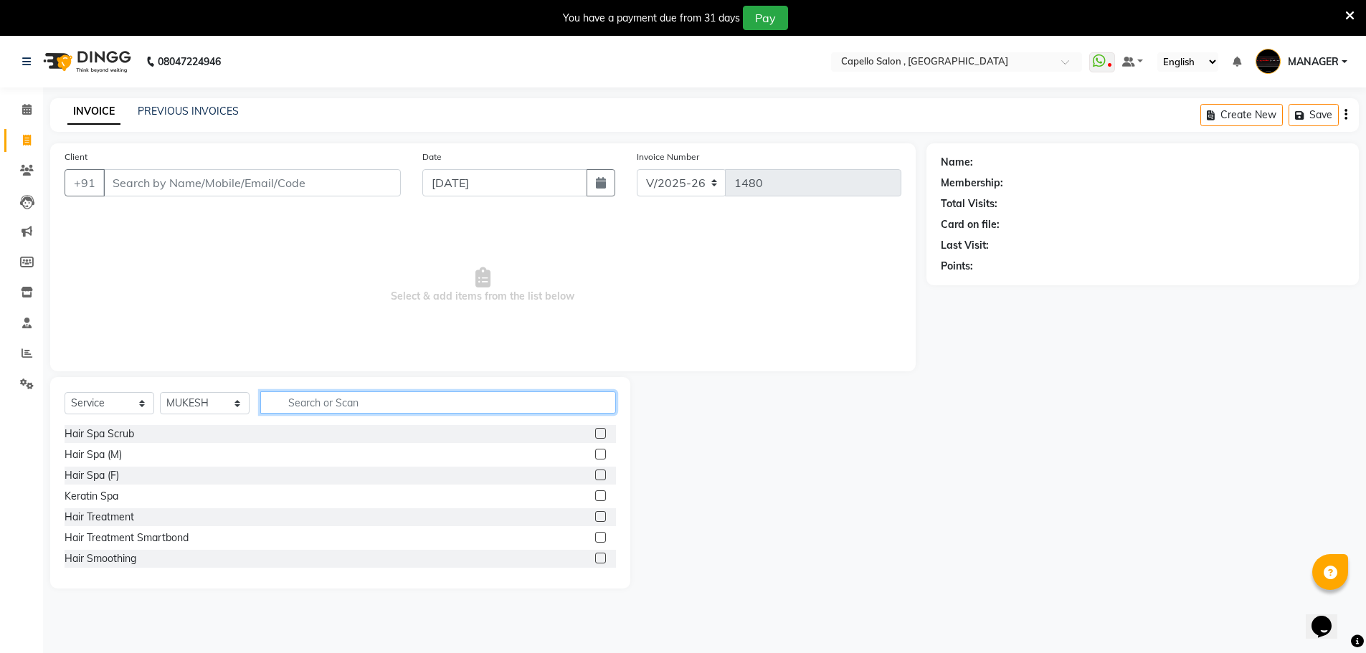
click at [356, 397] on input "text" at bounding box center [438, 403] width 356 height 22
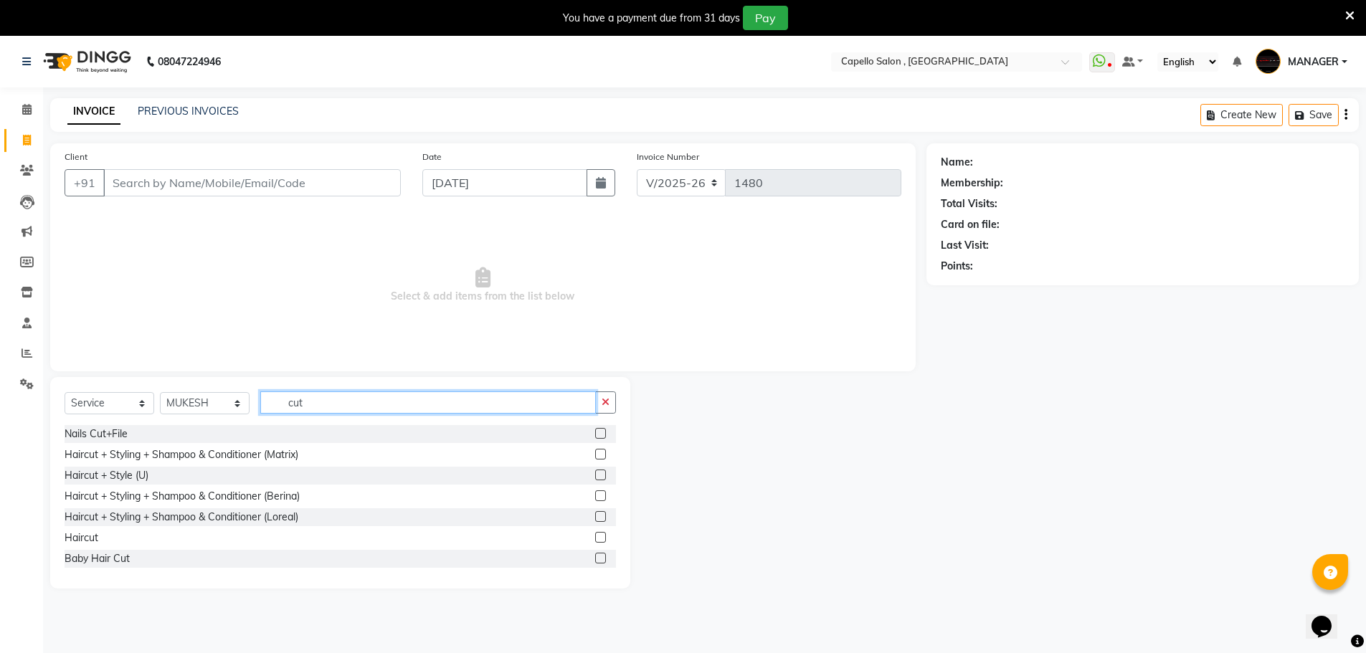
type input "cut"
click at [595, 537] on label at bounding box center [600, 537] width 11 height 11
click at [595, 537] on input "checkbox" at bounding box center [599, 538] width 9 height 9
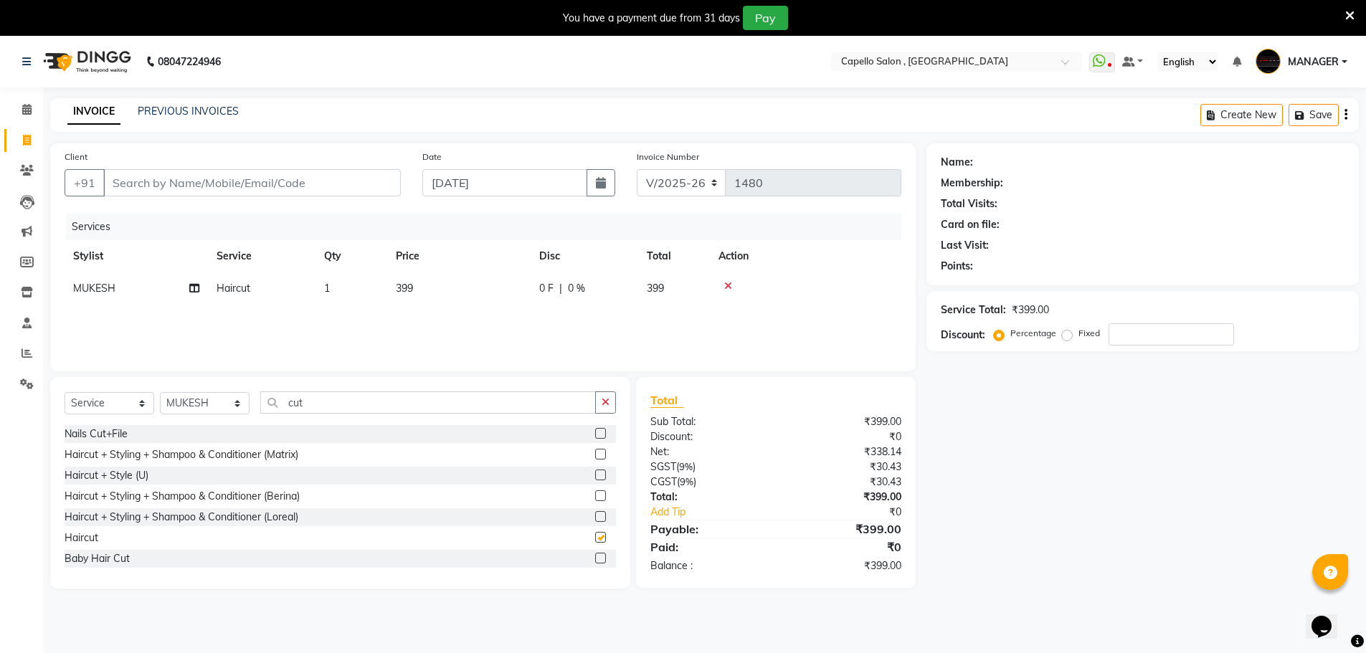
checkbox input "false"
drag, startPoint x: 330, startPoint y: 392, endPoint x: 228, endPoint y: 433, distance: 109.8
click at [228, 435] on div "Select Service Product Membership Package Voucher Prepaid Gift Card Select Styl…" at bounding box center [340, 483] width 580 height 212
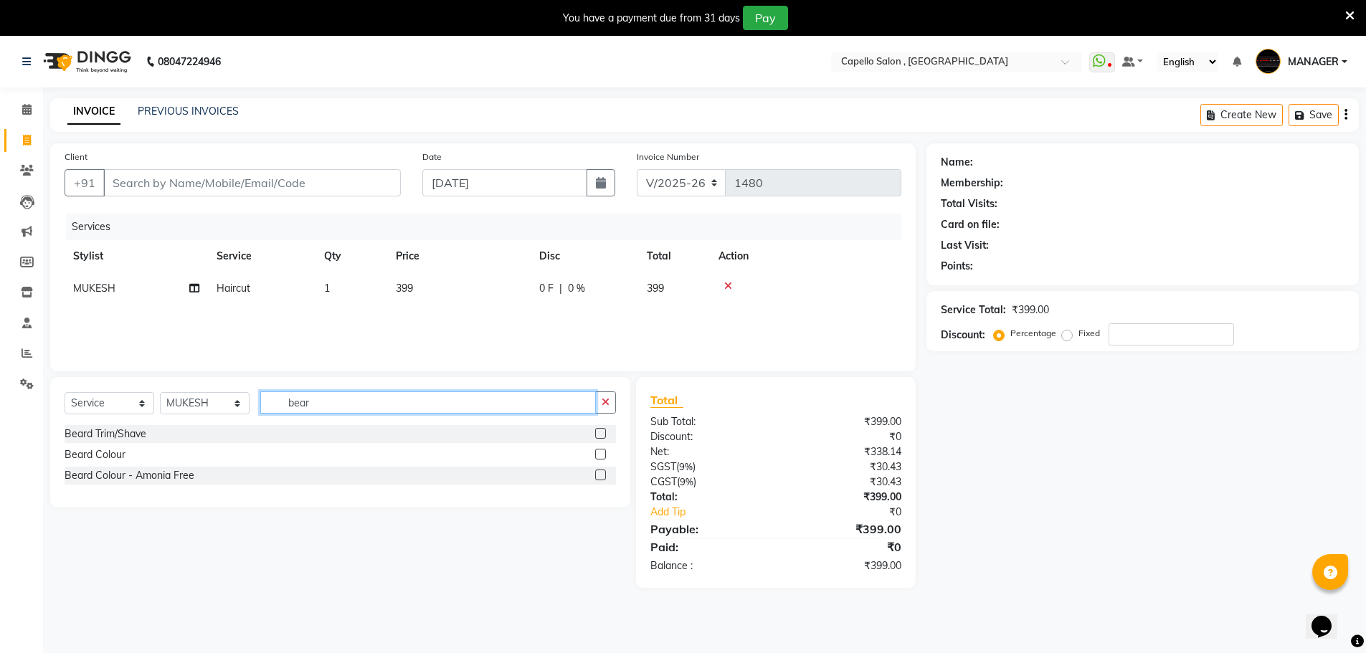
type input "bear"
click at [599, 433] on label at bounding box center [600, 433] width 11 height 11
click at [599, 433] on input "checkbox" at bounding box center [599, 434] width 9 height 9
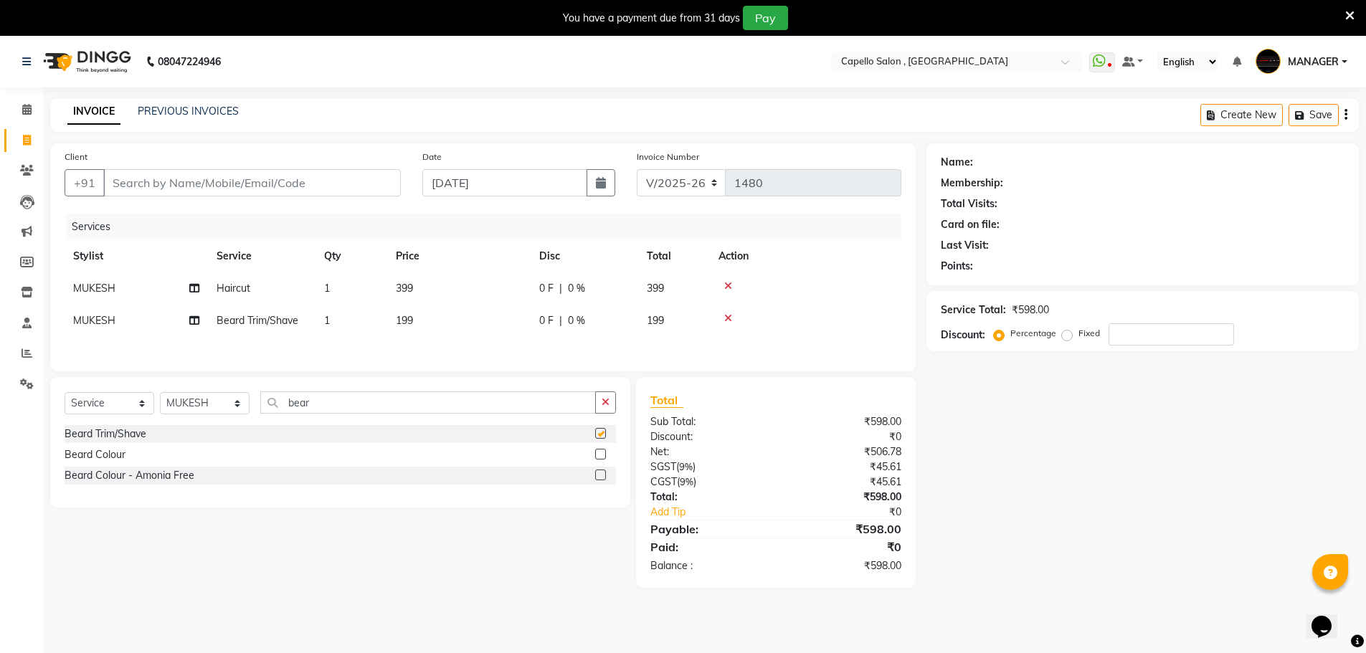
checkbox input "false"
drag, startPoint x: 331, startPoint y: 411, endPoint x: 263, endPoint y: 422, distance: 68.4
click at [263, 422] on div "Select Service Product Membership Package Voucher Prepaid Gift Card Select Styl…" at bounding box center [341, 409] width 552 height 34
type input "face"
click at [601, 458] on label at bounding box center [600, 454] width 11 height 11
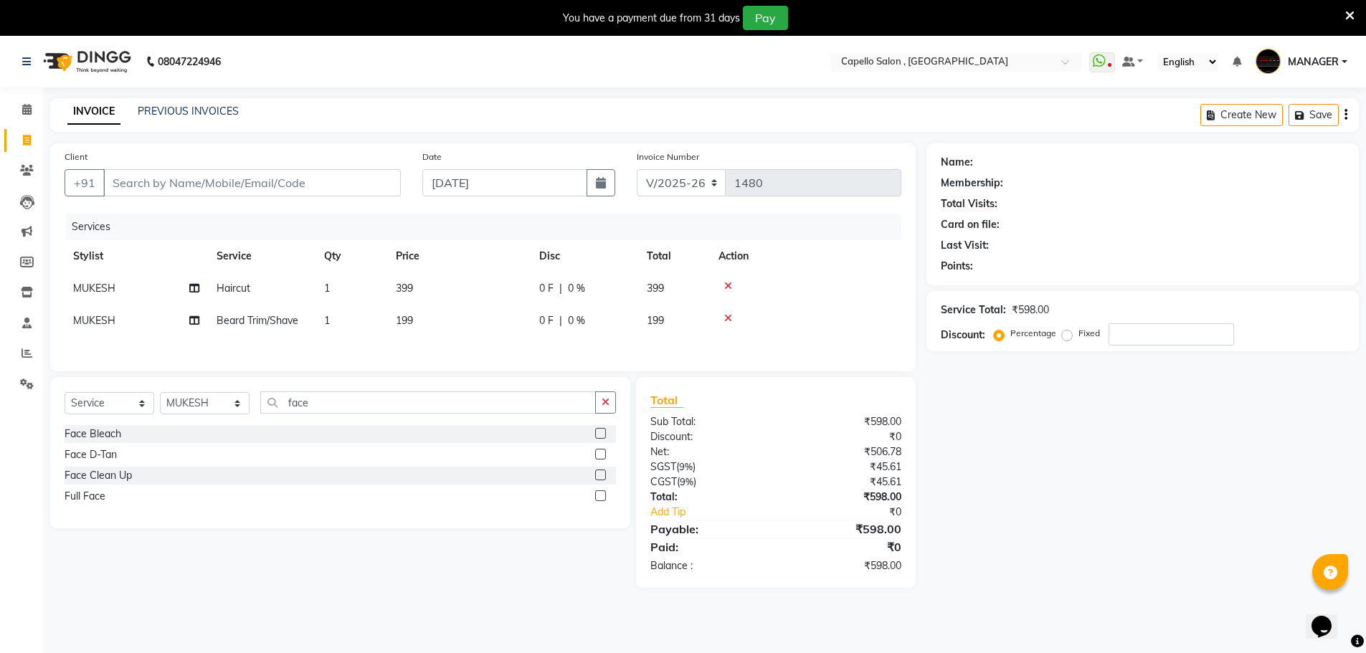
click at [601, 458] on input "checkbox" at bounding box center [599, 454] width 9 height 9
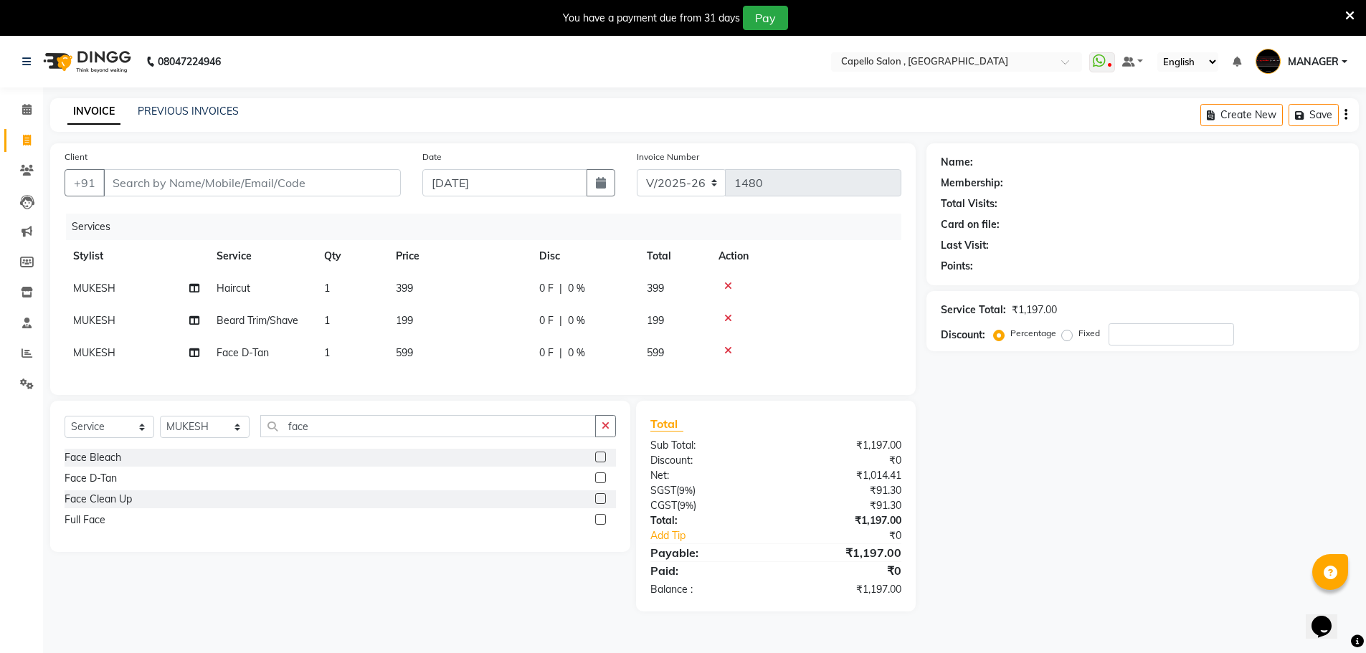
checkbox input "false"
click at [484, 350] on td "599" at bounding box center [458, 353] width 143 height 32
select select "26475"
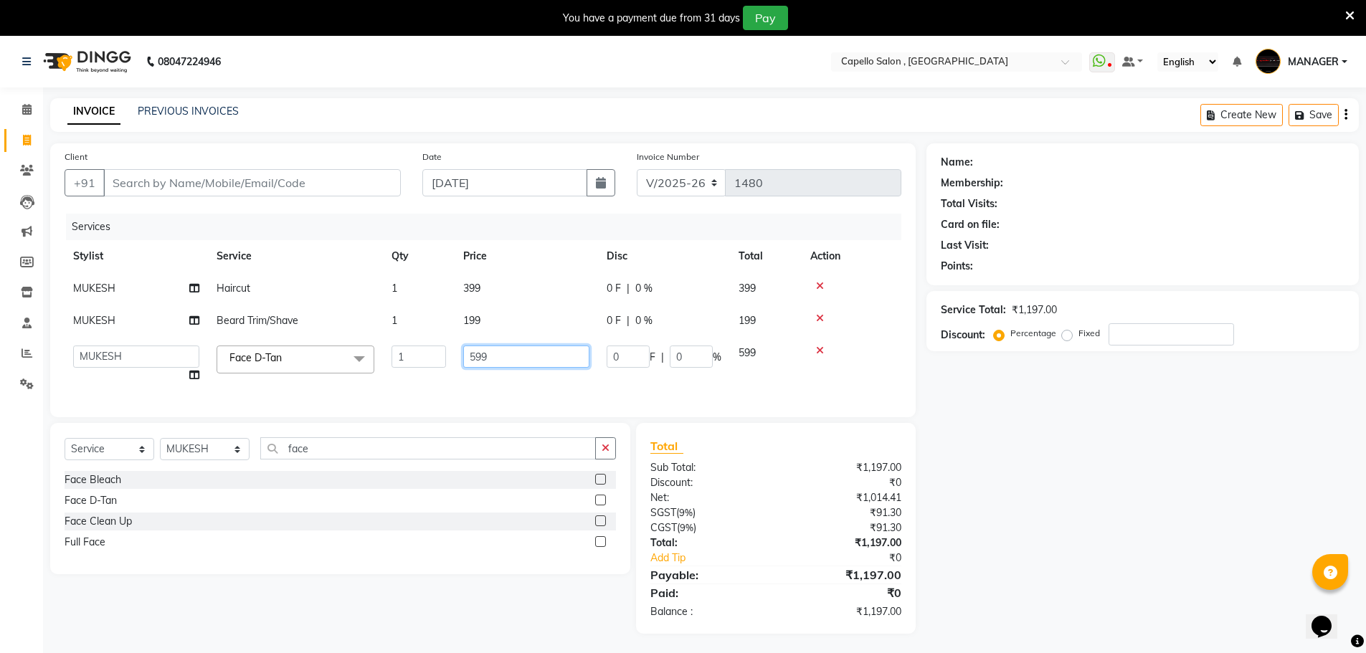
drag, startPoint x: 484, startPoint y: 350, endPoint x: 412, endPoint y: 389, distance: 82.1
click at [412, 389] on tr "aditya ADMIN akash [PERSON_NAME] GEETA [PERSON_NAME] KIRAN MANAGER MUKESH PANKA…" at bounding box center [483, 364] width 837 height 55
type input "600"
click at [519, 310] on td "199" at bounding box center [526, 321] width 143 height 32
select select "26475"
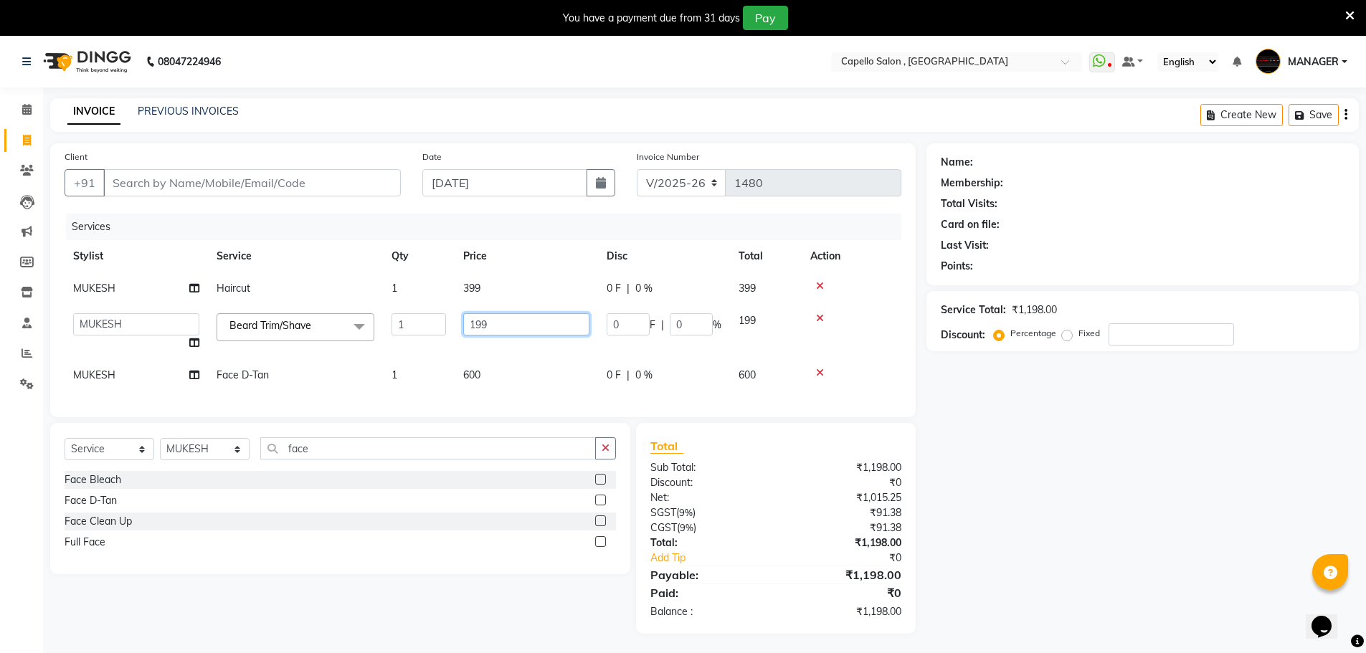
drag, startPoint x: 528, startPoint y: 313, endPoint x: 433, endPoint y: 350, distance: 102.4
click at [433, 350] on tr "aditya ADMIN akash [PERSON_NAME] GEETA [PERSON_NAME] KIRAN MANAGER MUKESH PANKA…" at bounding box center [483, 332] width 837 height 55
type input "200"
click at [528, 289] on td "399" at bounding box center [526, 289] width 143 height 32
select select "26475"
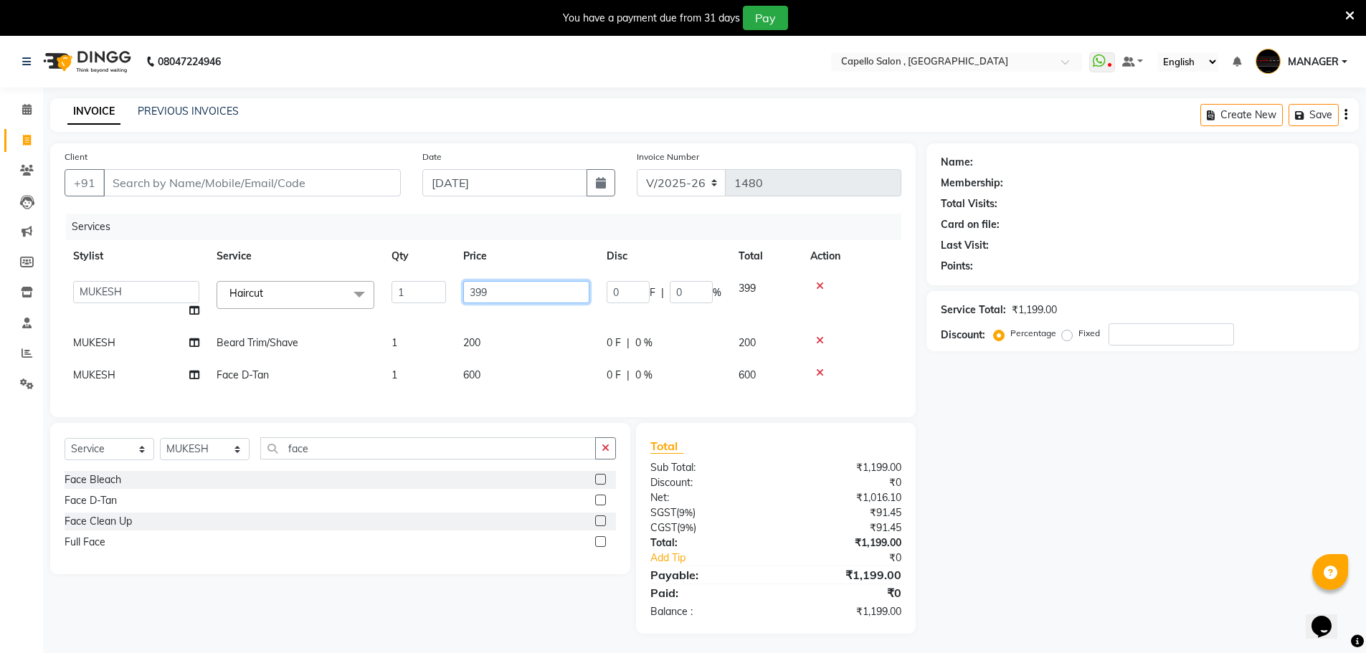
drag, startPoint x: 547, startPoint y: 285, endPoint x: 444, endPoint y: 322, distance: 109.1
click at [452, 321] on tr "aditya ADMIN akash [PERSON_NAME] GEETA [PERSON_NAME] KIRAN MANAGER MUKESH PANKA…" at bounding box center [483, 300] width 837 height 55
type input "300"
click at [459, 319] on tbody "aditya ADMIN akash [PERSON_NAME] GEETA [PERSON_NAME] KIRAN MANAGER MUKESH PANKA…" at bounding box center [483, 332] width 837 height 119
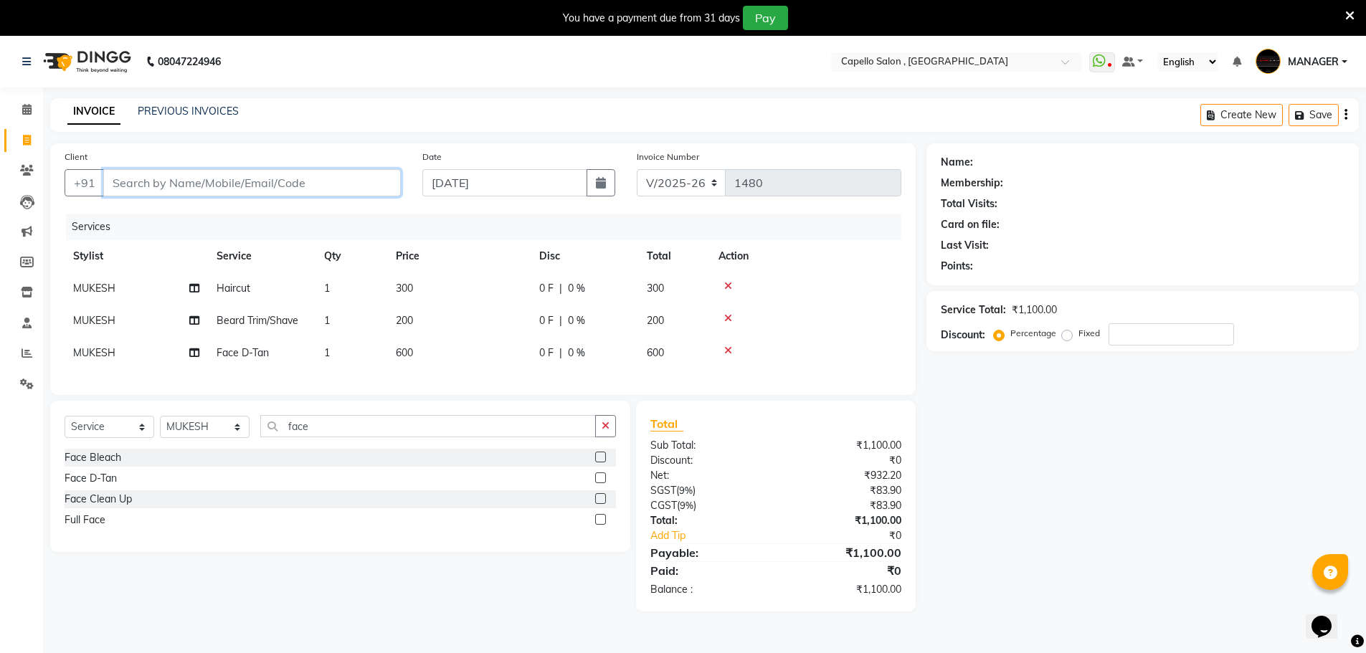
click at [298, 179] on input "Client" at bounding box center [252, 182] width 298 height 27
type input "7"
type input "0"
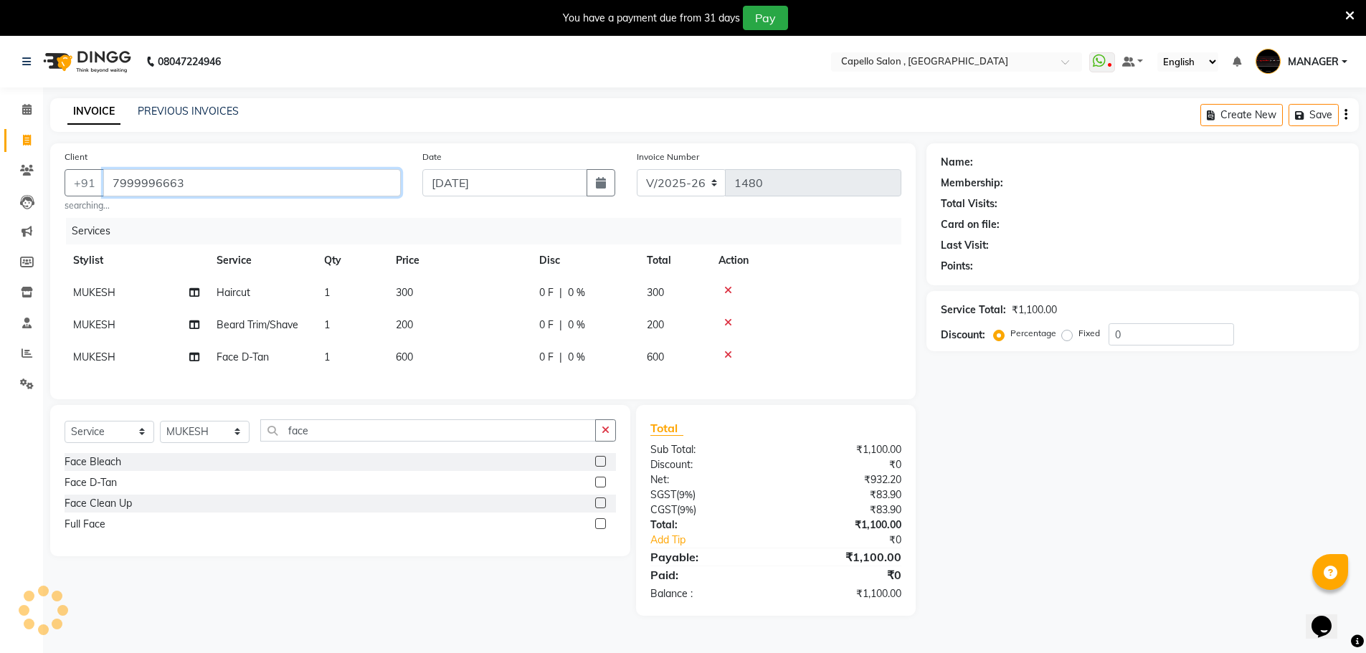
type input "7999996663"
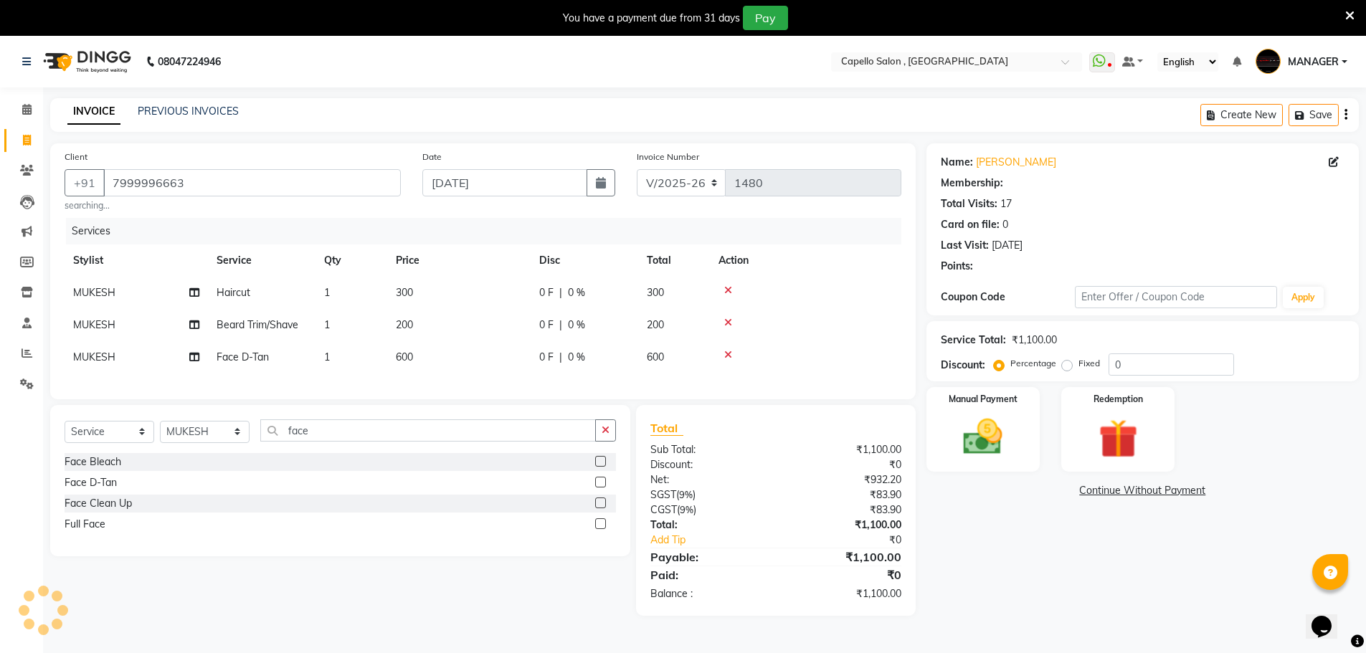
select select "1: Object"
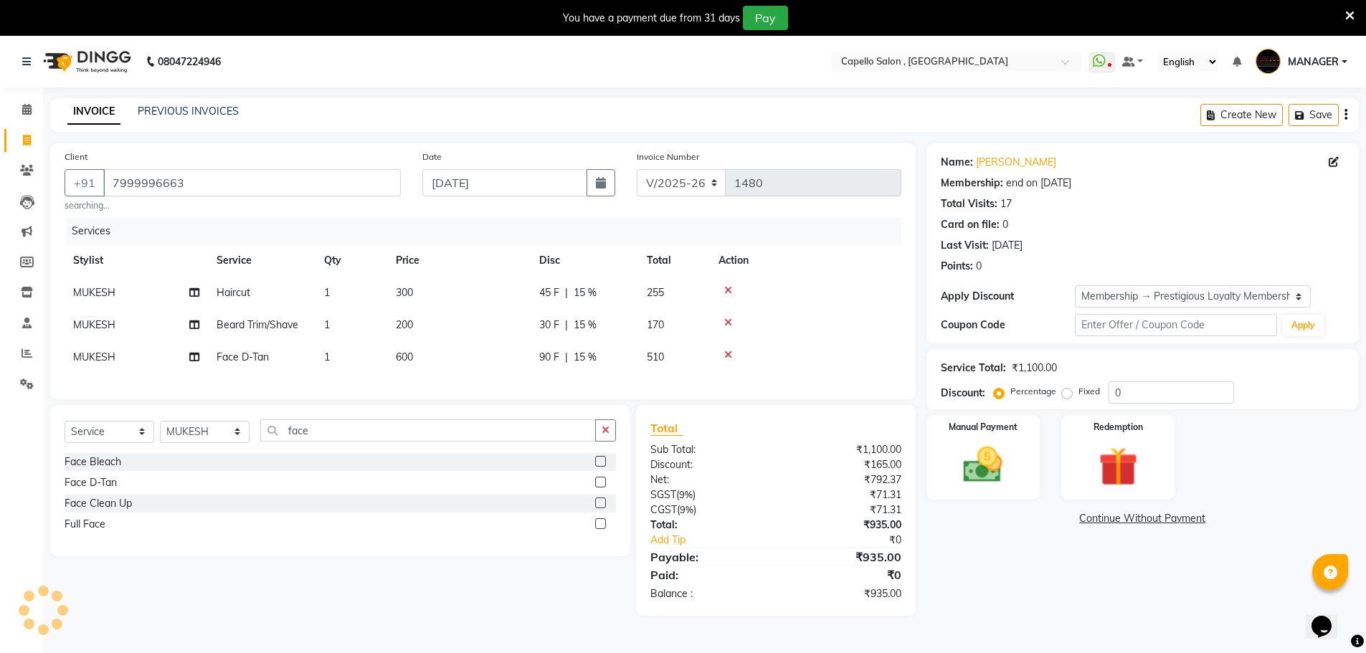
type input "15"
click at [997, 457] on img at bounding box center [983, 465] width 66 height 47
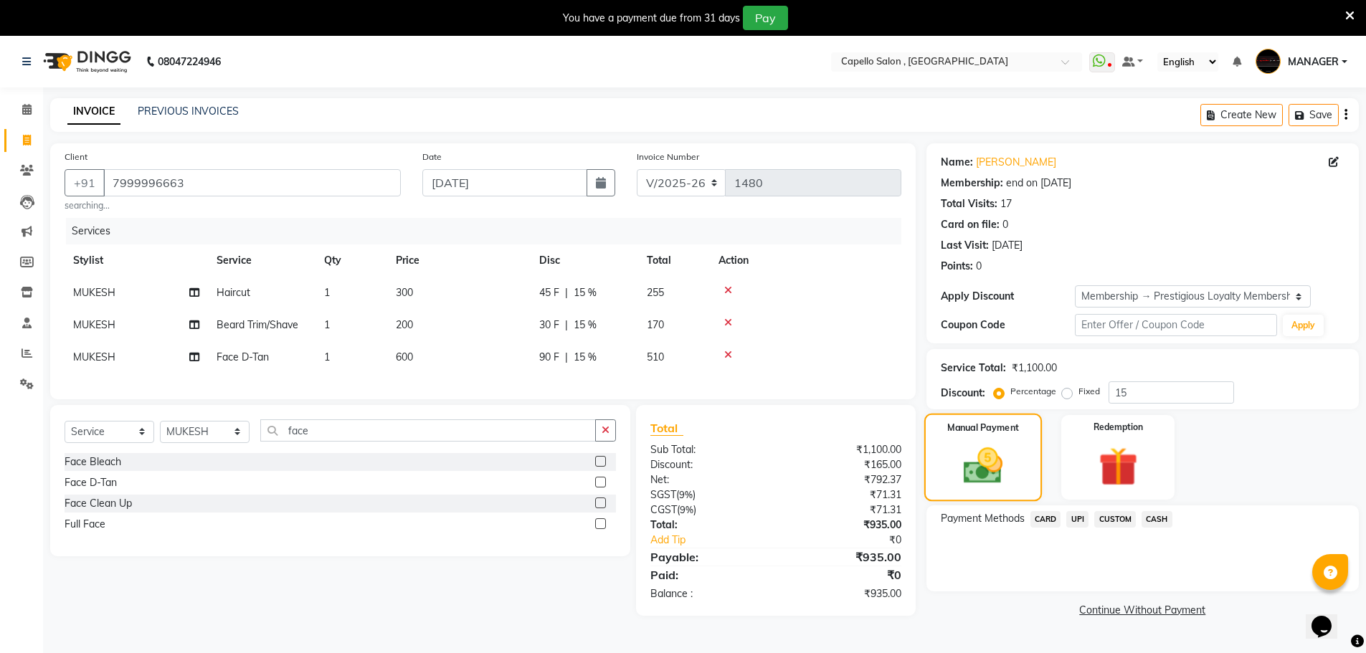
click at [994, 467] on img at bounding box center [983, 465] width 64 height 45
click at [1150, 519] on span "CASH" at bounding box center [1157, 519] width 31 height 16
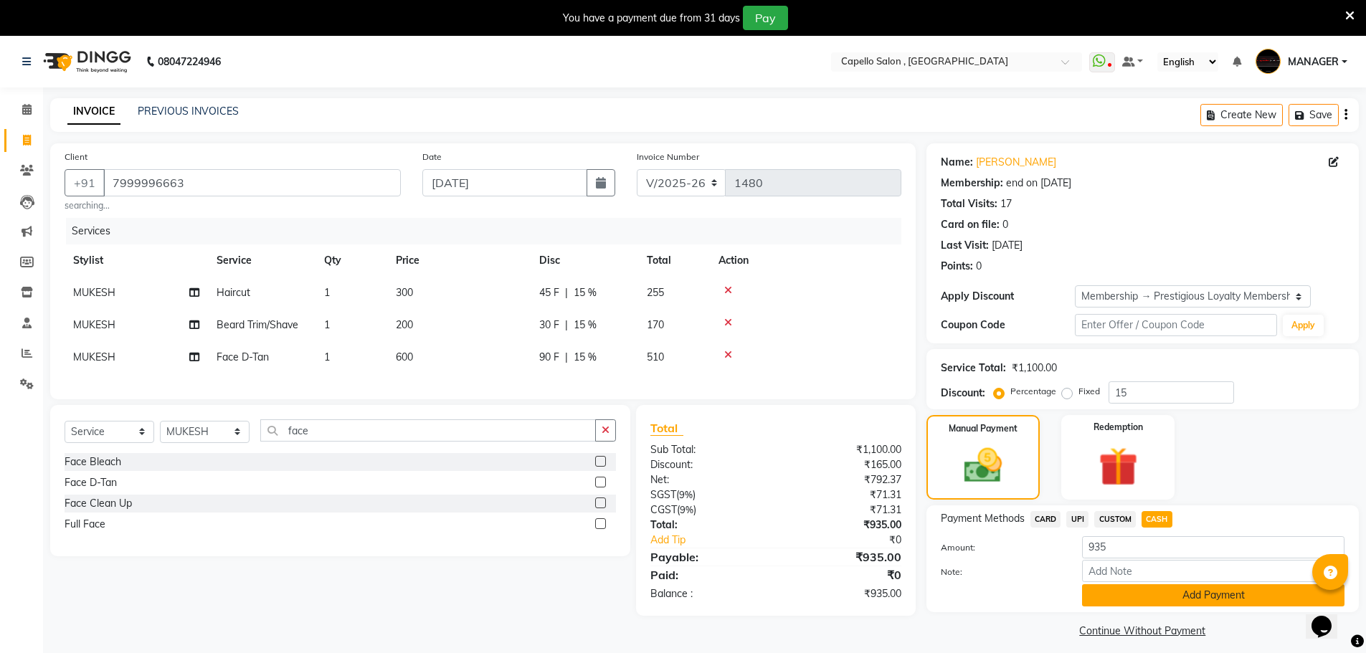
click at [1181, 596] on button "Add Payment" at bounding box center [1213, 596] width 263 height 22
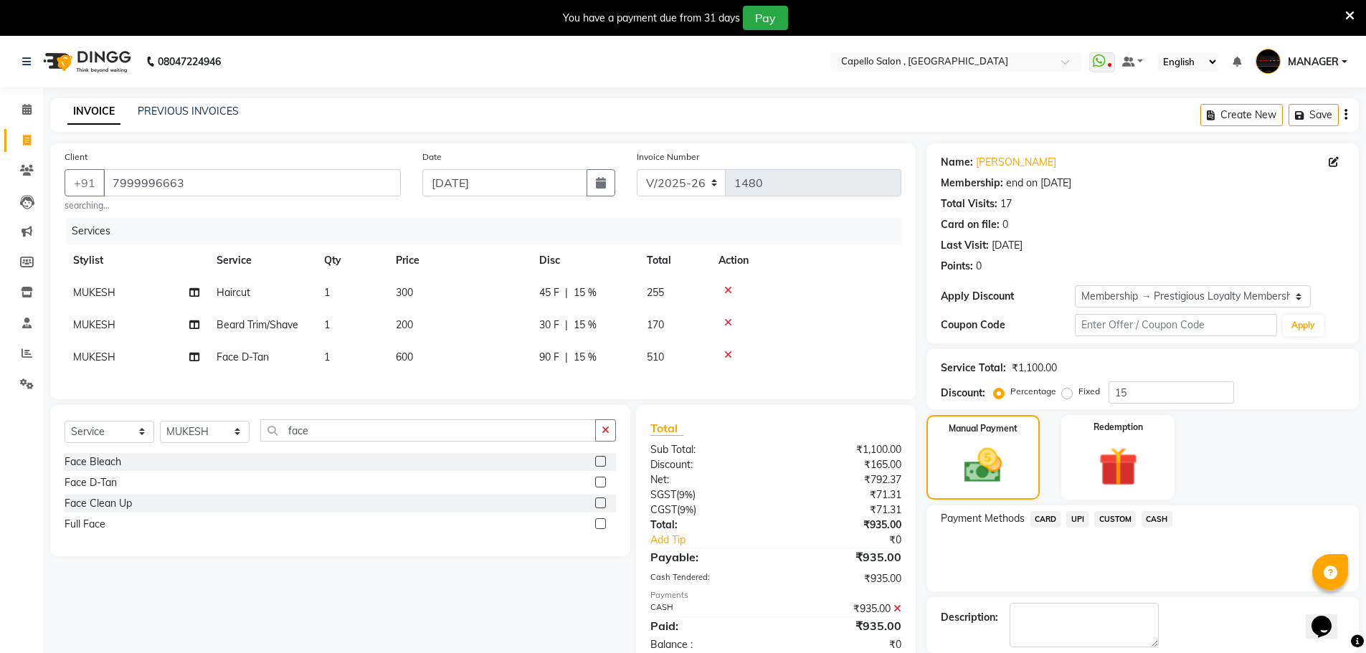
scroll to position [70, 0]
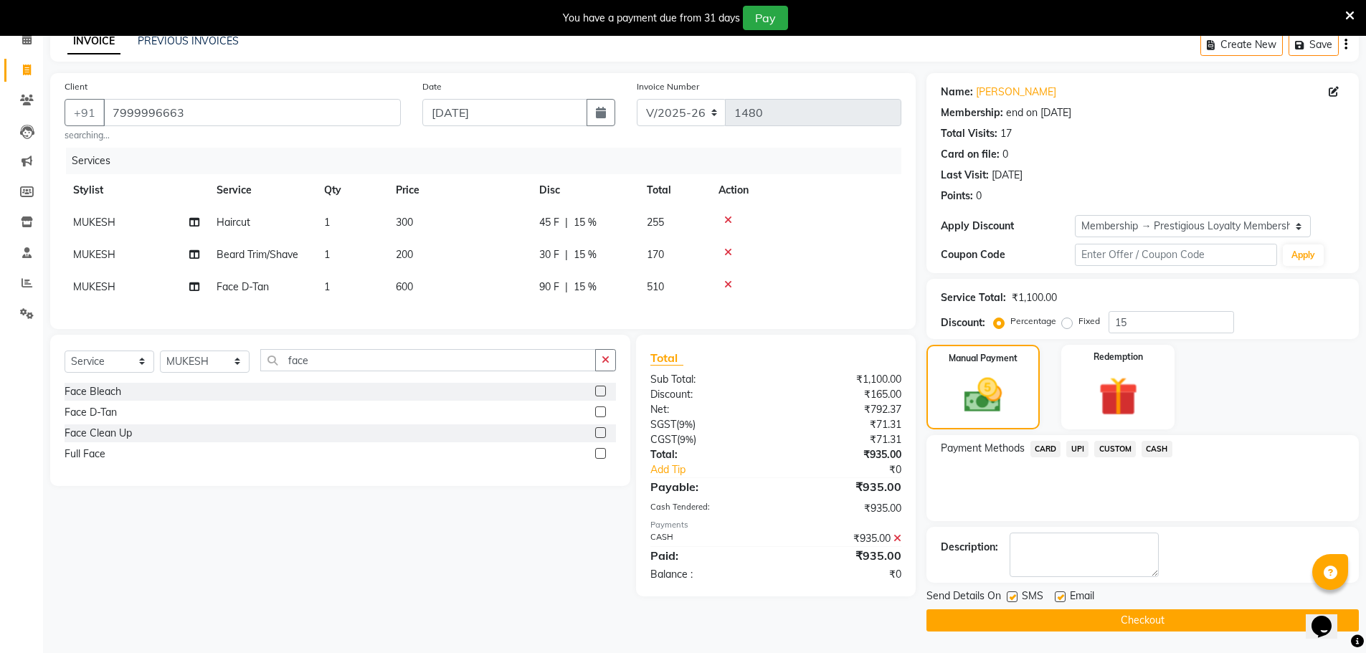
click at [1092, 618] on button "Checkout" at bounding box center [1143, 621] width 433 height 22
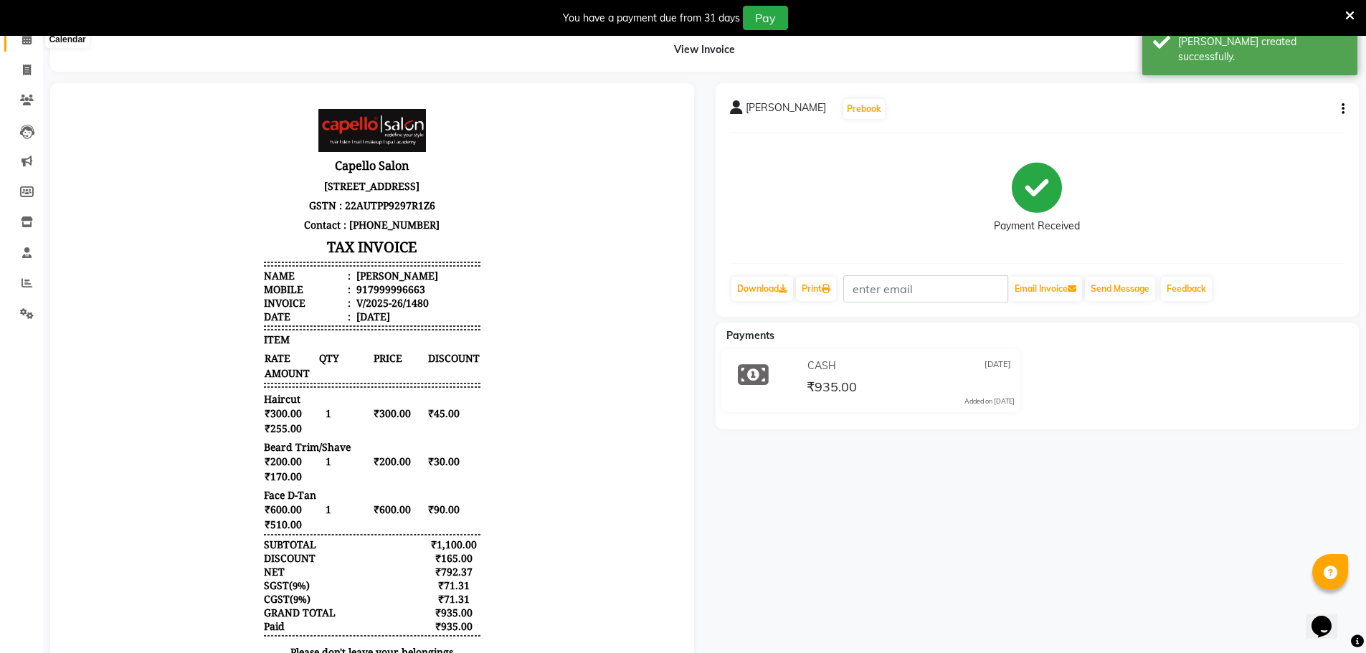
click at [22, 42] on icon at bounding box center [26, 39] width 9 height 11
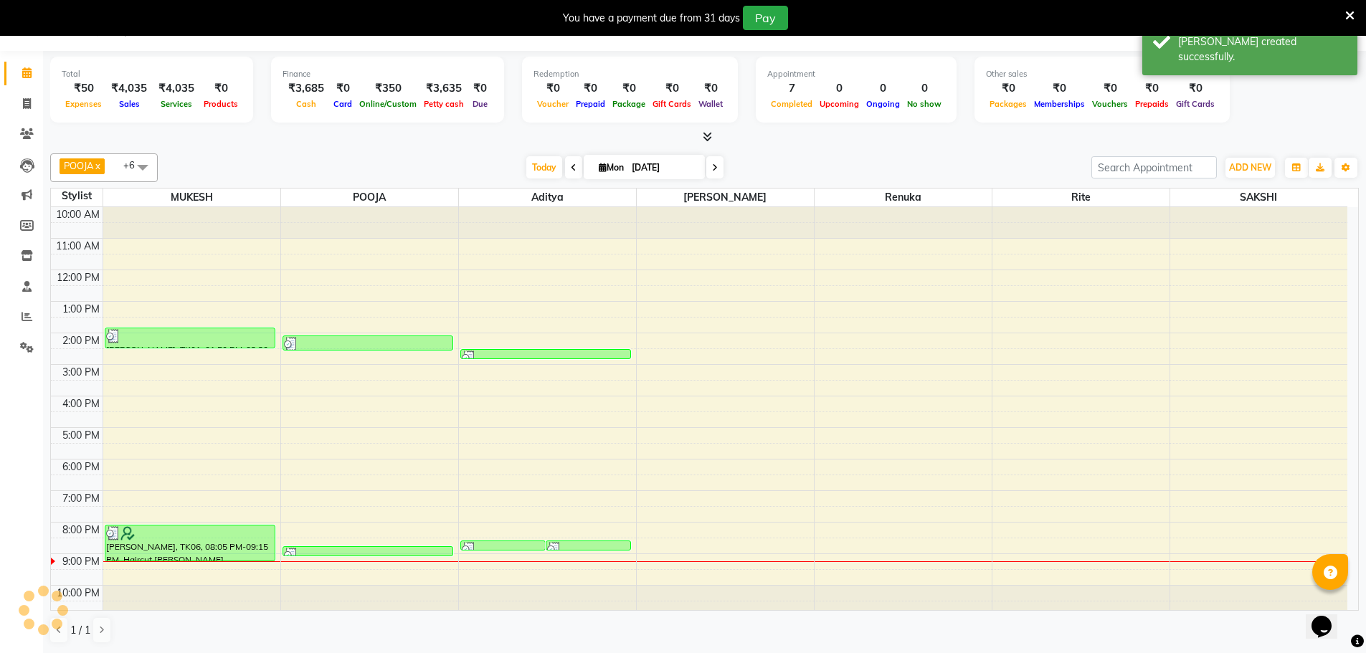
scroll to position [37, 0]
